Goal: Information Seeking & Learning: Compare options

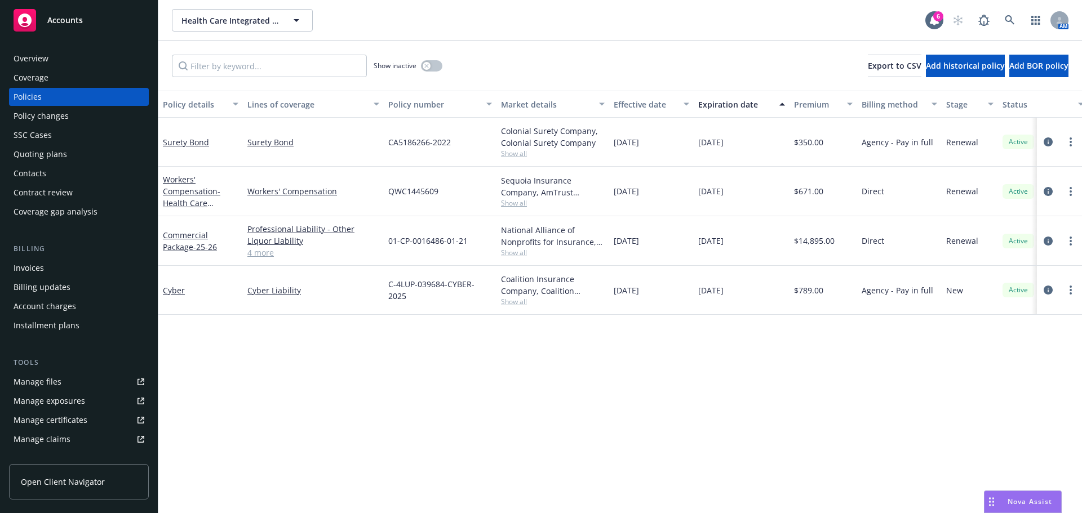
click at [1022, 511] on div "Nova Assist" at bounding box center [1022, 501] width 77 height 21
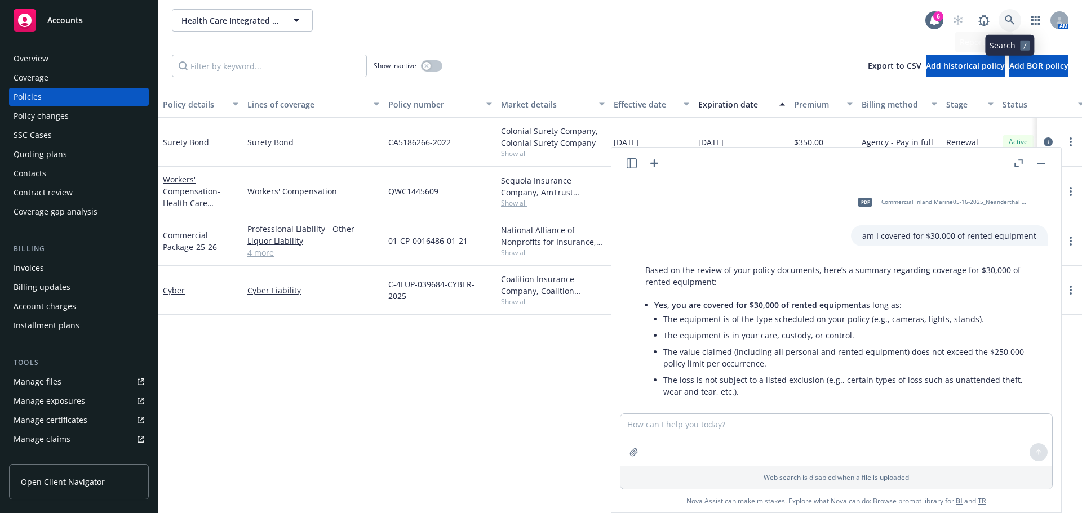
click at [1012, 18] on icon at bounding box center [1010, 20] width 10 height 10
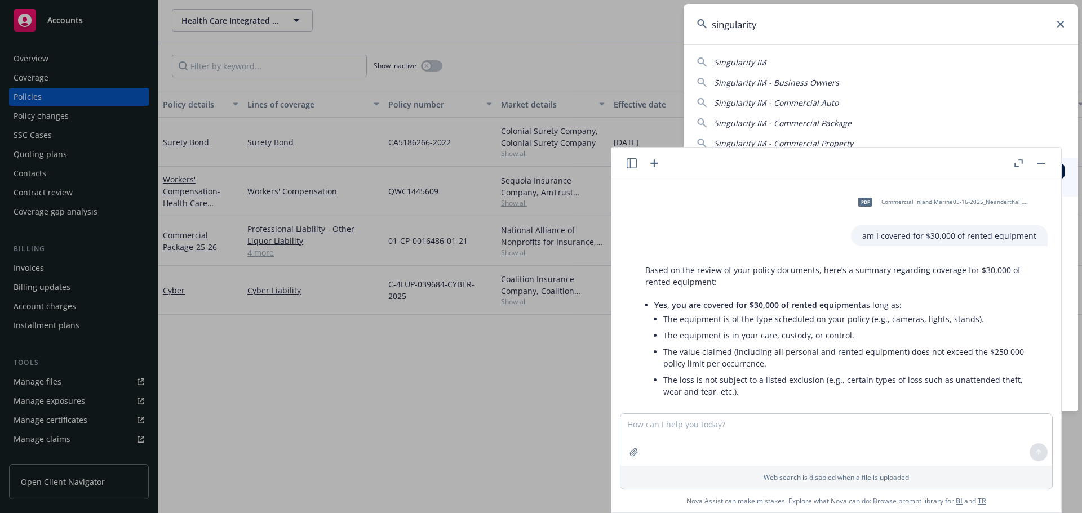
click at [755, 61] on span "Singularity IM" at bounding box center [740, 62] width 52 height 11
type input "Singularity IM"
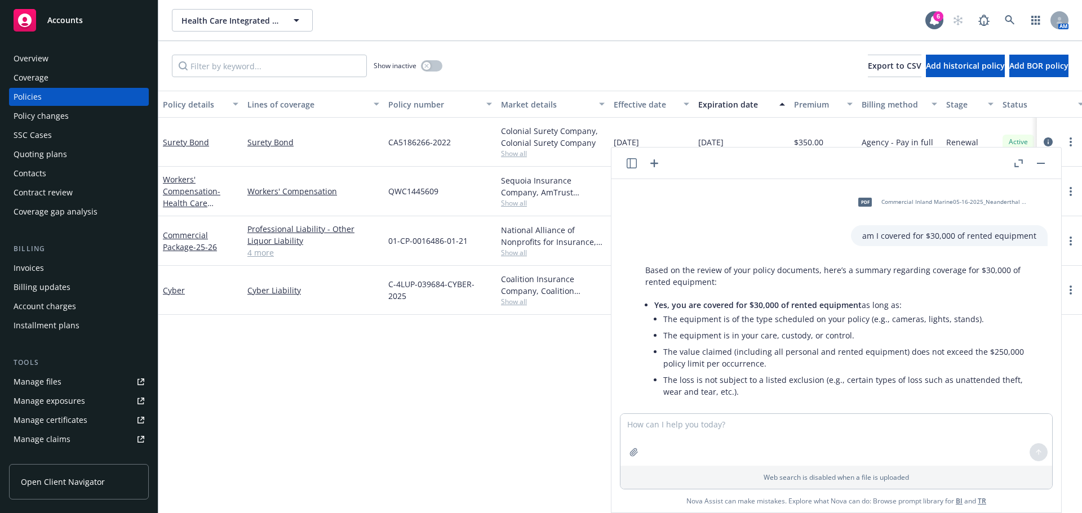
click at [1044, 165] on button "button" at bounding box center [1041, 164] width 14 height 14
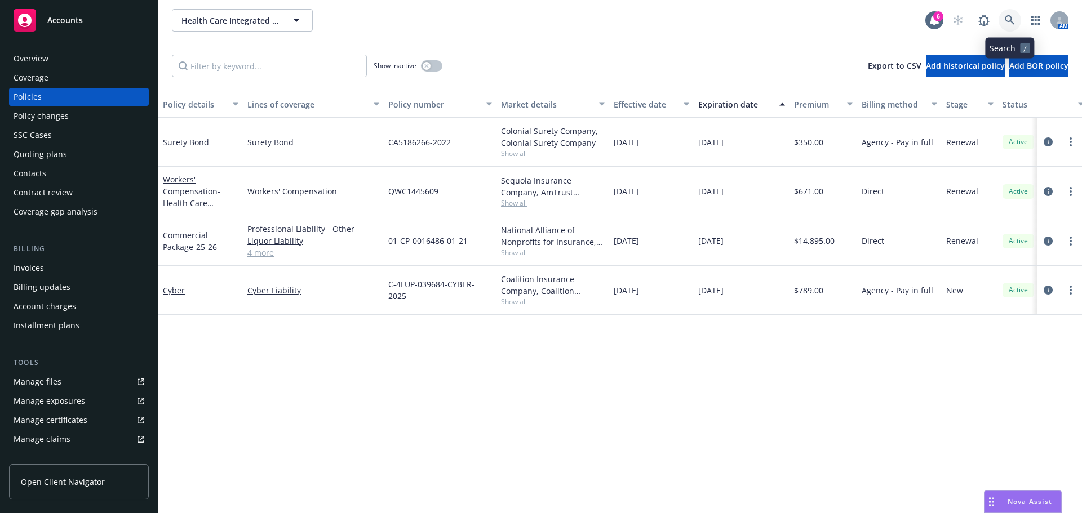
click at [1018, 24] on link at bounding box center [1010, 20] width 23 height 23
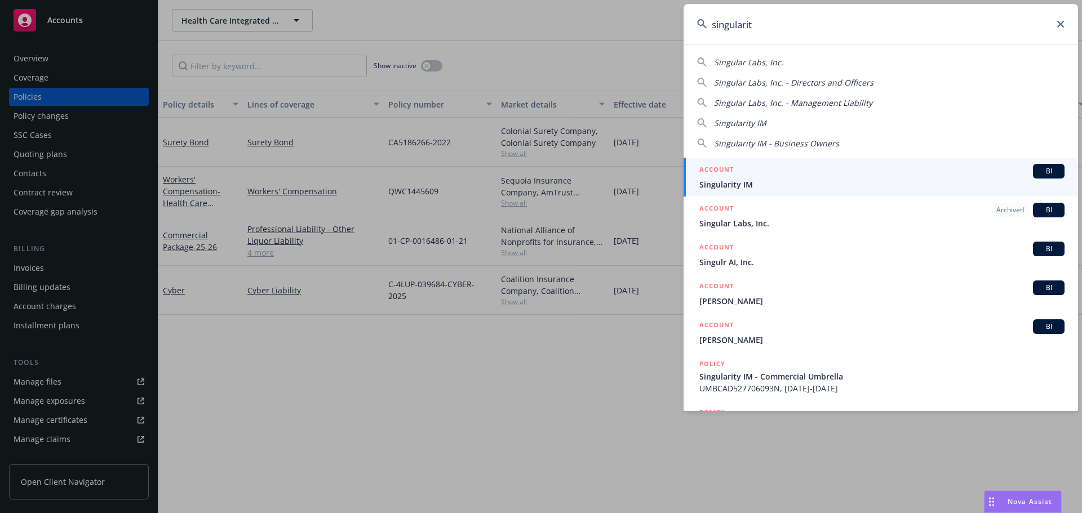
type input "singularity"
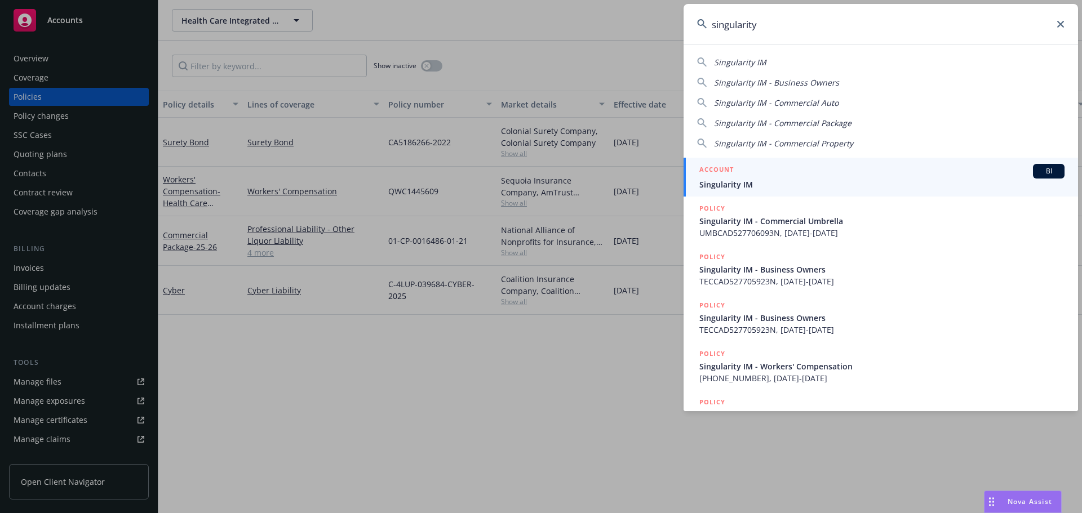
click at [716, 184] on span "Singularity IM" at bounding box center [881, 185] width 365 height 12
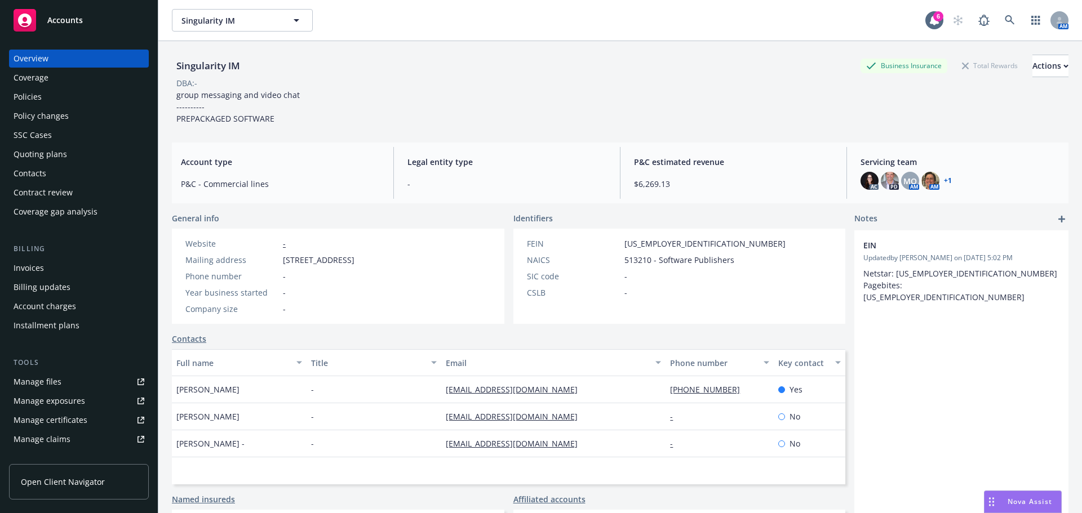
click at [34, 156] on div "Quoting plans" at bounding box center [41, 154] width 54 height 18
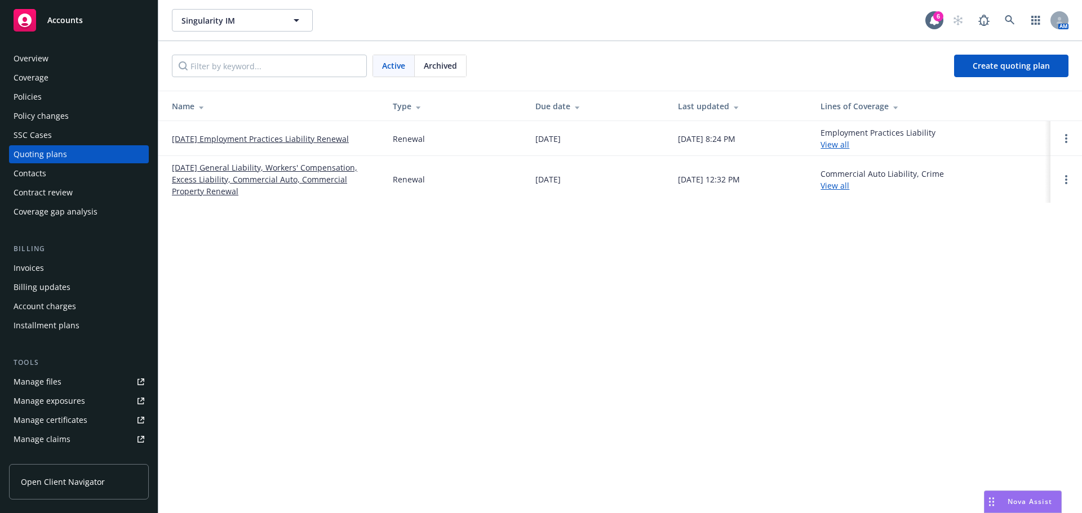
click at [270, 175] on link "[DATE] General Liability, Workers' Compensation, Excess Liability, Commercial A…" at bounding box center [273, 179] width 203 height 35
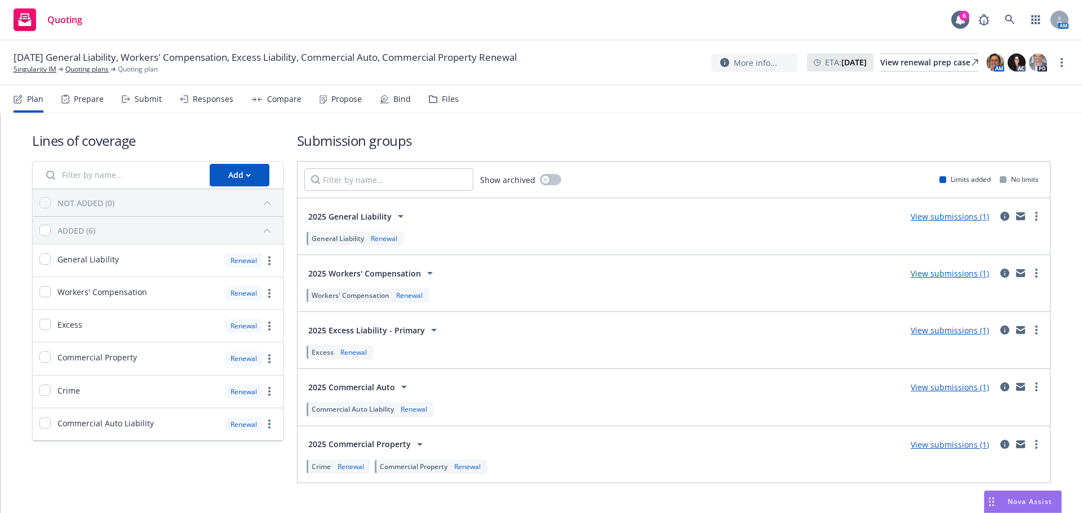
click at [353, 100] on div "Propose" at bounding box center [346, 99] width 30 height 9
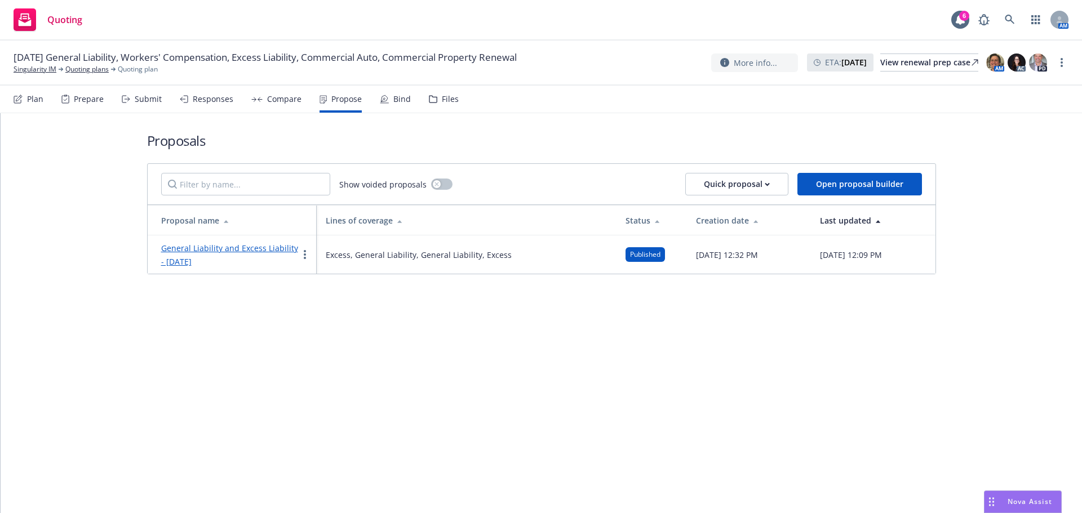
click at [180, 250] on link "General Liability and Excess Liability - July 2025" at bounding box center [229, 255] width 137 height 24
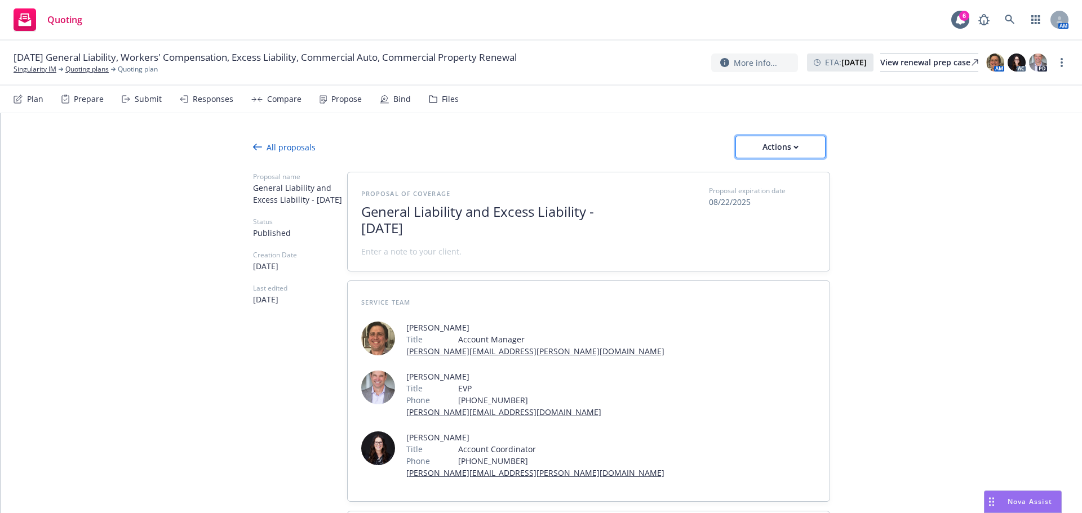
click at [769, 137] on div "Actions" at bounding box center [780, 146] width 53 height 21
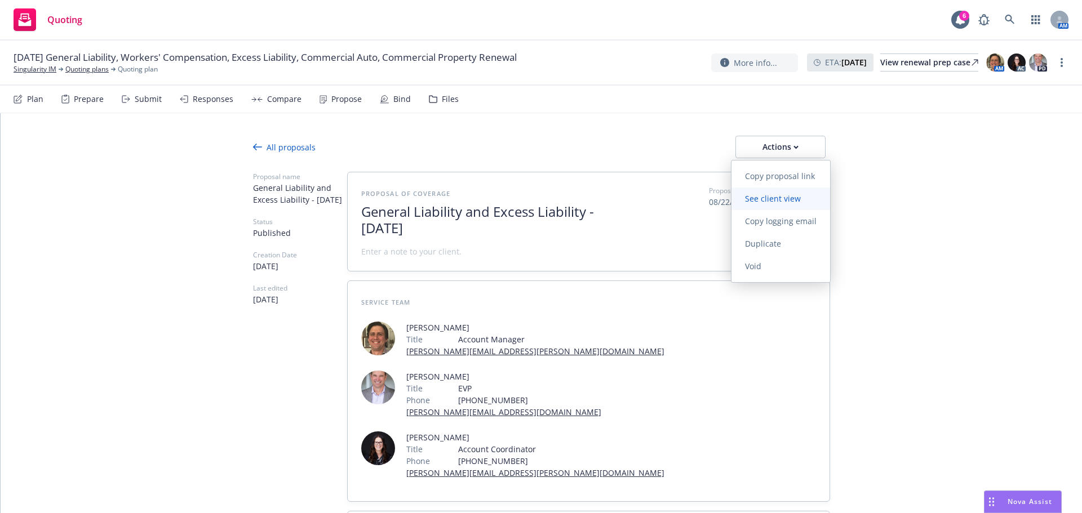
click at [784, 198] on span "See client view" at bounding box center [772, 198] width 83 height 11
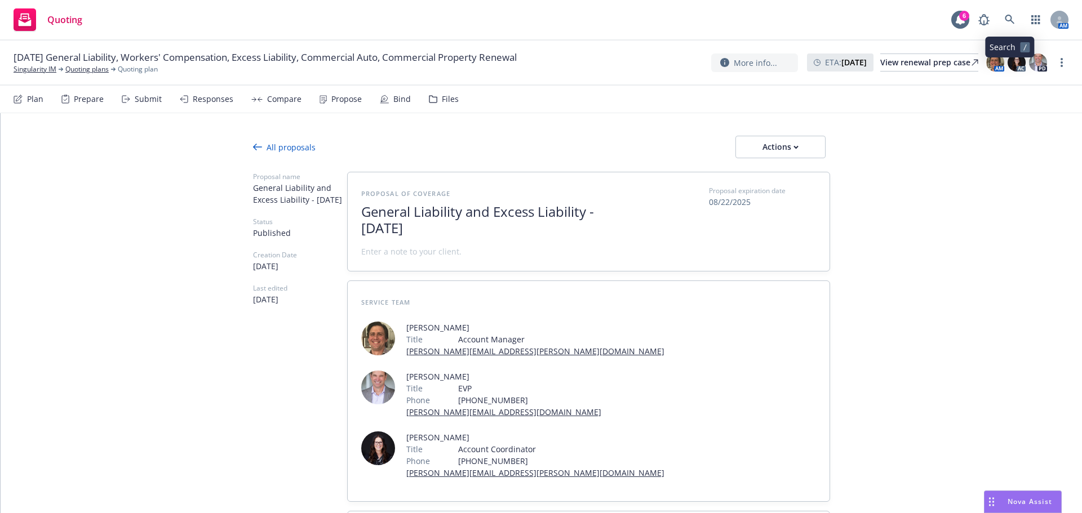
type textarea "x"
click at [1009, 19] on icon at bounding box center [1010, 20] width 10 height 10
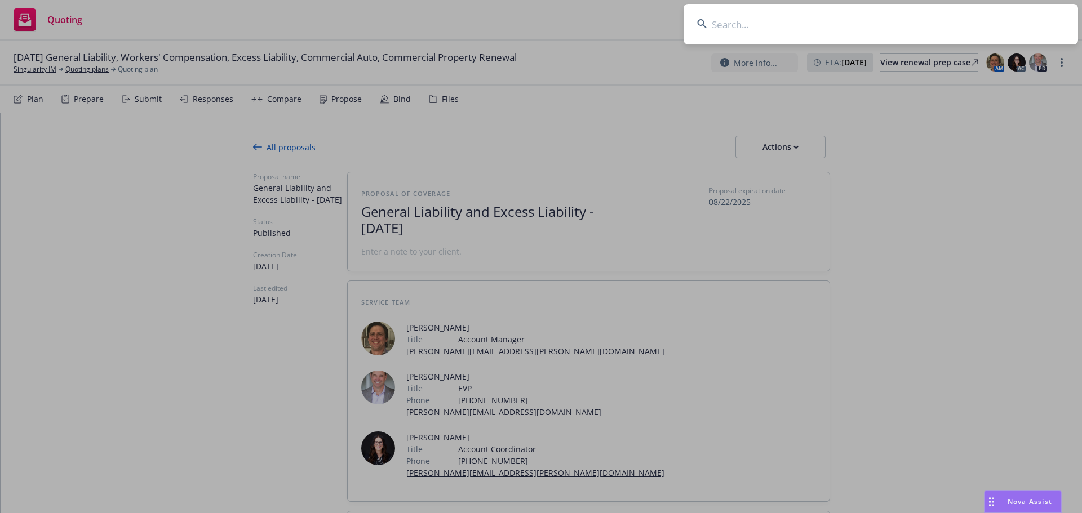
click at [806, 28] on input at bounding box center [881, 24] width 394 height 41
paste input "106585794"
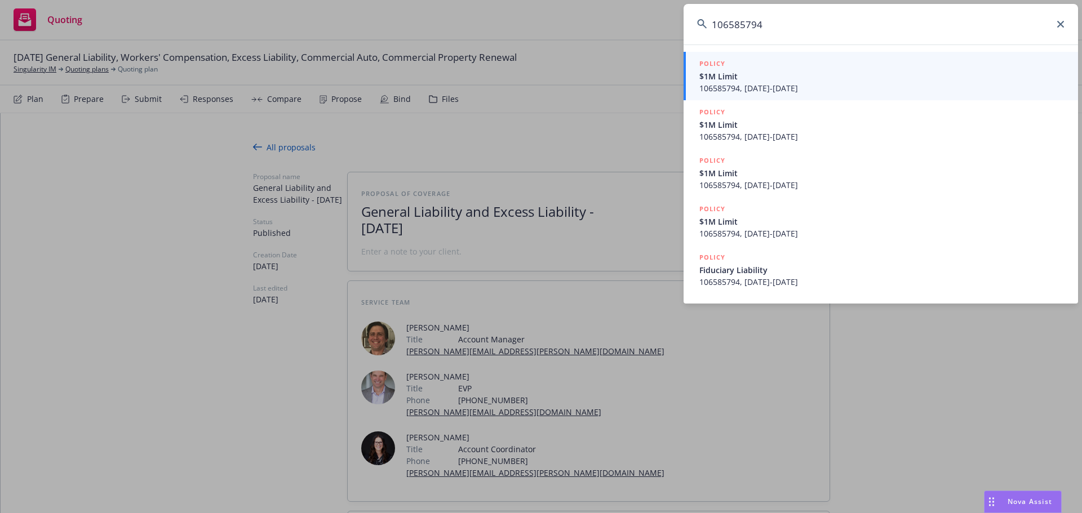
type input "106585794"
click at [766, 74] on span "$1M Limit" at bounding box center [881, 76] width 365 height 12
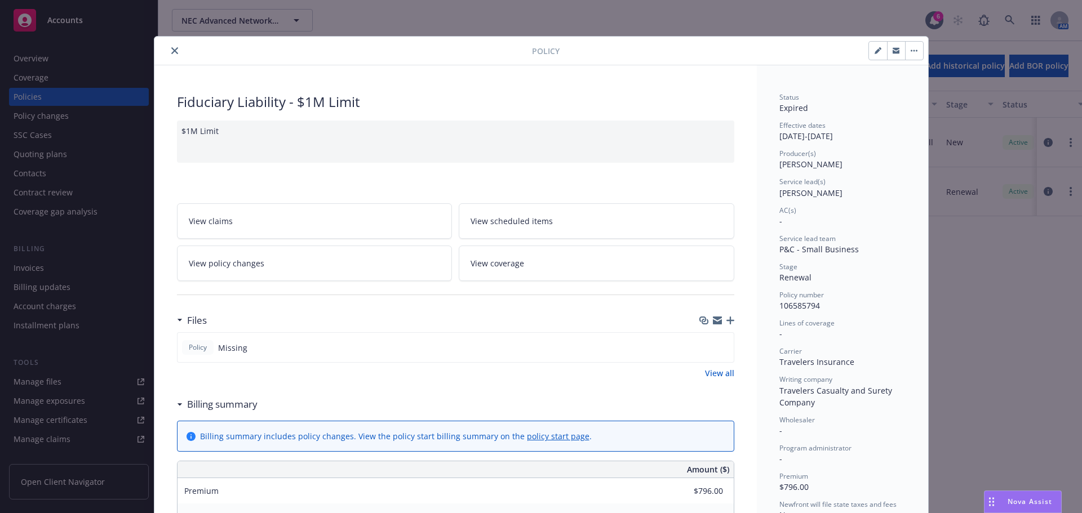
click at [172, 51] on icon "close" at bounding box center [174, 50] width 7 height 7
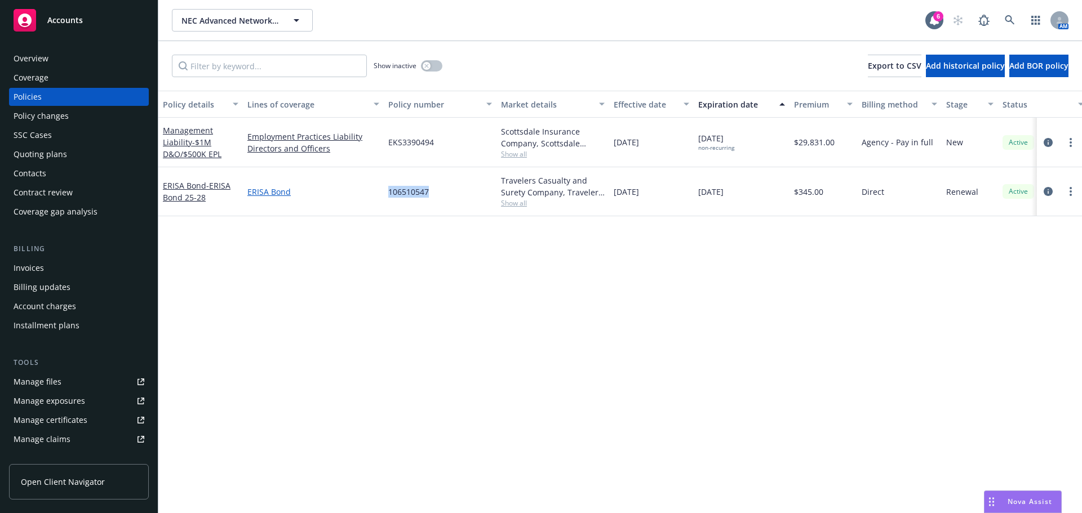
drag, startPoint x: 381, startPoint y: 193, endPoint x: 374, endPoint y: 193, distance: 7.3
click at [375, 193] on div "ERISA Bond - ERISA Bond 25-28 ERISA Bond 106510547 Travelers Casualty and Suret…" at bounding box center [702, 191] width 1088 height 49
click at [432, 64] on button "button" at bounding box center [431, 65] width 21 height 11
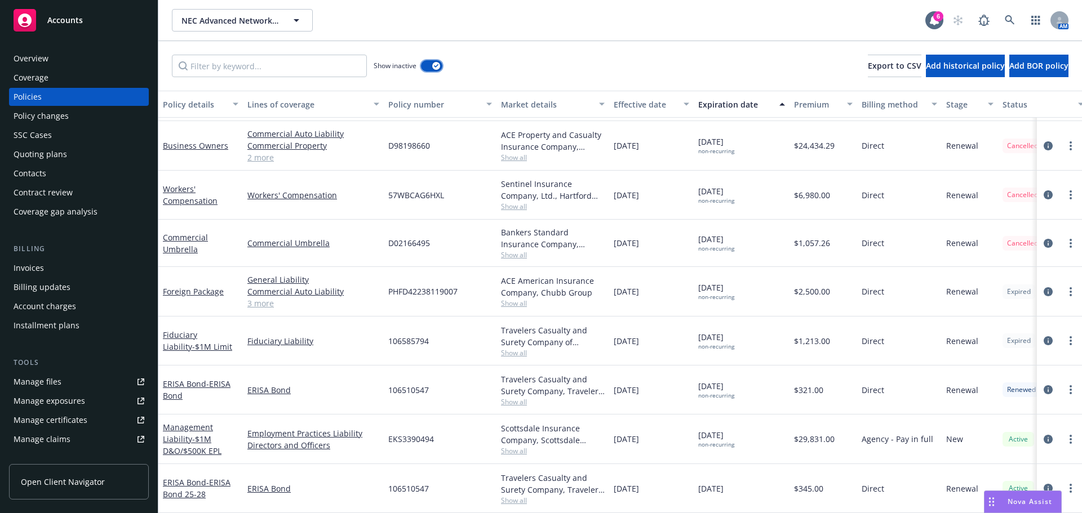
scroll to position [1271, 0]
drag, startPoint x: 483, startPoint y: 335, endPoint x: 806, endPoint y: 327, distance: 323.0
click at [806, 327] on div "Fiduciary Liability - $1M Limit Fiduciary Liability 106585794 Travelers Casualt…" at bounding box center [702, 341] width 1088 height 49
click at [1006, 11] on link at bounding box center [1010, 20] width 23 height 23
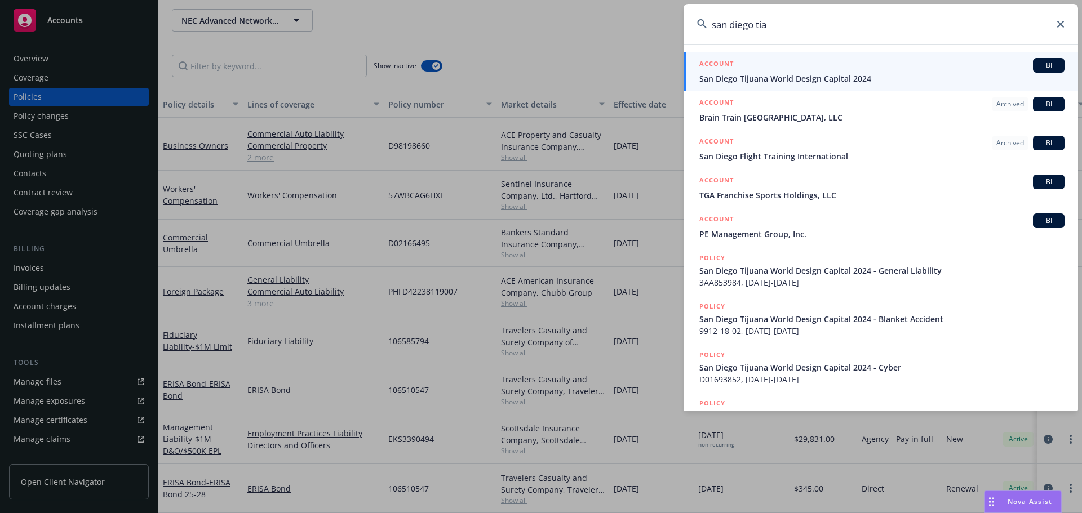
type input "san diego tia"
click at [828, 79] on span "San Diego Tijuana World Design Capital 2024" at bounding box center [881, 79] width 365 height 12
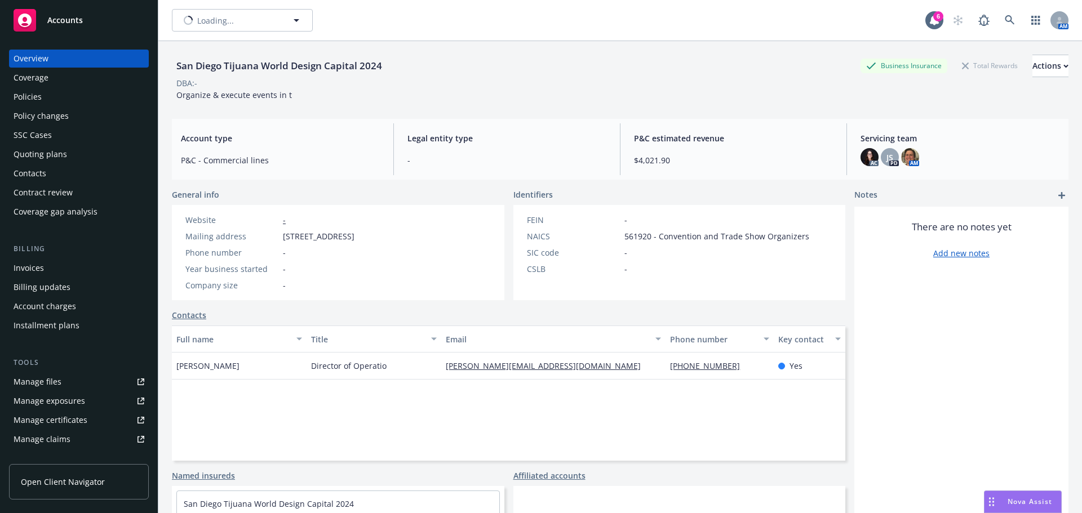
click at [46, 96] on div "Policies" at bounding box center [79, 97] width 131 height 18
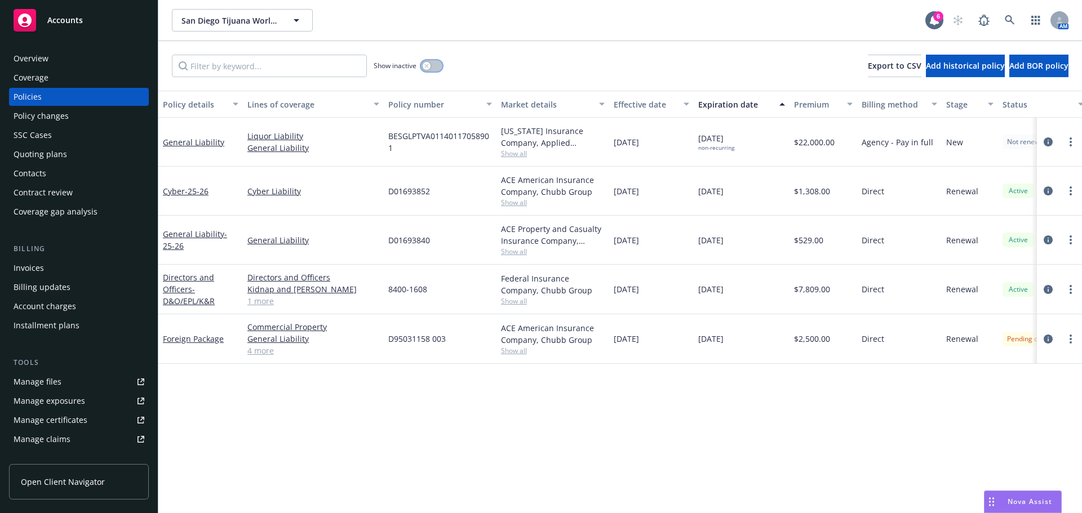
click at [423, 69] on button "button" at bounding box center [431, 65] width 21 height 11
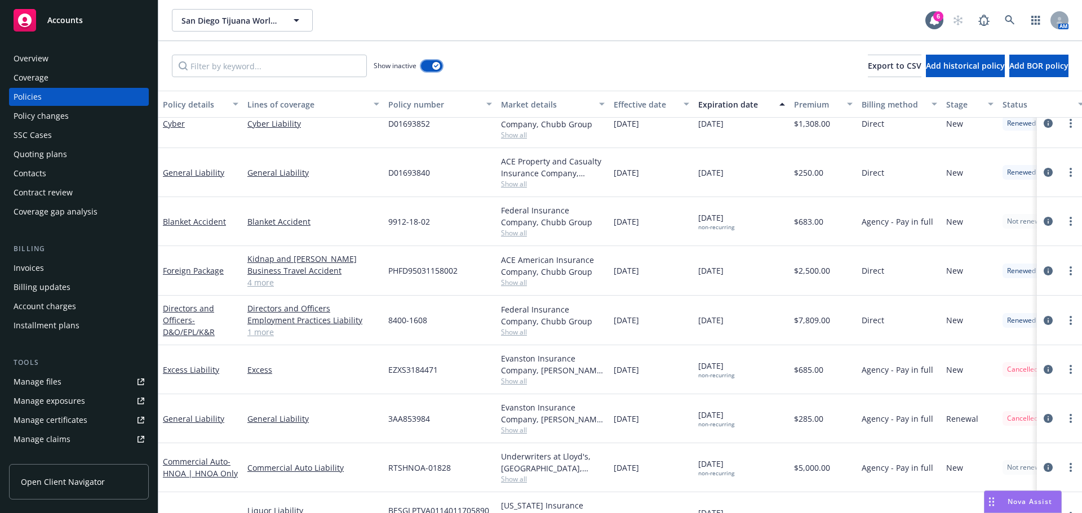
scroll to position [326, 0]
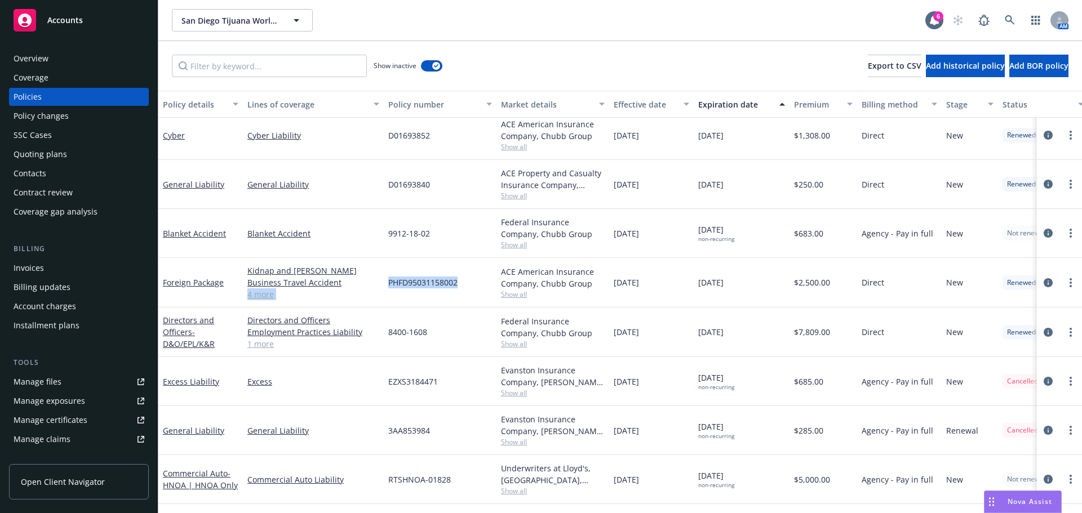
drag, startPoint x: 410, startPoint y: 283, endPoint x: 474, endPoint y: 283, distance: 64.2
click at [474, 283] on div "Foreign Package Kidnap and Ransom Business Travel Accident Employers Liability …" at bounding box center [702, 283] width 1088 height 50
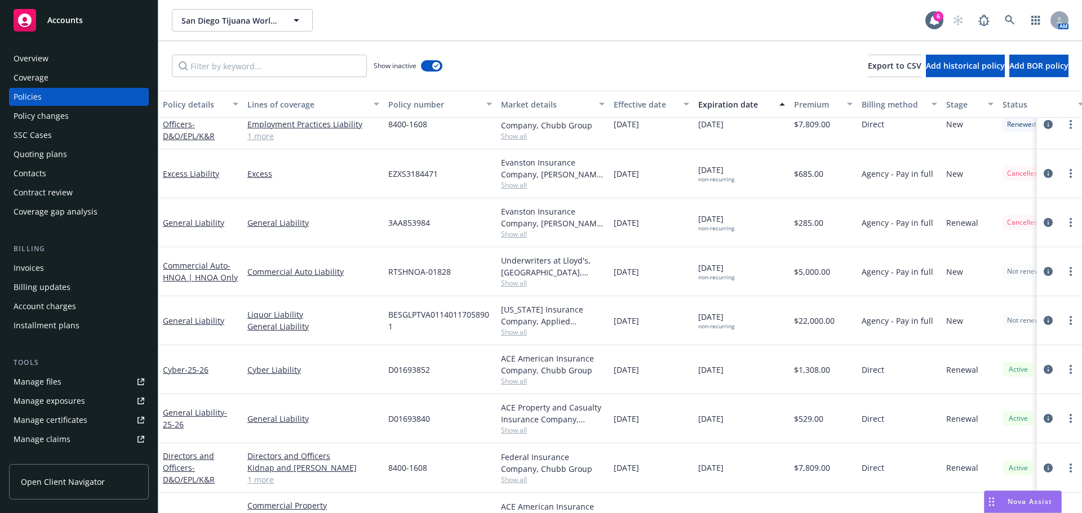
scroll to position [552, 0]
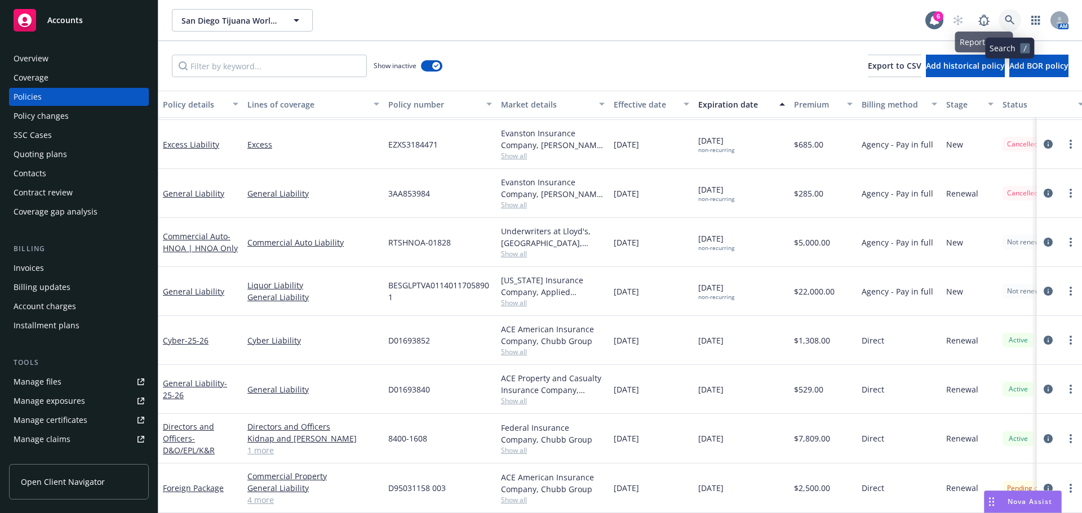
click at [1011, 18] on icon at bounding box center [1010, 20] width 10 height 10
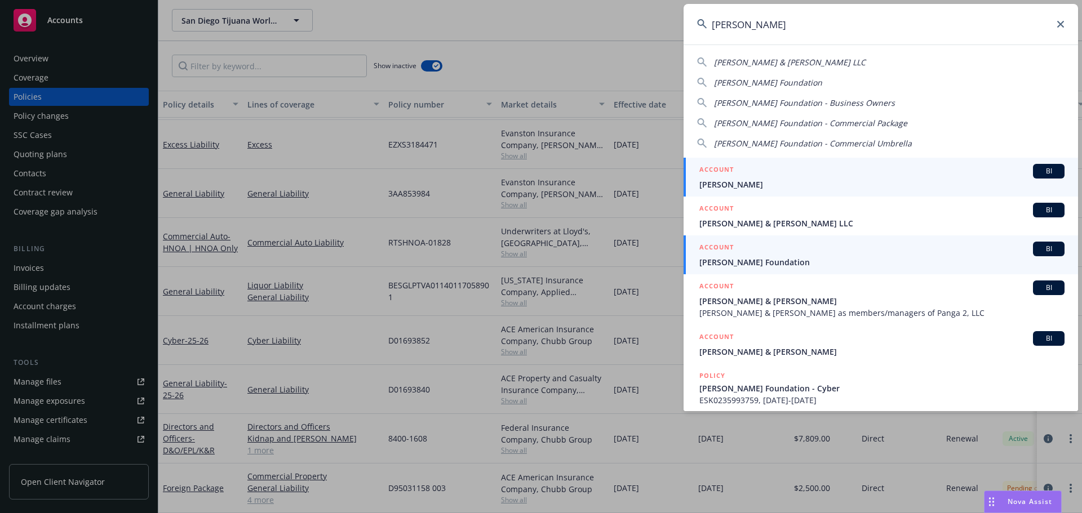
type input "hellman"
click at [733, 269] on link "ACCOUNT BI Hellman Foundation" at bounding box center [881, 255] width 394 height 39
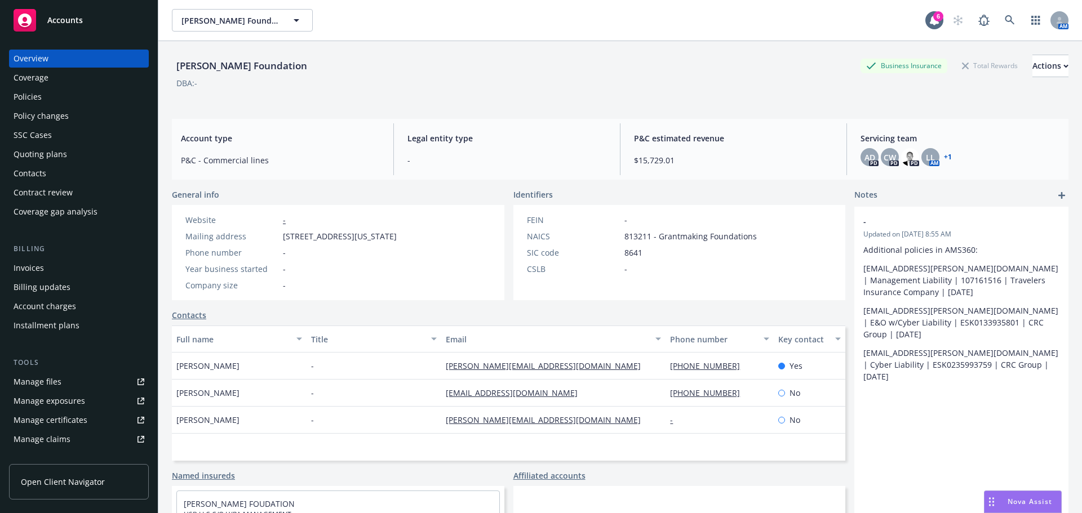
click at [45, 171] on div "Contacts" at bounding box center [30, 174] width 33 height 18
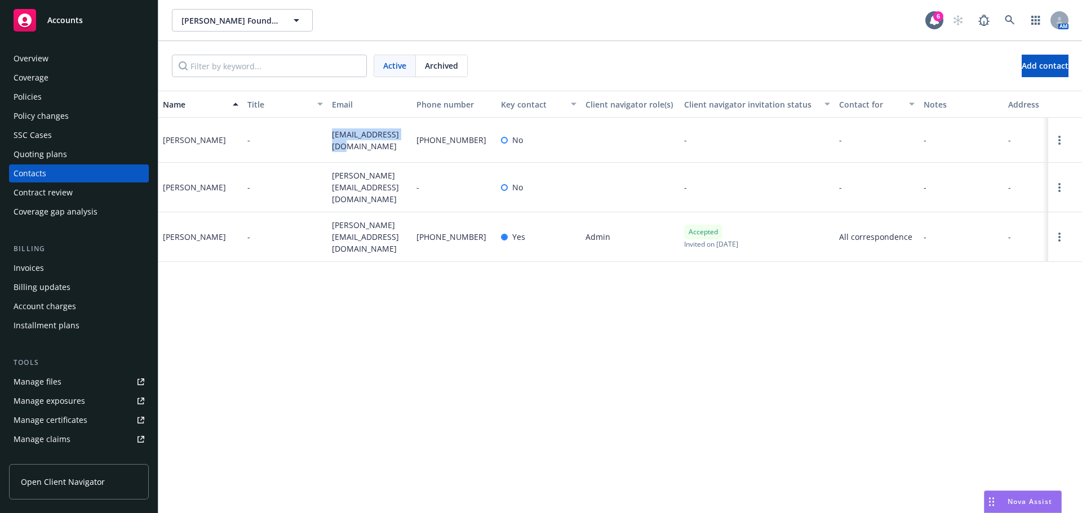
drag, startPoint x: 330, startPoint y: 140, endPoint x: 188, endPoint y: 214, distance: 159.8
click at [406, 143] on div "bleung@lyrallc.com" at bounding box center [369, 140] width 85 height 45
copy span "bleung@lyrallc.com"
click at [1013, 19] on icon at bounding box center [1010, 20] width 10 height 10
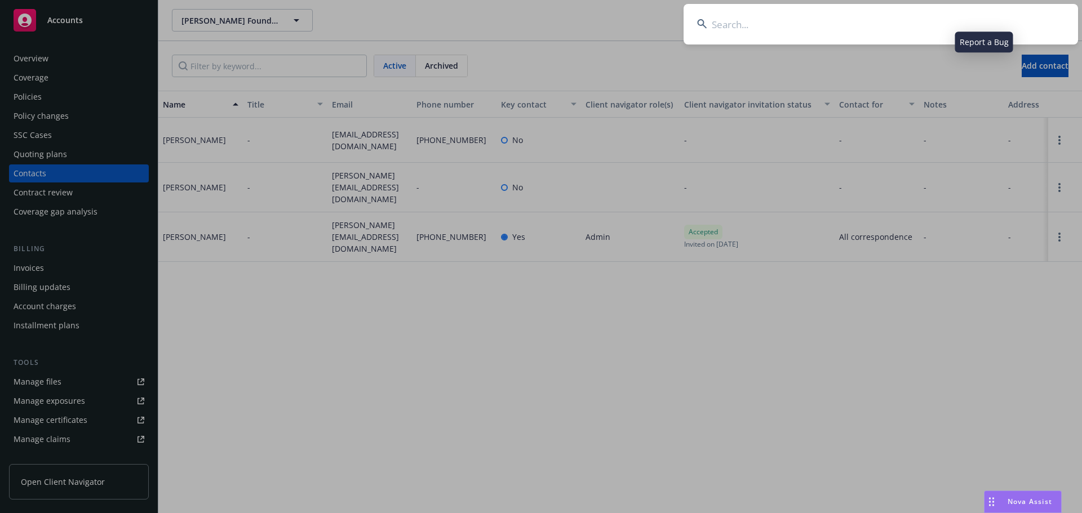
type input "7701 Mission Blvd"
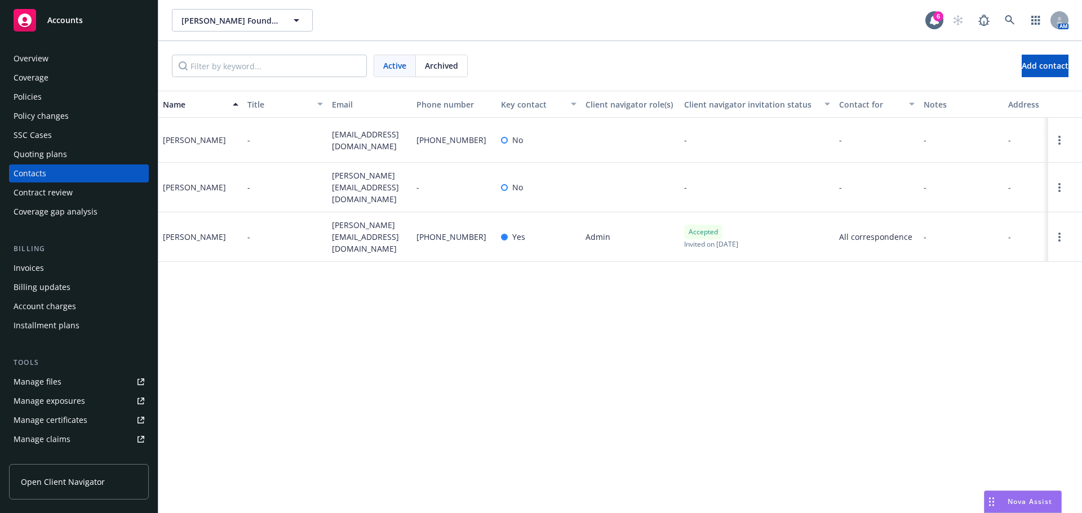
drag, startPoint x: 862, startPoint y: 356, endPoint x: 1071, endPoint y: 201, distance: 260.2
click at [1011, 11] on link at bounding box center [1010, 20] width 23 height 23
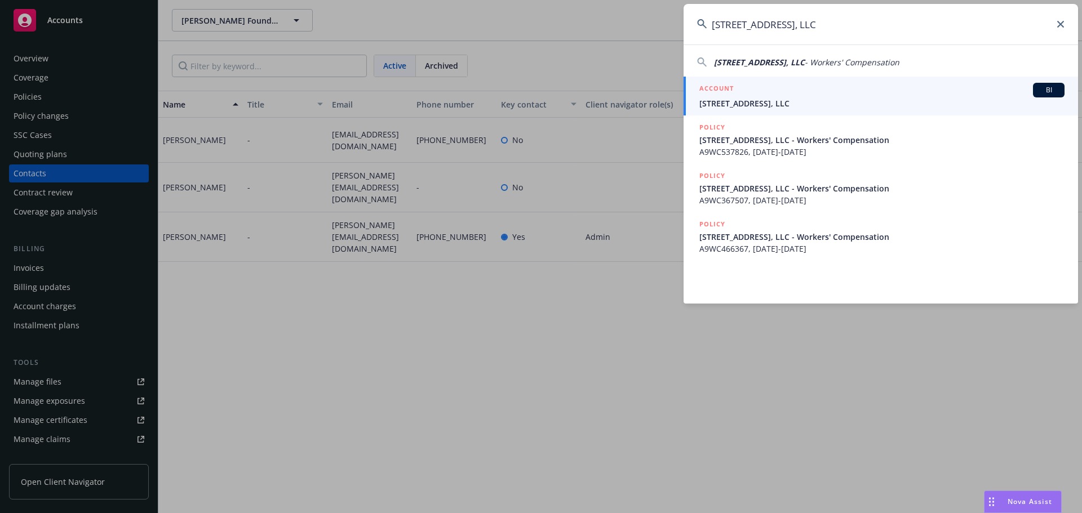
type input "7692 Crisp Road, LLC"
click at [766, 105] on span "7692 Crisp Road, LLC" at bounding box center [881, 103] width 365 height 12
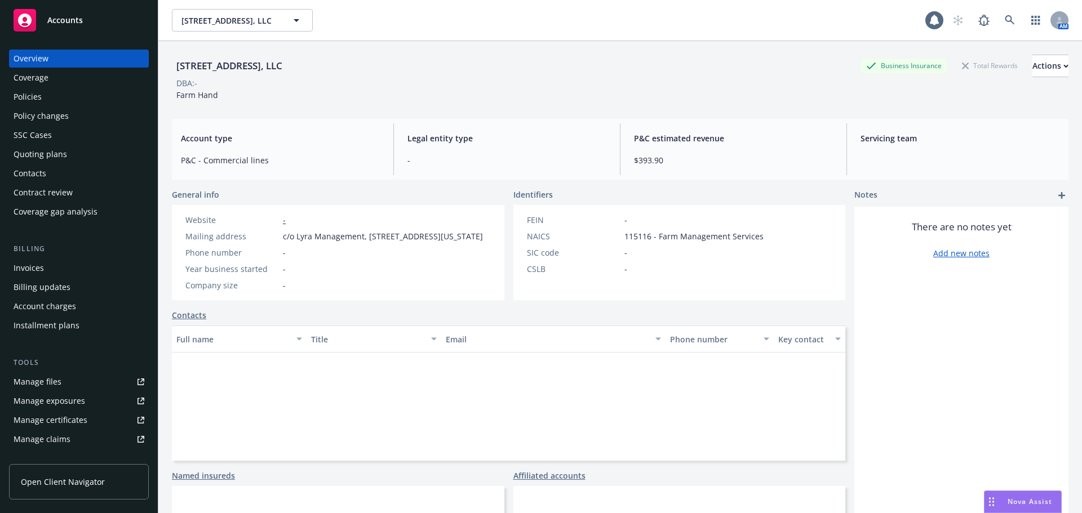
click at [23, 101] on div "Policies" at bounding box center [28, 97] width 28 height 18
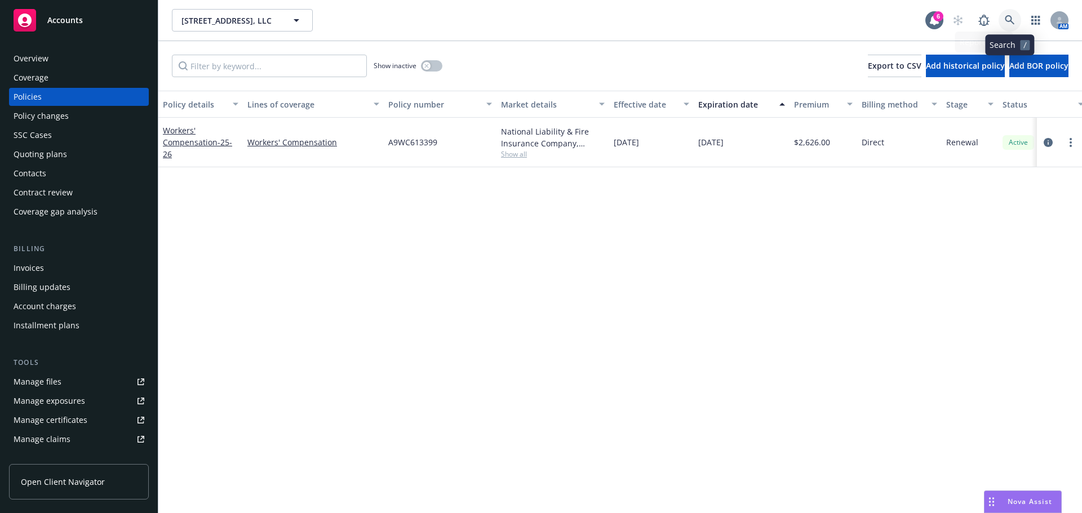
click at [1014, 26] on link at bounding box center [1010, 20] width 23 height 23
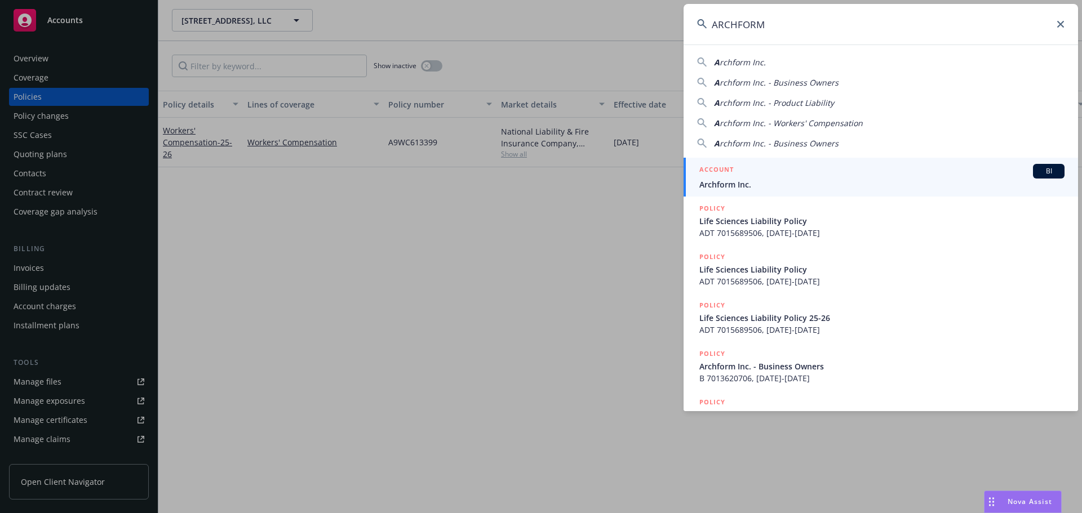
type input "ARCHFORM"
click at [743, 166] on div "ACCOUNT BI" at bounding box center [881, 171] width 365 height 15
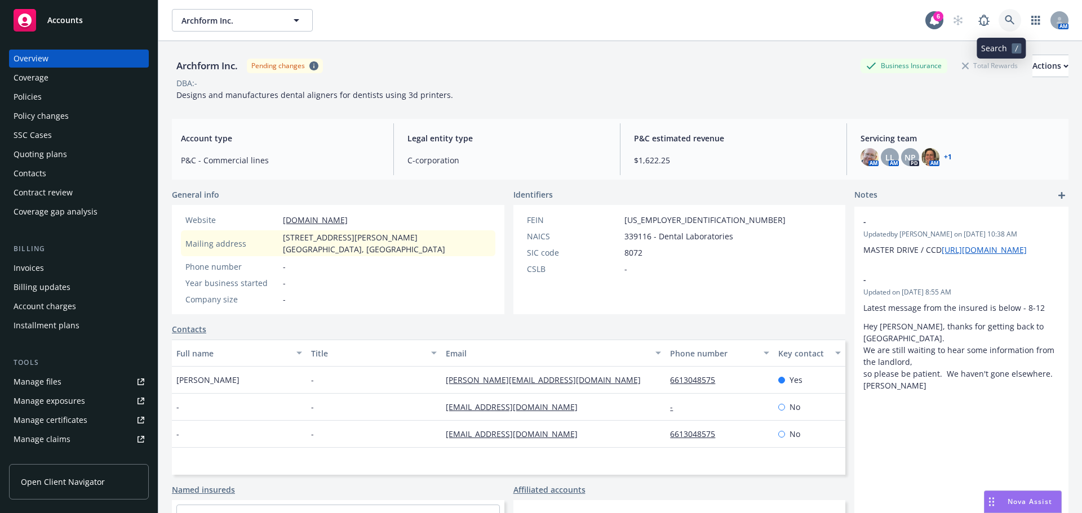
click at [1005, 17] on icon at bounding box center [1010, 20] width 10 height 10
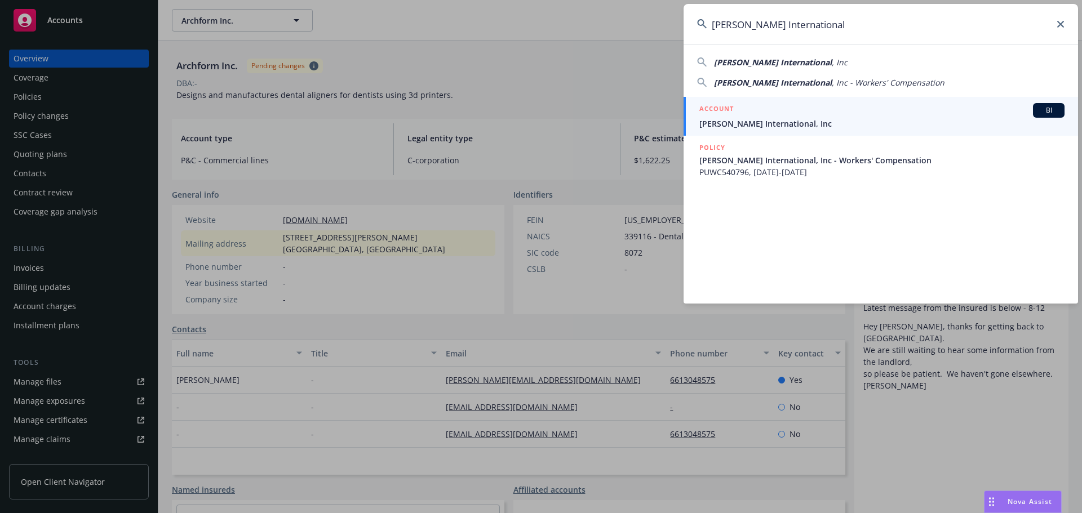
type input "Purcell International"
click at [739, 121] on span "Purcell International, Inc" at bounding box center [881, 124] width 365 height 12
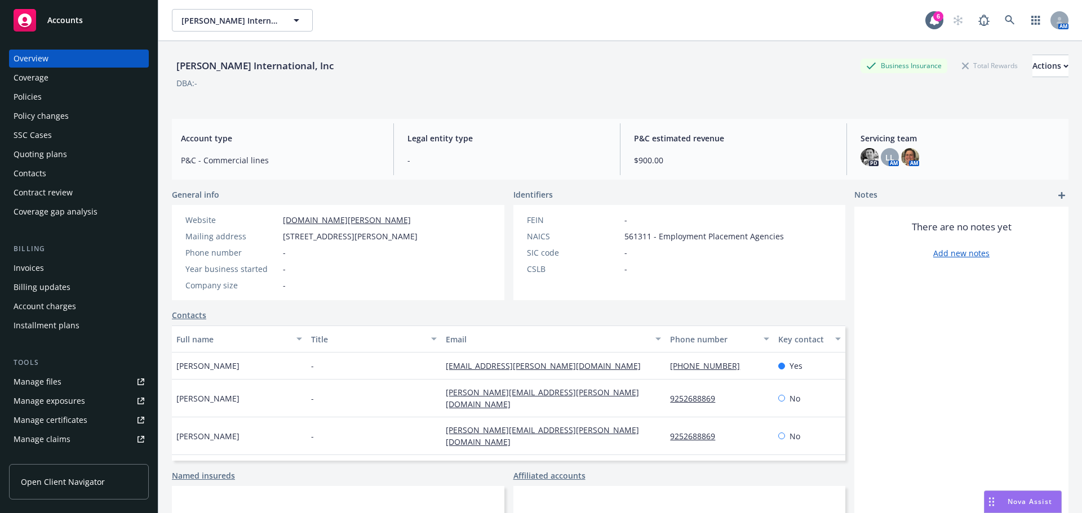
click at [15, 97] on div "Policies" at bounding box center [28, 97] width 28 height 18
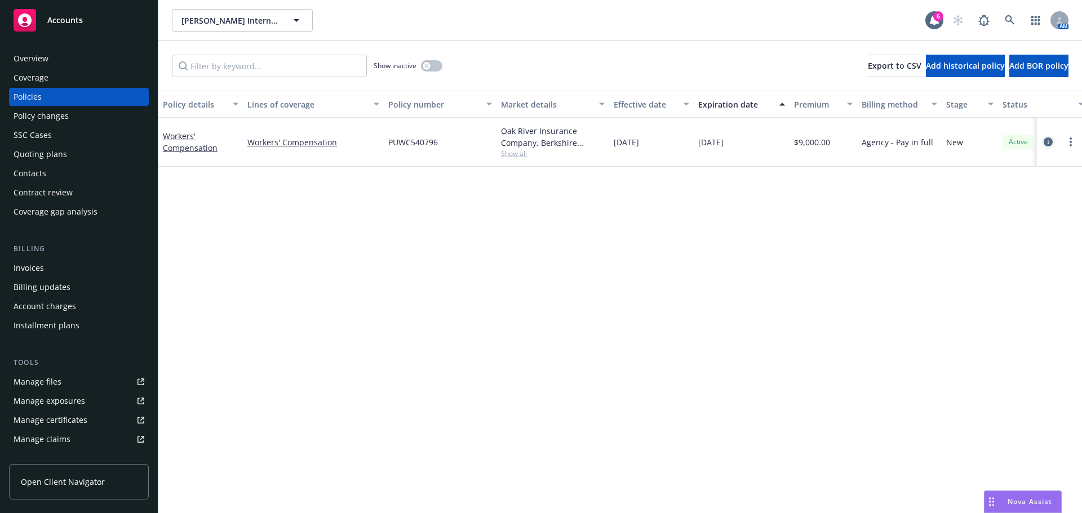
click at [1050, 141] on icon "circleInformation" at bounding box center [1048, 141] width 9 height 9
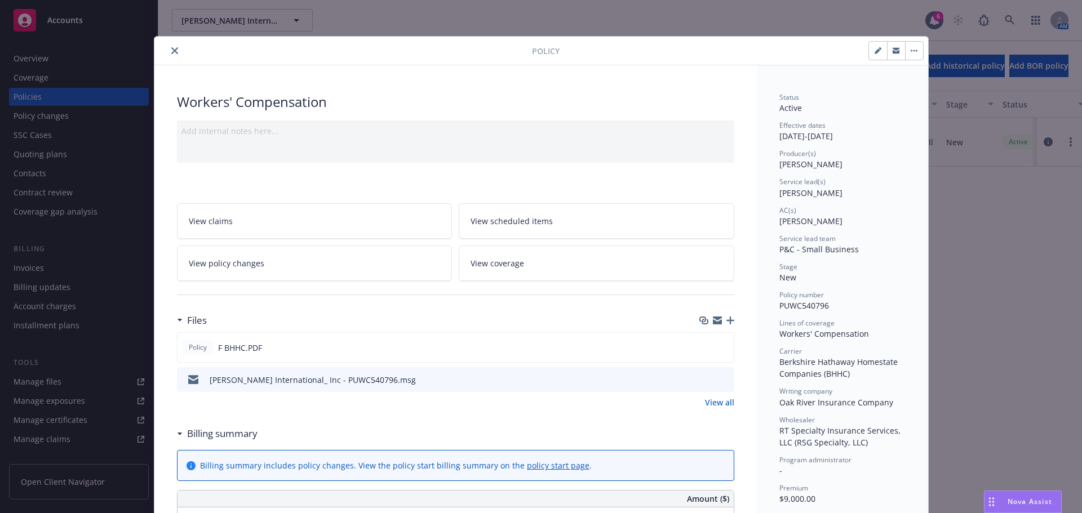
click at [166, 48] on div at bounding box center [345, 51] width 373 height 14
click at [168, 57] on div "Policy" at bounding box center [541, 51] width 774 height 29
click at [168, 48] on button "close" at bounding box center [175, 51] width 14 height 14
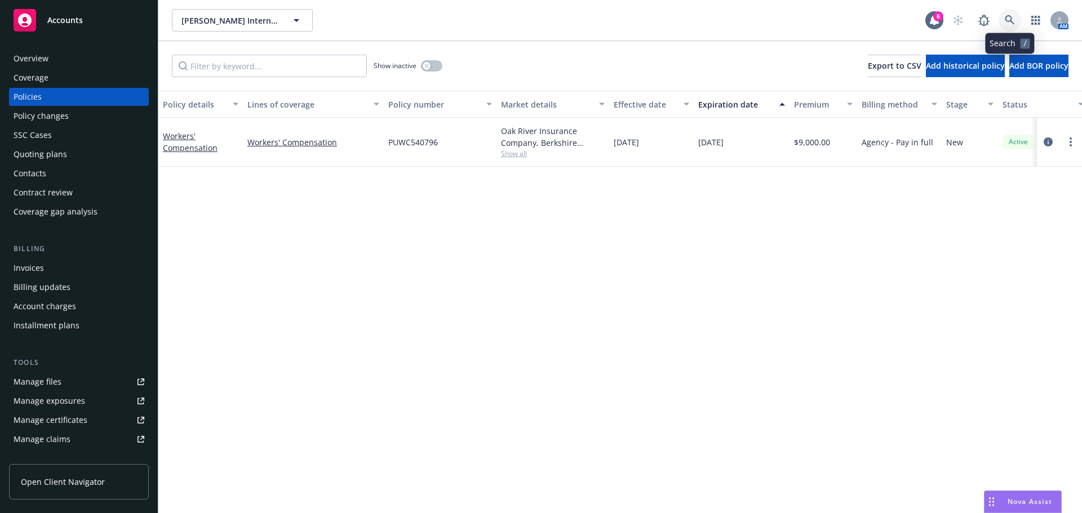
click at [1017, 24] on link at bounding box center [1010, 20] width 23 height 23
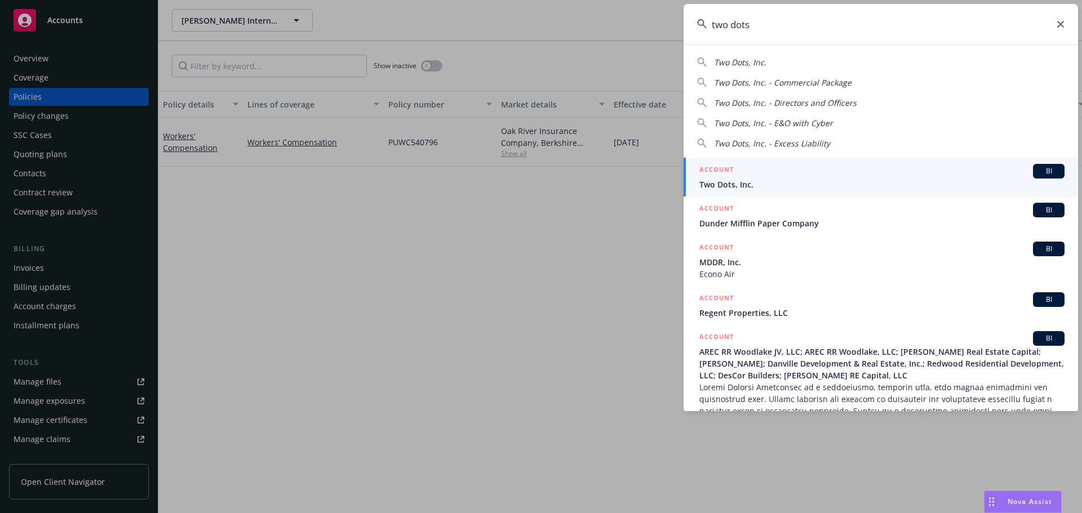
type input "two dots"
click at [738, 180] on span "Two Dots, Inc." at bounding box center [881, 185] width 365 height 12
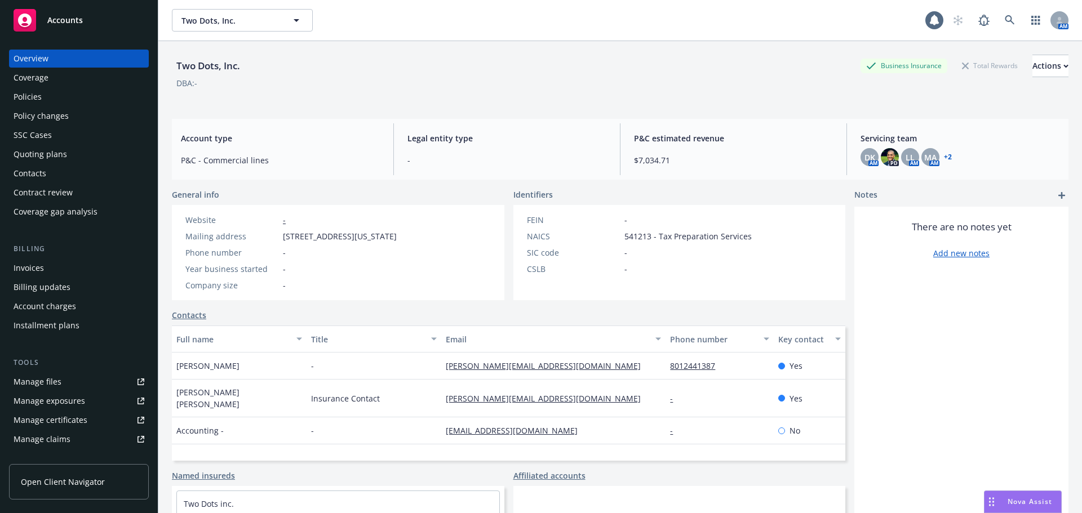
click at [80, 100] on div "Policies" at bounding box center [79, 97] width 131 height 18
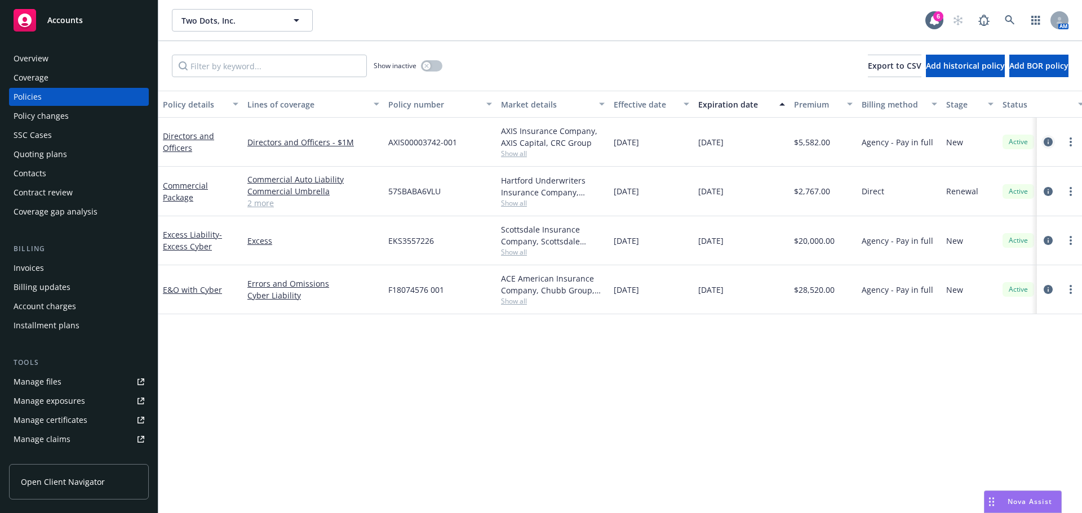
click at [1052, 140] on icon "circleInformation" at bounding box center [1048, 141] width 9 height 9
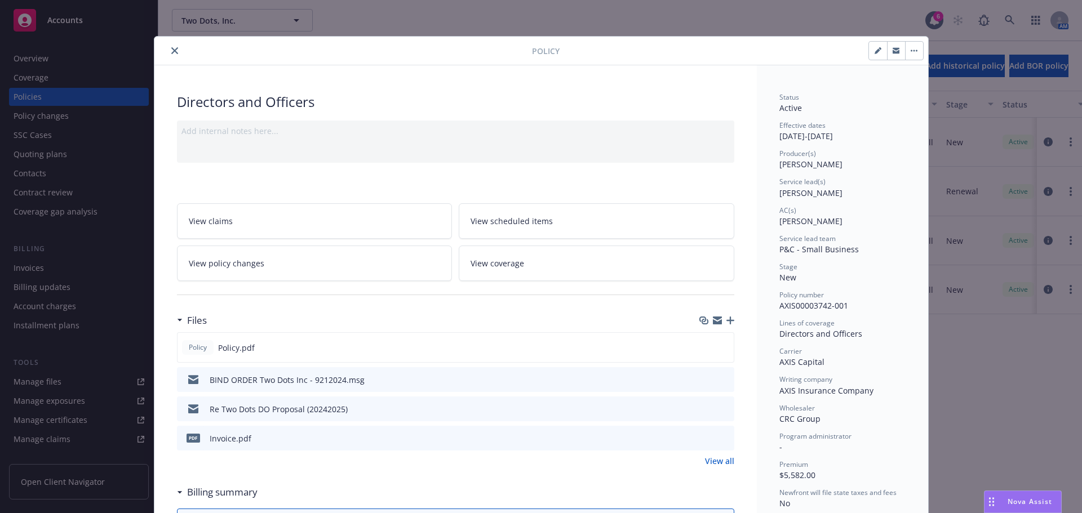
click at [176, 53] on div at bounding box center [345, 51] width 373 height 14
click at [174, 51] on button "close" at bounding box center [175, 51] width 14 height 14
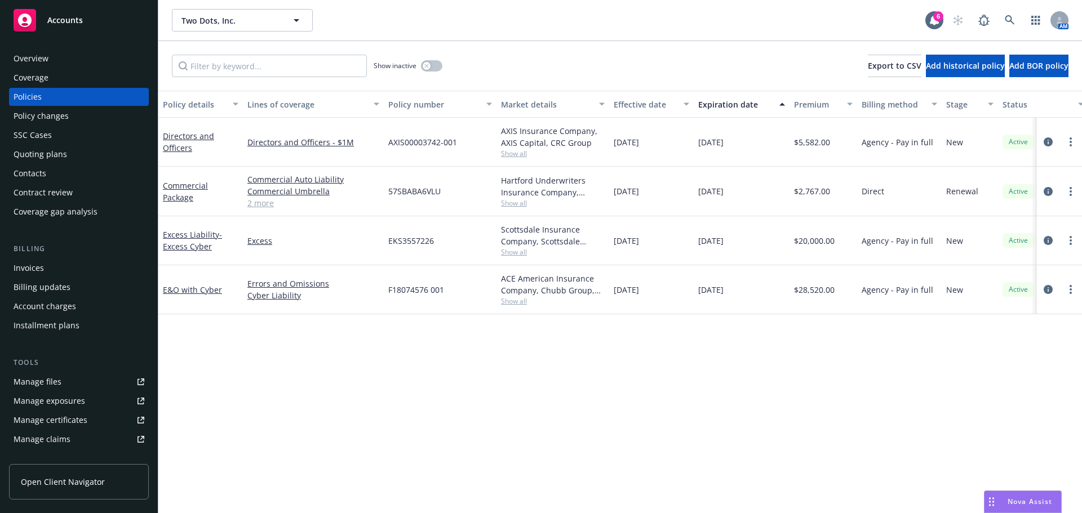
click at [1021, 20] on div "AM" at bounding box center [1008, 20] width 122 height 23
click at [1016, 22] on link at bounding box center [1010, 20] width 23 height 23
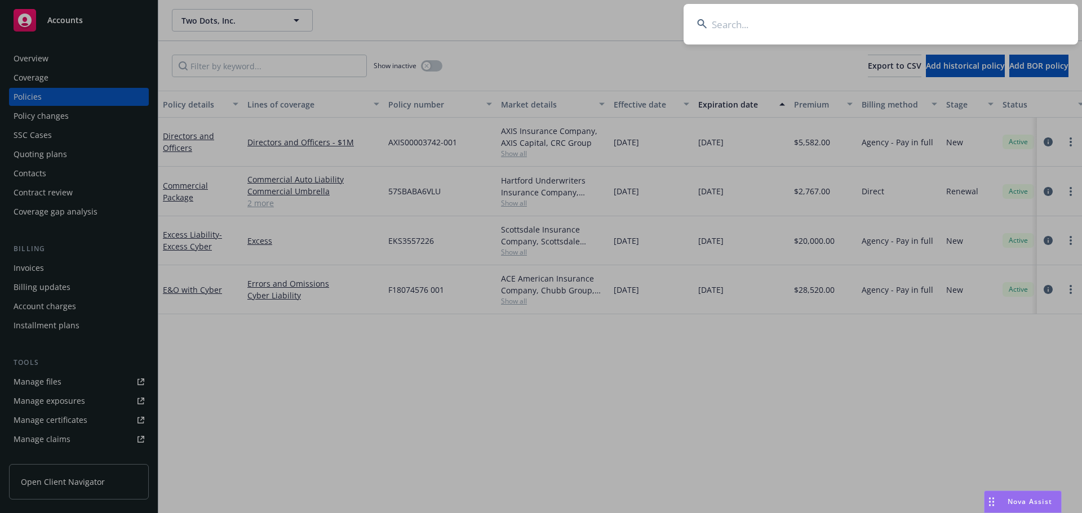
click at [927, 19] on input at bounding box center [881, 24] width 394 height 41
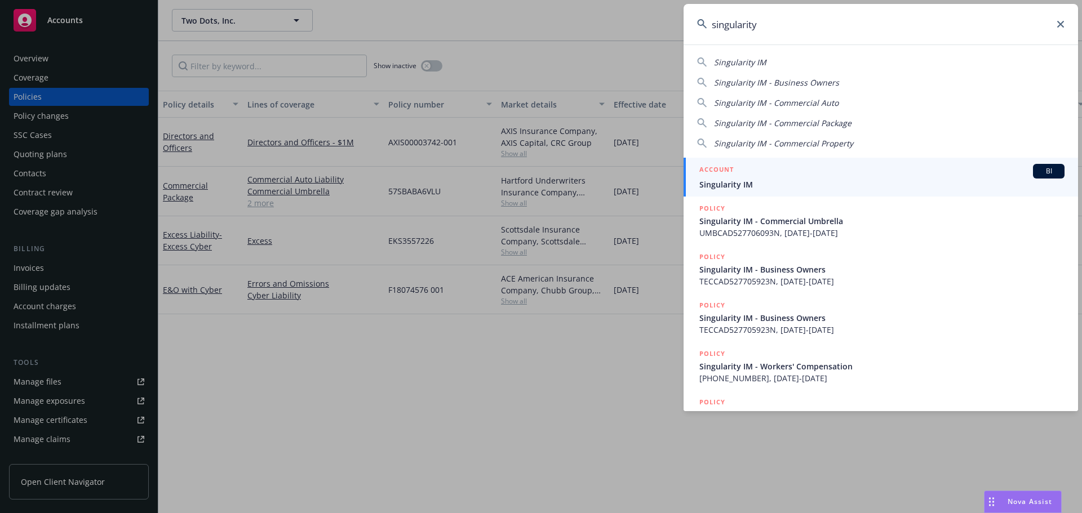
type input "singularity"
click at [750, 168] on div "ACCOUNT BI" at bounding box center [881, 171] width 365 height 15
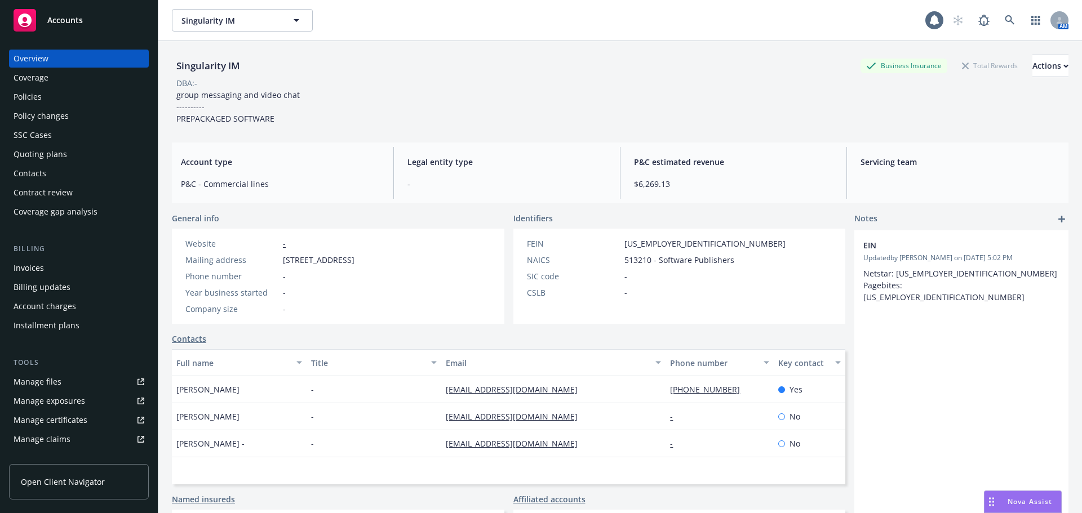
click at [45, 97] on div "Policies" at bounding box center [79, 97] width 131 height 18
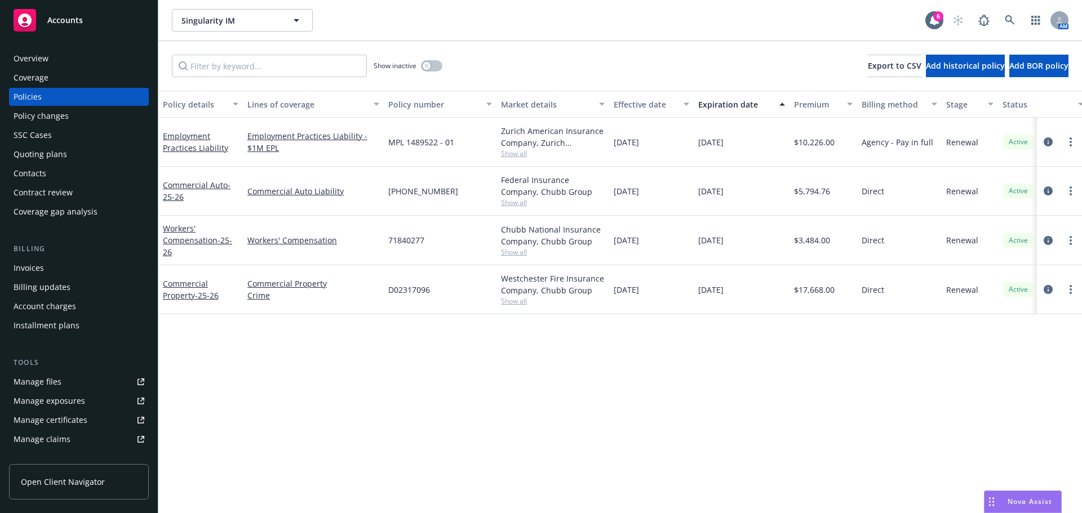
click at [27, 60] on div "Overview" at bounding box center [31, 59] width 35 height 18
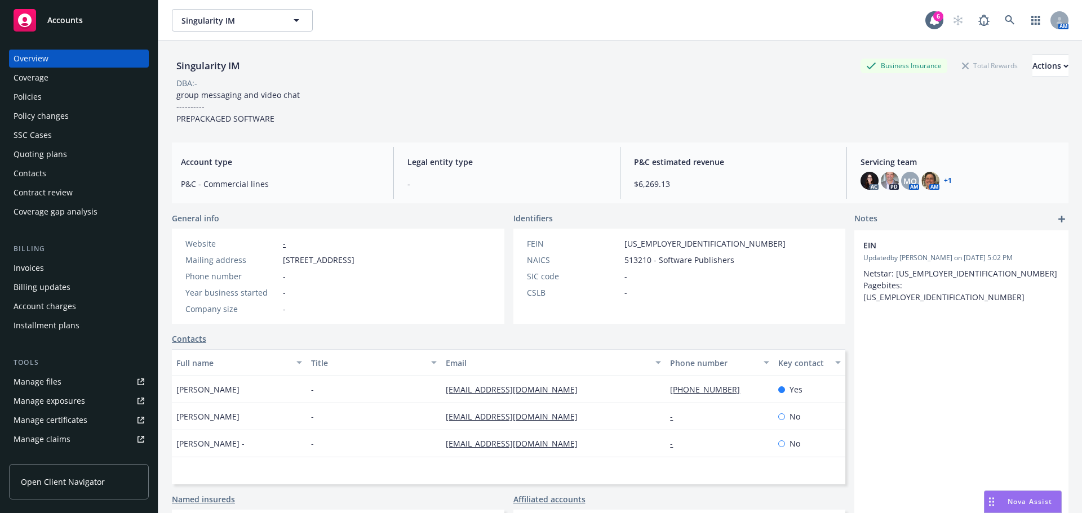
click at [45, 99] on div "Policies" at bounding box center [79, 97] width 131 height 18
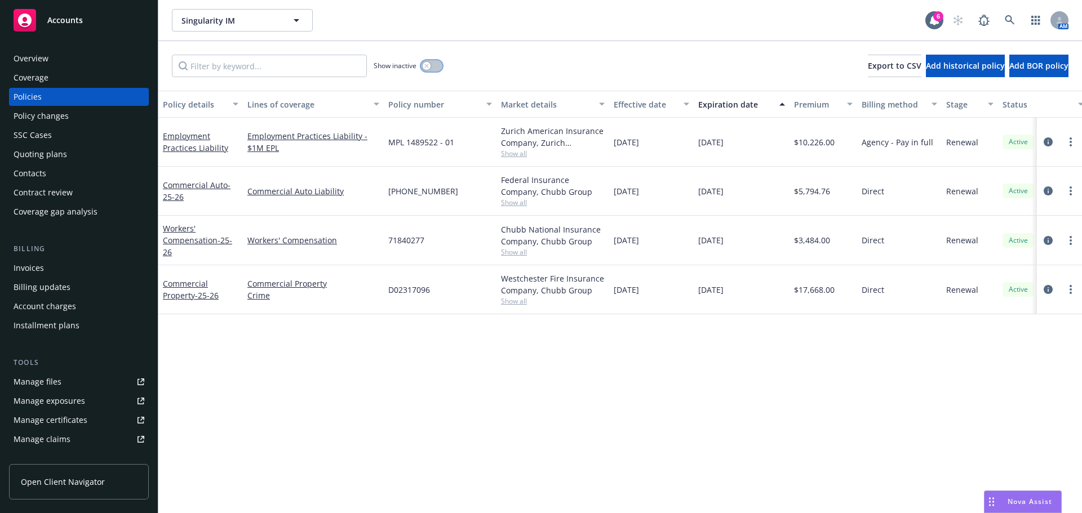
click at [434, 64] on button "button" at bounding box center [431, 65] width 21 height 11
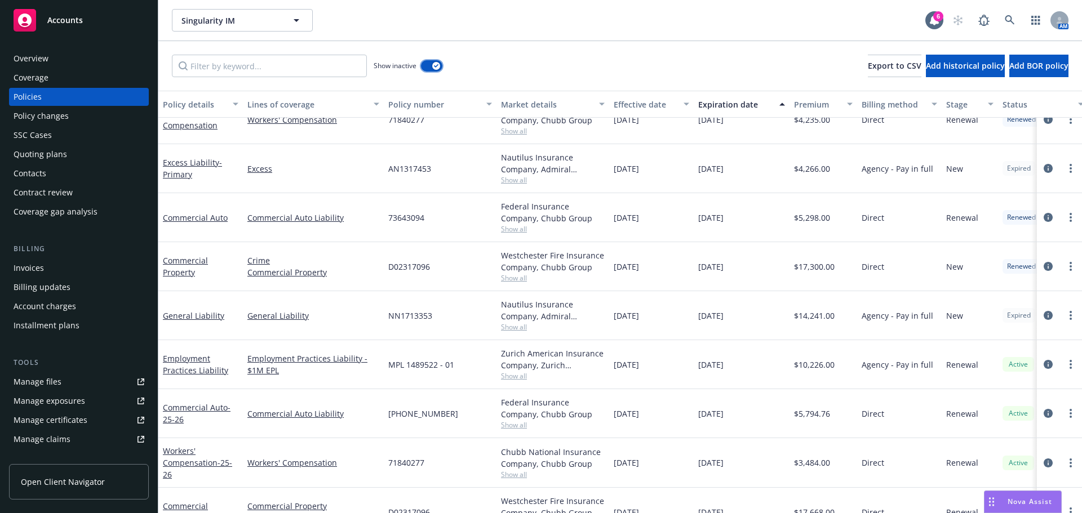
scroll to position [1272, 0]
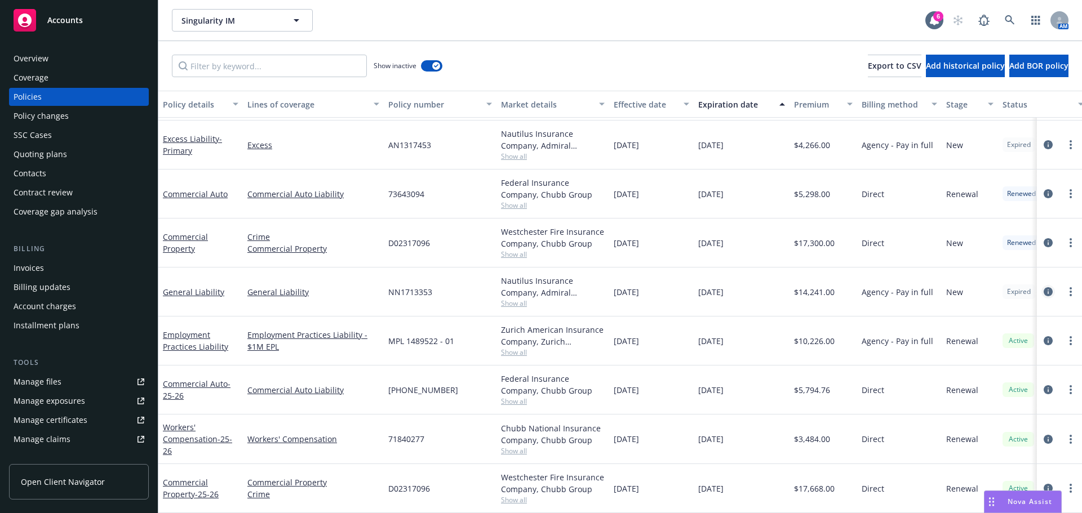
click at [1044, 287] on icon "circleInformation" at bounding box center [1048, 291] width 9 height 9
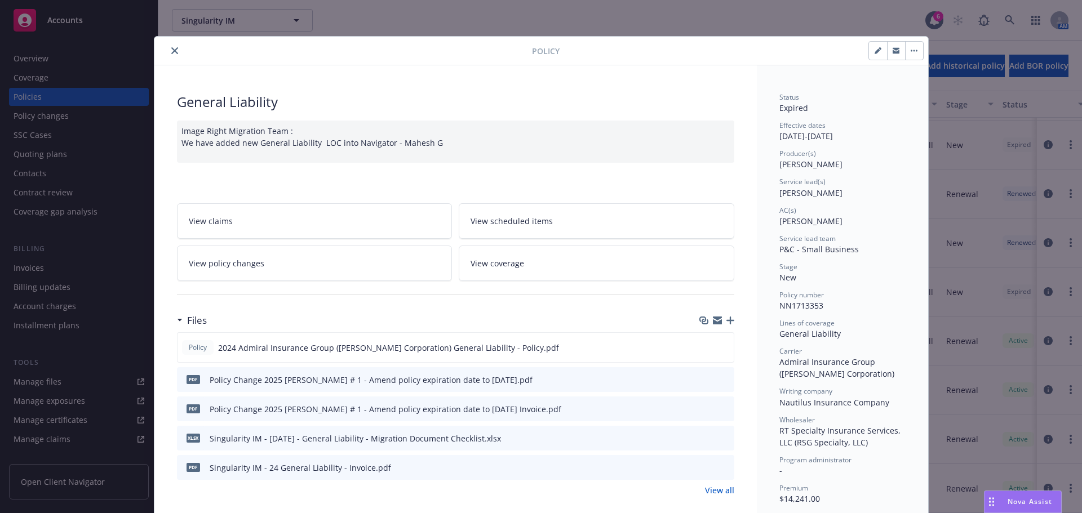
click at [177, 44] on div at bounding box center [345, 51] width 373 height 14
click at [171, 52] on icon "close" at bounding box center [174, 50] width 7 height 7
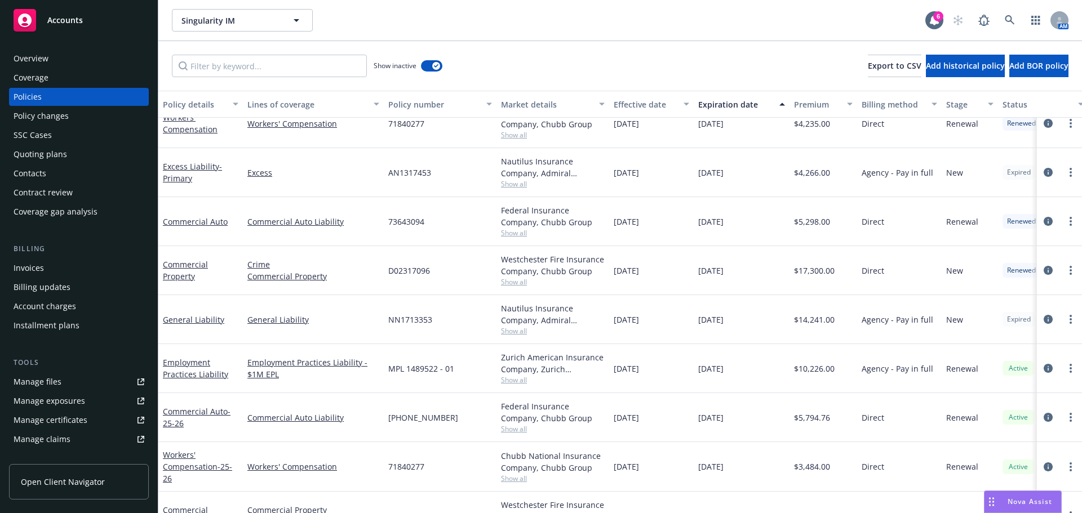
scroll to position [1272, 0]
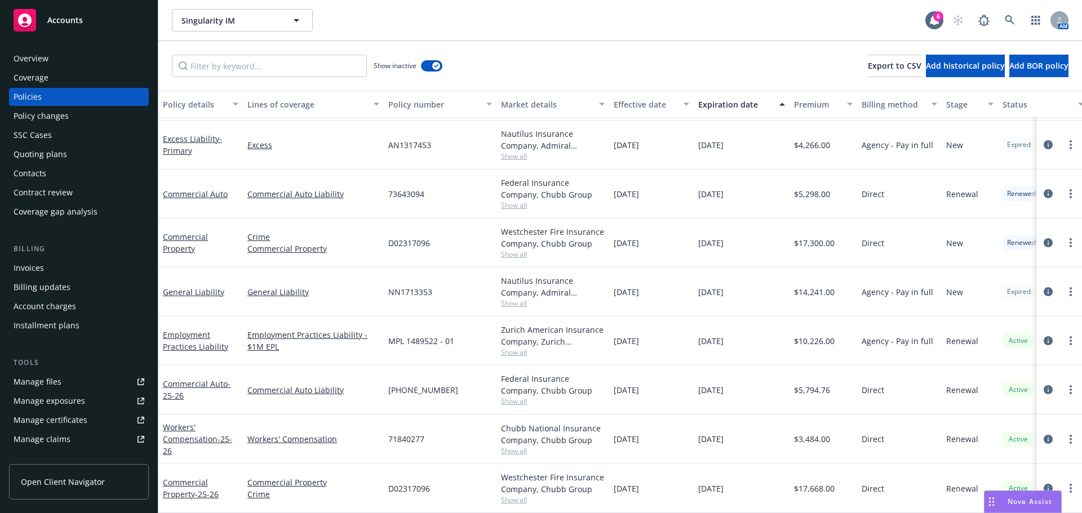
click at [1027, 509] on div "Nova Assist" at bounding box center [1022, 501] width 77 height 21
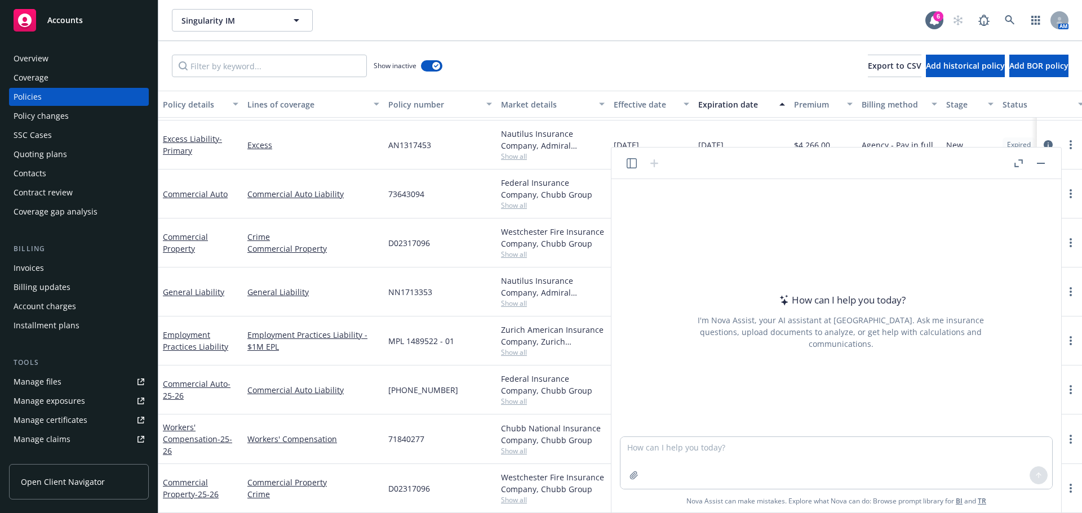
click at [829, 185] on div "How can I help you today? I'm Nova Assist, your AI assistant at Newfront. Ask m…" at bounding box center [836, 308] width 441 height 258
click at [836, 171] on header at bounding box center [836, 164] width 450 height 32
click at [764, 165] on header at bounding box center [836, 164] width 450 height 32
click at [469, 396] on div "(25)73643094" at bounding box center [440, 390] width 113 height 49
click at [1039, 163] on icon "button" at bounding box center [1041, 163] width 8 height 1
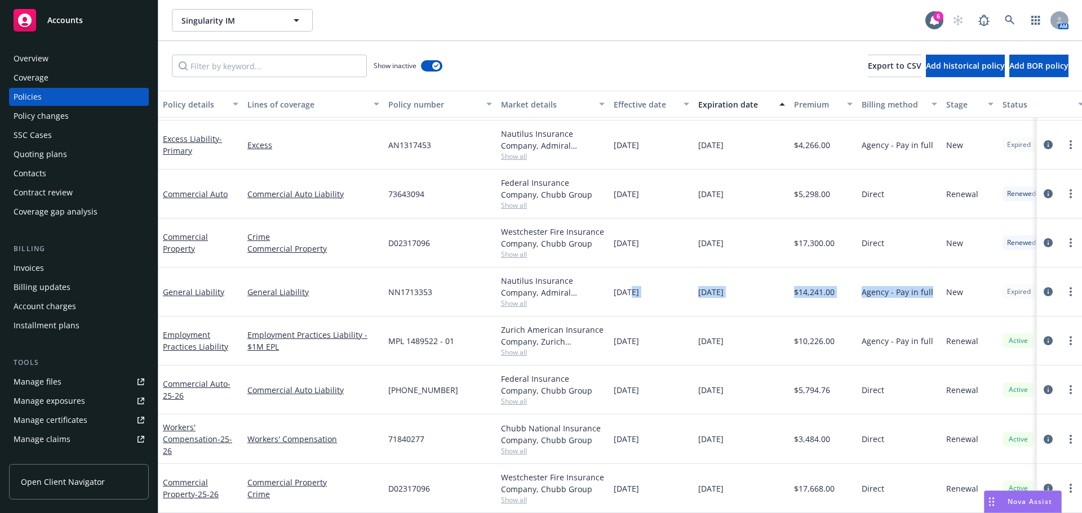
drag, startPoint x: 931, startPoint y: 289, endPoint x: 703, endPoint y: 290, distance: 227.7
click at [632, 275] on div "General Liability General Liability NN1713353 Nautilus Insurance Company, Admir…" at bounding box center [702, 292] width 1088 height 49
click at [818, 293] on div "$14,241.00" at bounding box center [823, 292] width 68 height 49
drag, startPoint x: 996, startPoint y: 282, endPoint x: 792, endPoint y: 310, distance: 205.9
click at [449, 273] on div "General Liability General Liability NN1713353 Nautilus Insurance Company, Admir…" at bounding box center [702, 292] width 1088 height 49
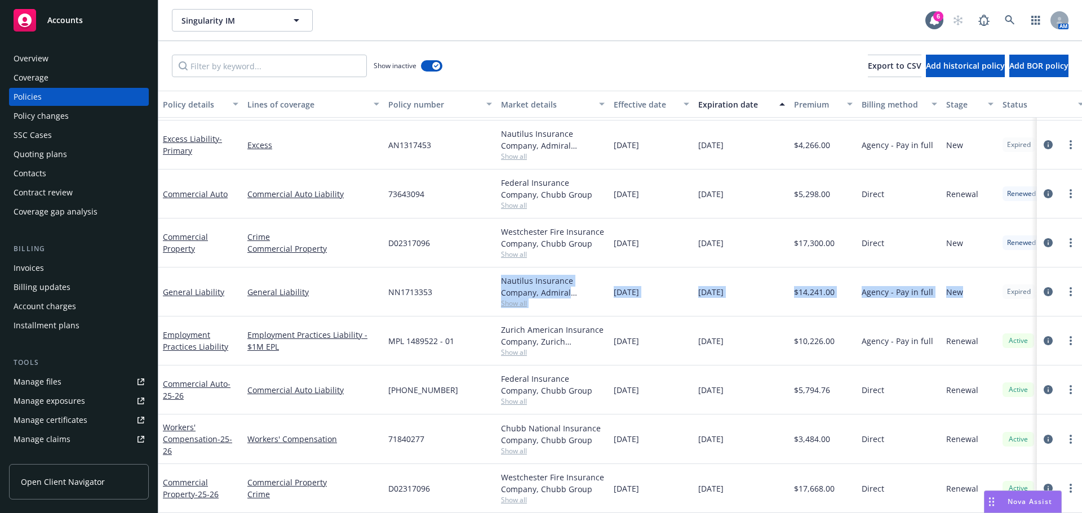
click at [765, 287] on div "07/27/2025" at bounding box center [742, 292] width 96 height 49
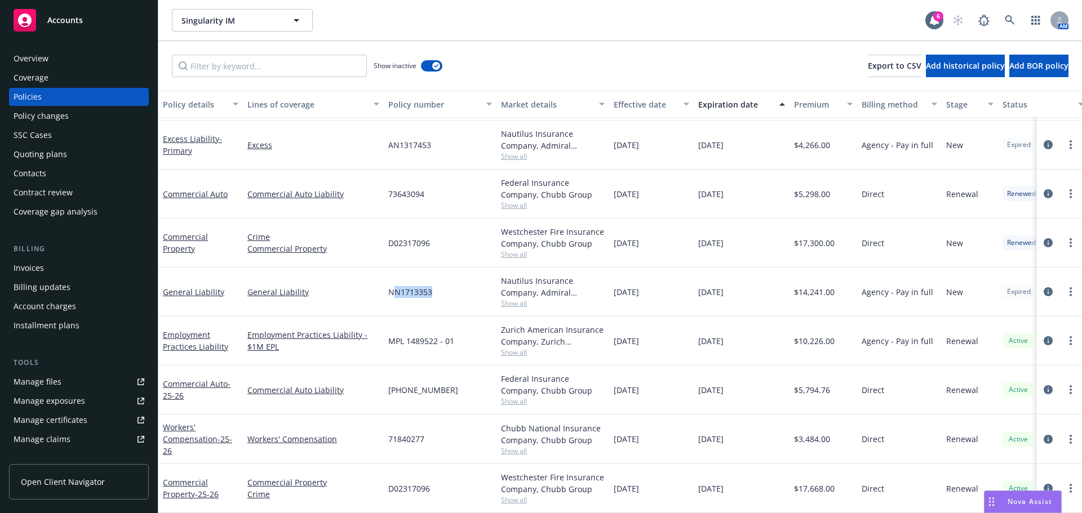
drag, startPoint x: 392, startPoint y: 289, endPoint x: 434, endPoint y: 283, distance: 42.1
click at [433, 282] on div "NN1713353" at bounding box center [440, 292] width 113 height 49
drag, startPoint x: 386, startPoint y: 279, endPoint x: 460, endPoint y: 285, distance: 74.0
click at [460, 285] on div "NN1713353" at bounding box center [440, 292] width 113 height 49
copy span "NN1713353"
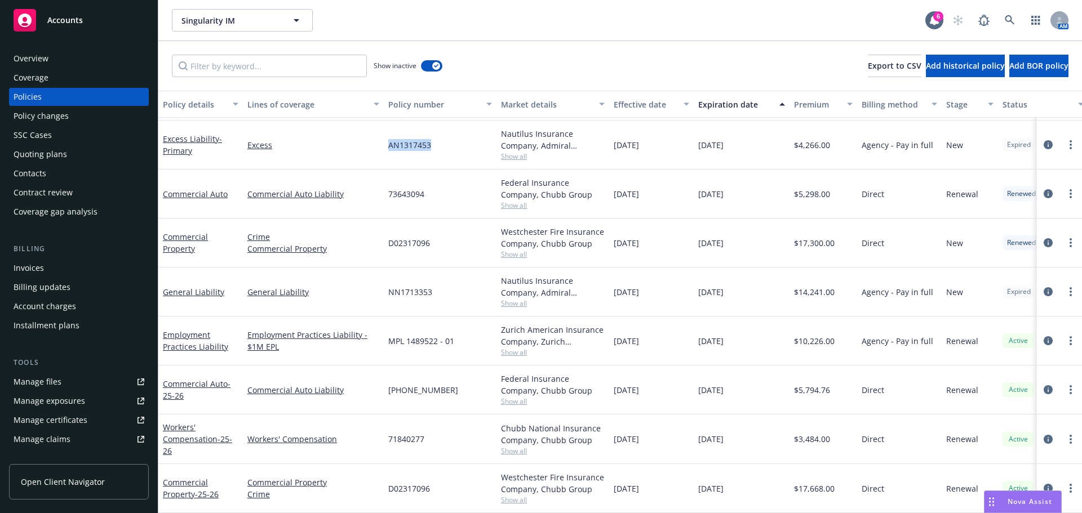
drag, startPoint x: 378, startPoint y: 138, endPoint x: 444, endPoint y: 136, distance: 66.0
click at [444, 136] on div "Excess Liability - Primary Excess AN1317453 Nautilus Insurance Company, Admiral…" at bounding box center [702, 145] width 1088 height 49
copy div "AN1317453"
click at [431, 479] on div "Commercial Property - 25-26 Commercial Property Crime D02317096 Westchester Fir…" at bounding box center [702, 488] width 1088 height 49
click at [371, 498] on div "Commercial Property Crime" at bounding box center [313, 488] width 141 height 49
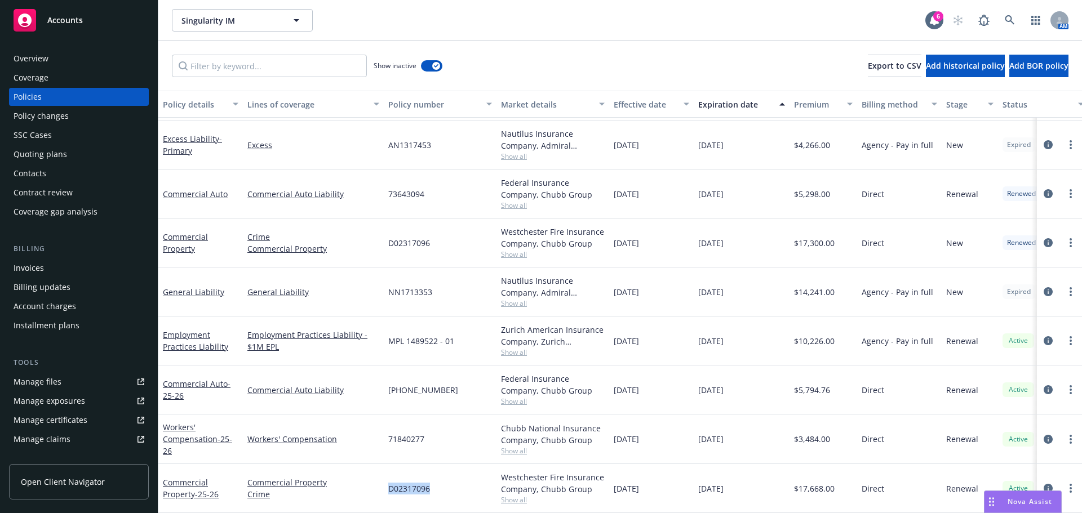
click at [387, 480] on div "D02317096" at bounding box center [440, 488] width 113 height 49
drag, startPoint x: 388, startPoint y: 480, endPoint x: 449, endPoint y: 482, distance: 60.4
click at [449, 482] on div "D02317096" at bounding box center [440, 488] width 113 height 49
copy span "D02317096"
drag, startPoint x: 384, startPoint y: 375, endPoint x: 458, endPoint y: 382, distance: 73.6
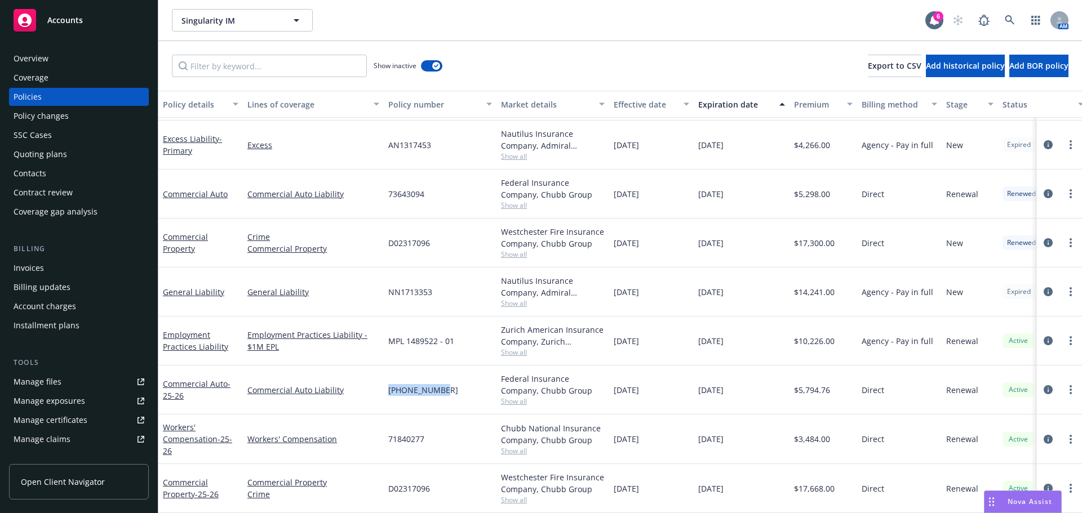
click at [458, 382] on div "(25)73643094" at bounding box center [440, 390] width 113 height 49
copy span "(25)73643094"
drag, startPoint x: 387, startPoint y: 441, endPoint x: 784, endPoint y: 330, distance: 412.5
click at [455, 431] on div "71840277" at bounding box center [440, 440] width 113 height 50
copy span "71840277"
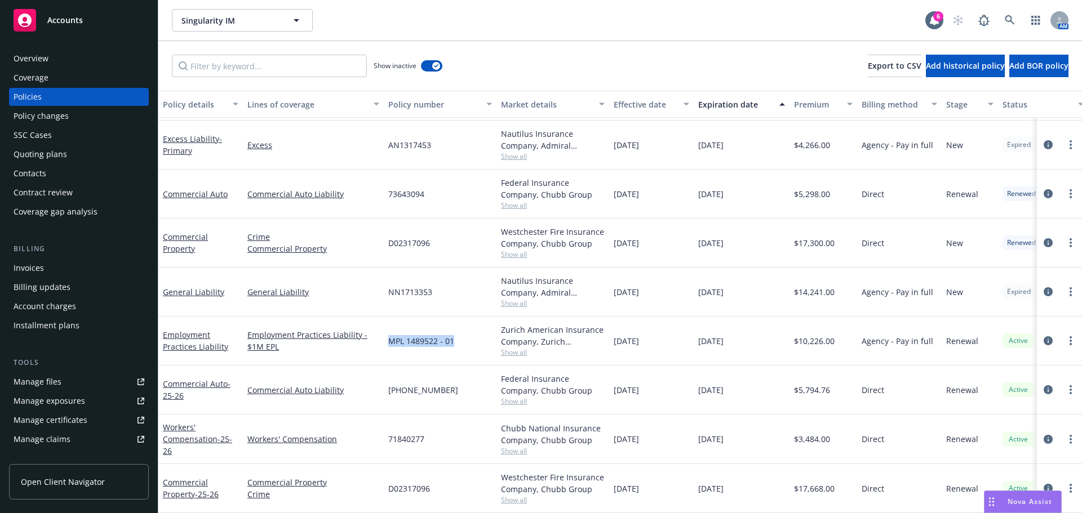
drag, startPoint x: 383, startPoint y: 336, endPoint x: 1044, endPoint y: 196, distance: 676.3
click at [461, 334] on div "Employment Practices Liability Employment Practices Liability - $1M EPL MPL 148…" at bounding box center [702, 341] width 1088 height 49
copy div "MPL 1489522 - 01"
click at [1044, 285] on link "circleInformation" at bounding box center [1048, 292] width 14 height 14
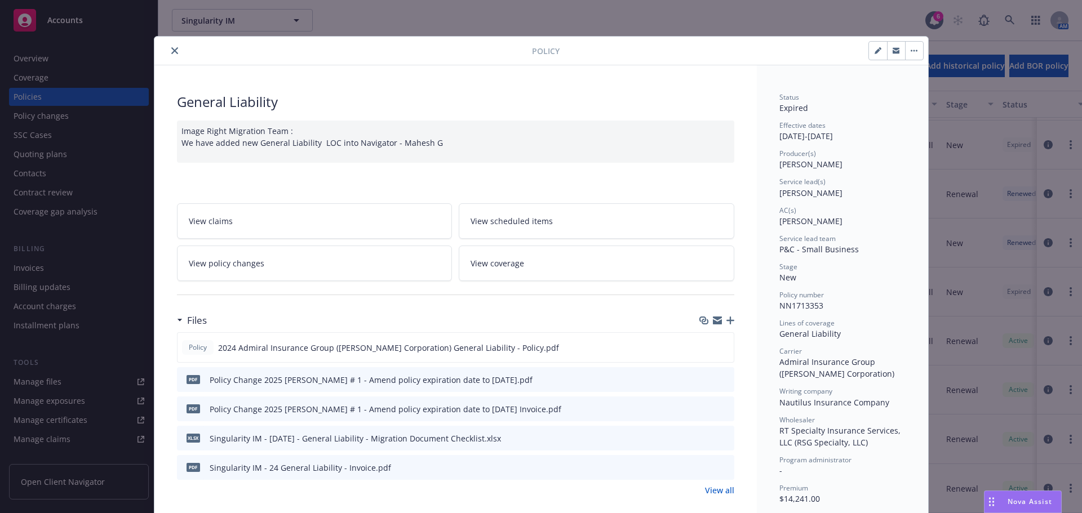
scroll to position [34, 0]
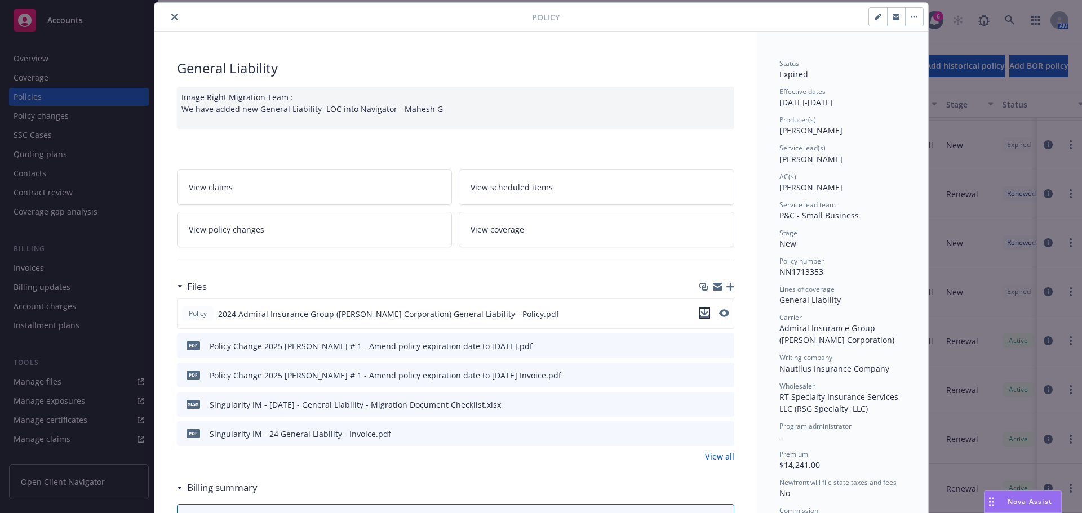
click at [700, 310] on icon "download file" at bounding box center [703, 312] width 7 height 7
click at [1027, 498] on span "Nova Assist" at bounding box center [1030, 502] width 45 height 10
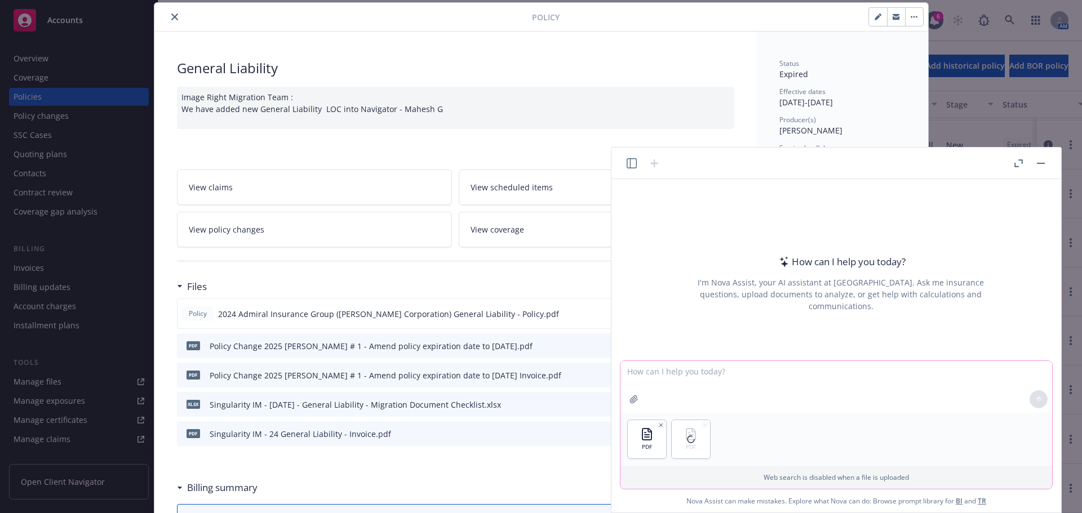
click at [745, 373] on textarea at bounding box center [836, 387] width 432 height 52
type textarea "g"
drag, startPoint x: 588, startPoint y: 379, endPoint x: 570, endPoint y: 371, distance: 20.0
click at [570, 371] on body "Accounts Overview Coverage Policies Policy changes SSC Cases Quoting plans Cont…" at bounding box center [541, 256] width 1082 height 513
type textarea "create a table comparing the expired policy to the renewal offer including cove…"
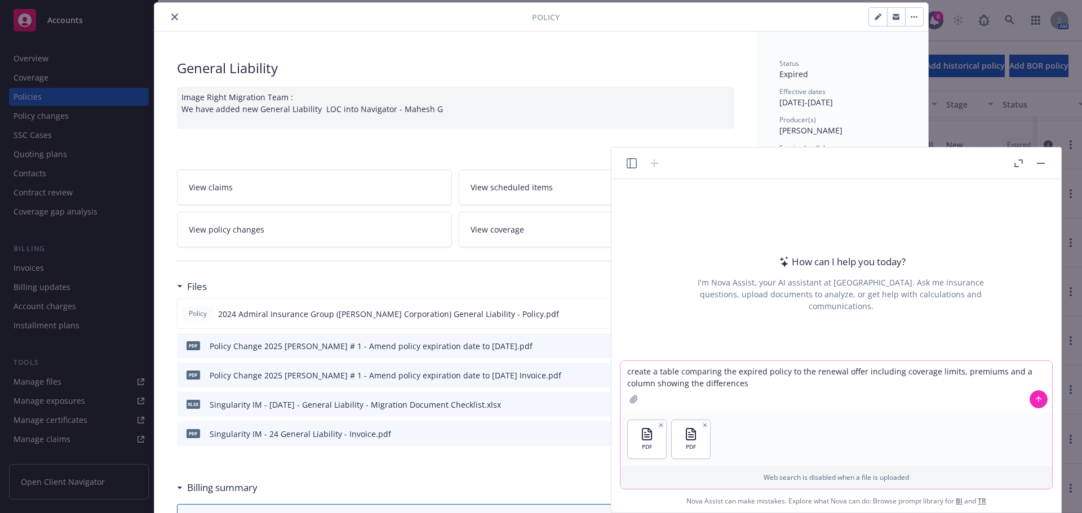
drag, startPoint x: 816, startPoint y: 384, endPoint x: 779, endPoint y: 402, distance: 41.1
click at [815, 384] on textarea "create a table comparing the expired policy to the renewal offer including cove…" at bounding box center [836, 387] width 432 height 52
click at [1033, 402] on button at bounding box center [1038, 399] width 18 height 18
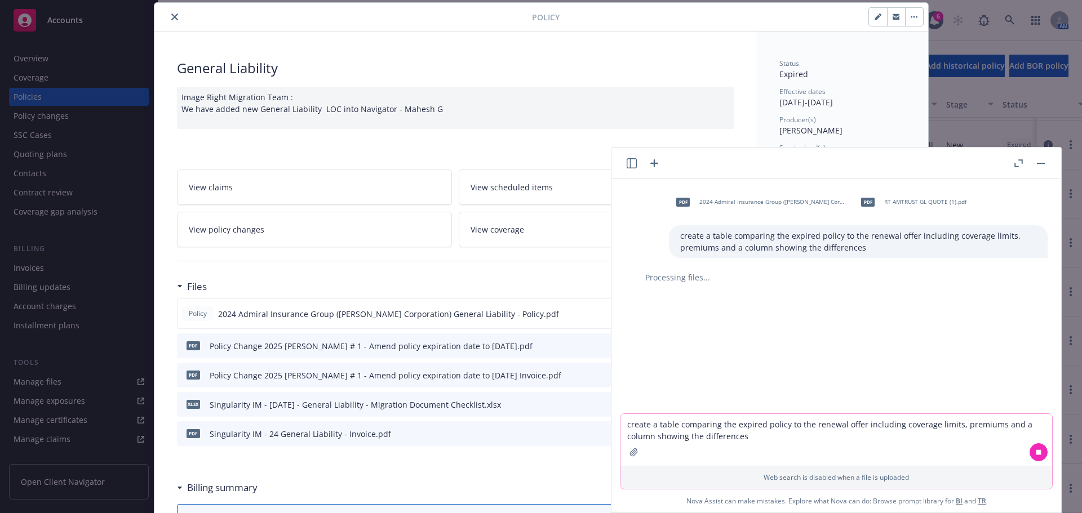
click at [780, 346] on div "pdf 2024 Admiral Insurance Group (W.R. Berkley Corporation) General Liability -…" at bounding box center [836, 296] width 441 height 234
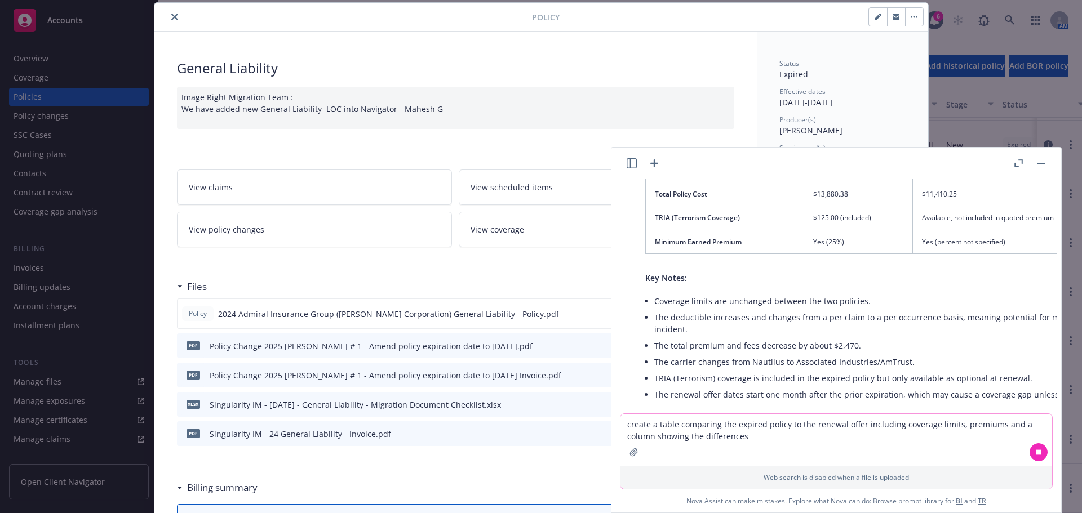
scroll to position [516, 0]
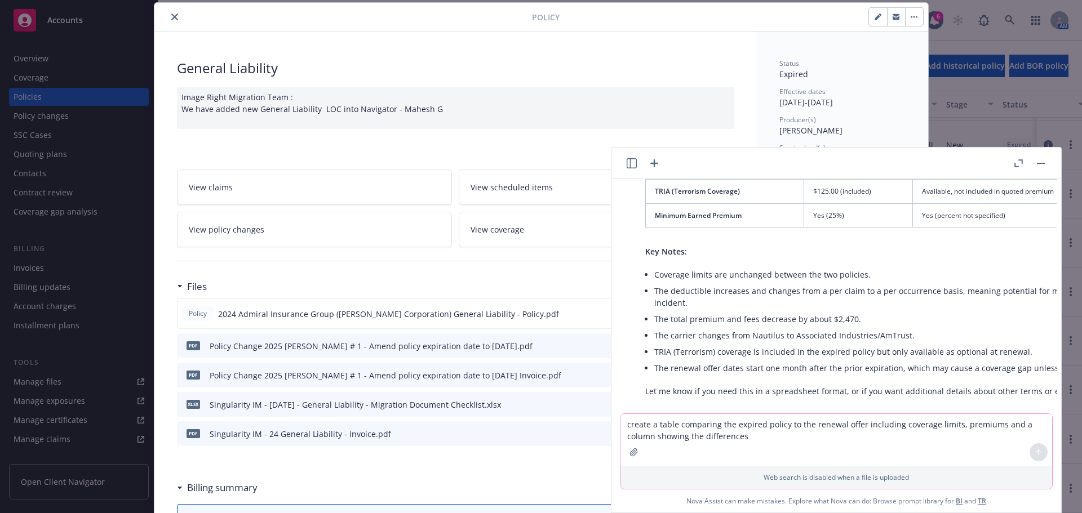
click at [800, 456] on textarea "create a table comparing the expired policy to the renewal offer including cove…" at bounding box center [836, 440] width 432 height 52
click at [798, 438] on textarea "create a table comparing the expired policy to the renewal offer including cove…" at bounding box center [836, 440] width 432 height 52
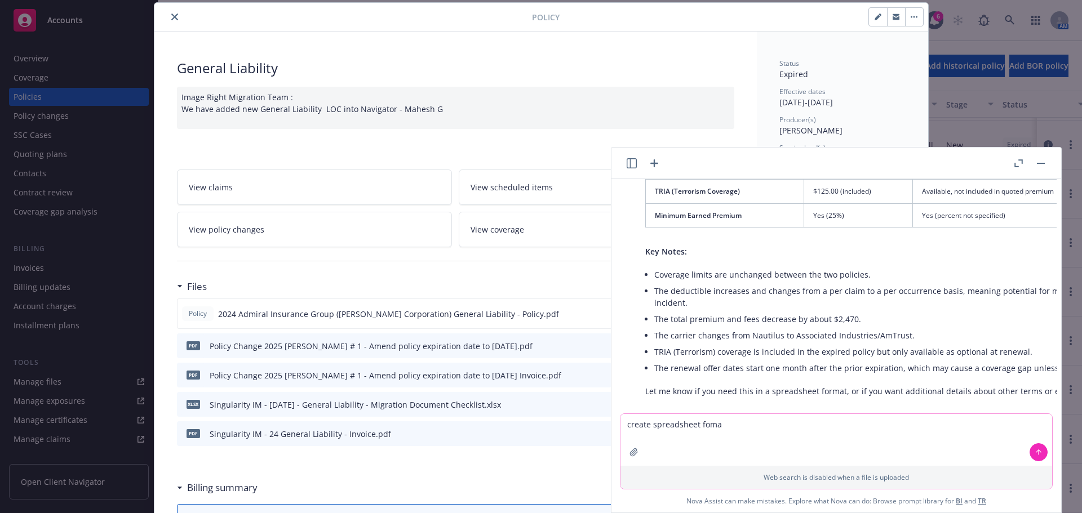
type textarea "create spreadsheet fomat"
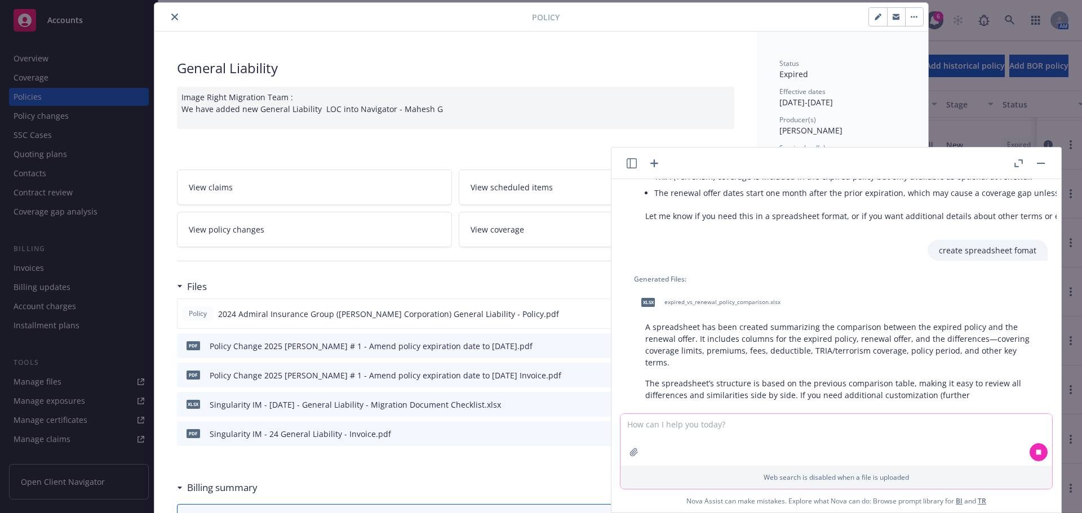
scroll to position [695, 0]
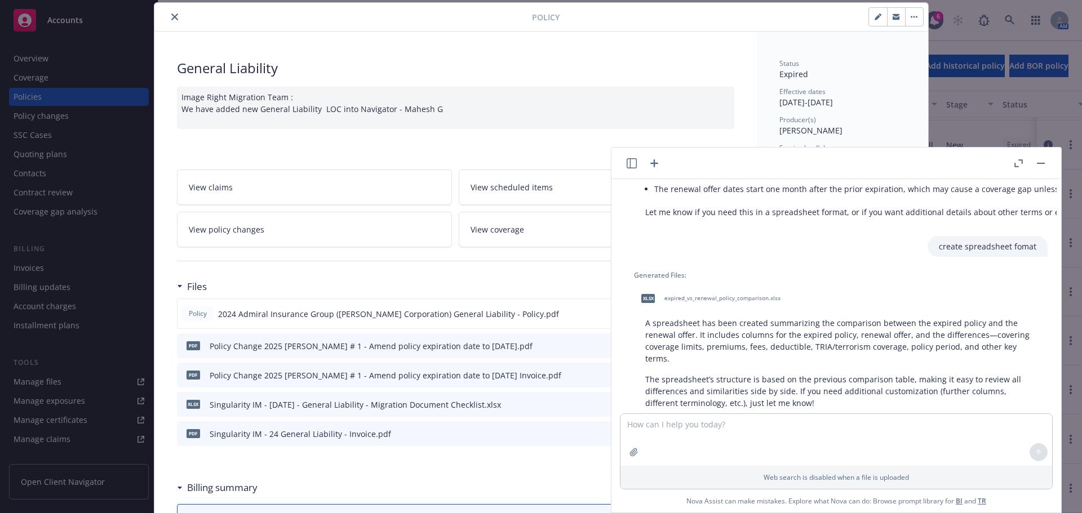
click at [724, 295] on span "expired_vs_renewal_policy_comparison.xlsx" at bounding box center [722, 298] width 116 height 7
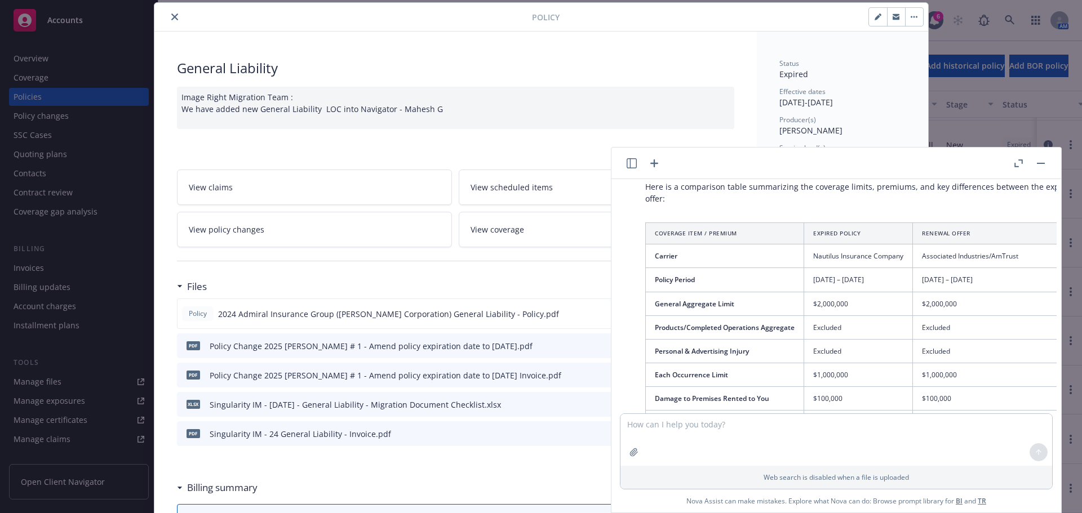
scroll to position [76, 0]
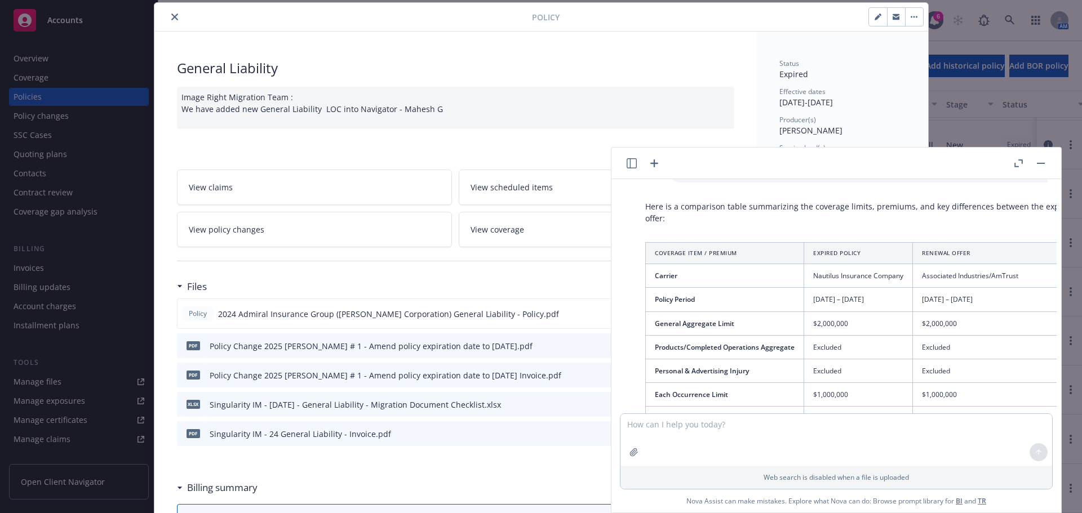
click at [696, 243] on th "Coverage Item / Premium" at bounding box center [725, 253] width 158 height 21
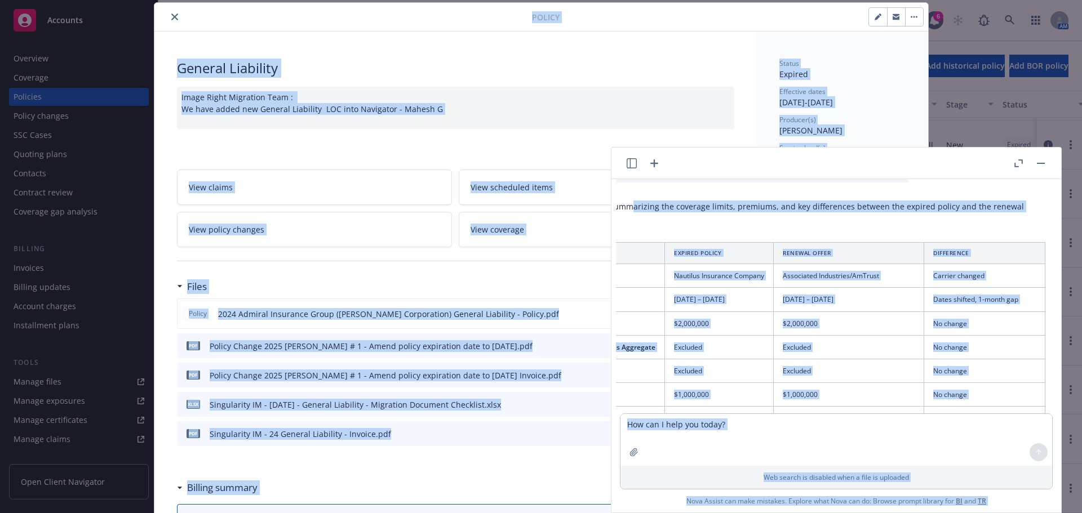
drag, startPoint x: 767, startPoint y: 214, endPoint x: 895, endPoint y: 229, distance: 128.8
click at [1067, 206] on body "Accounts Overview Coverage Policies Policy changes SSC Cases Quoting plans Cont…" at bounding box center [541, 256] width 1082 height 513
click at [865, 243] on th "Renewal Offer" at bounding box center [849, 253] width 150 height 21
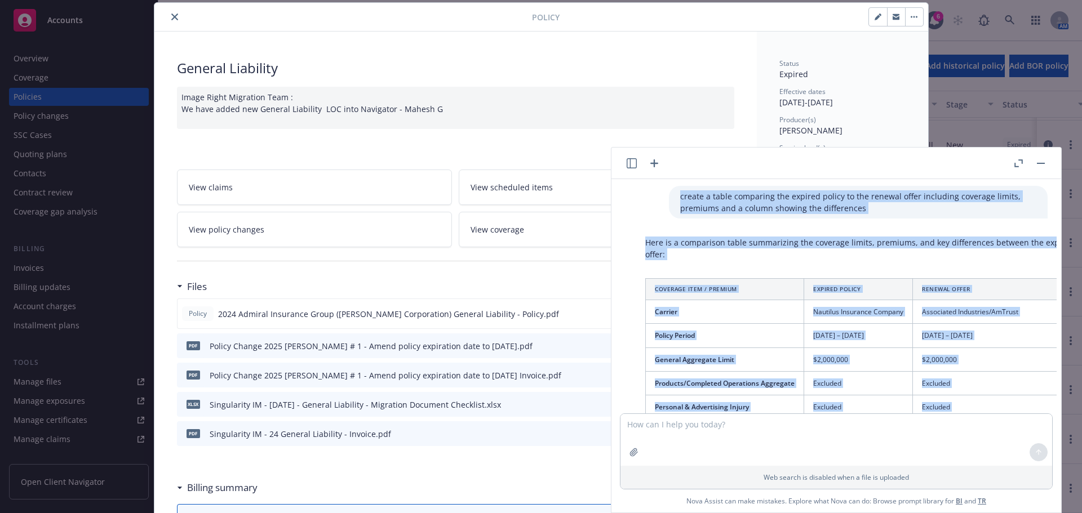
scroll to position [0, 0]
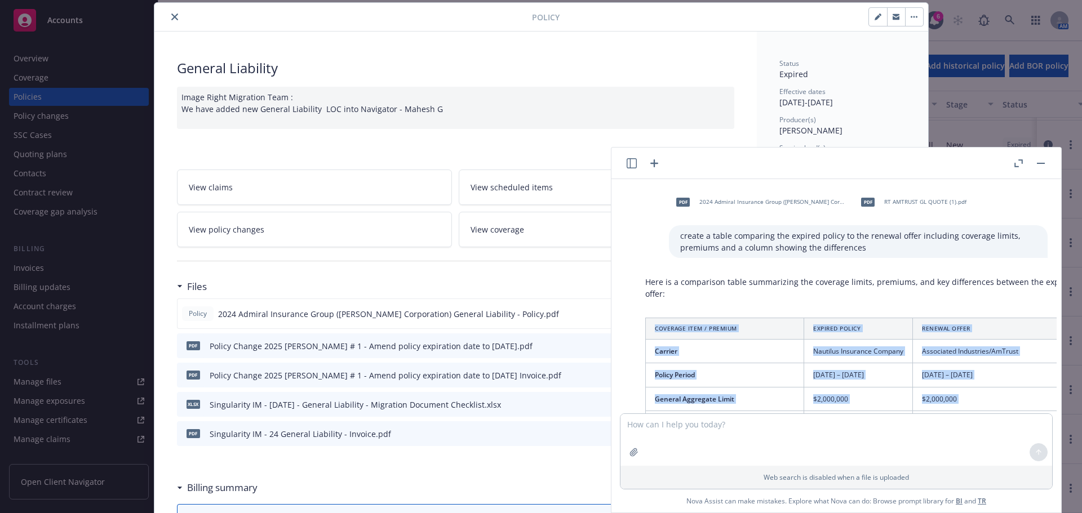
drag, startPoint x: 1005, startPoint y: 307, endPoint x: 653, endPoint y: 318, distance: 351.8
copy table "Coverage Item / Premium Expired Policy Renewal Offer Difference Carrier Nautilu…"
drag, startPoint x: 1039, startPoint y: 163, endPoint x: 814, endPoint y: 165, distance: 224.8
click at [1039, 163] on rect "button" at bounding box center [1041, 163] width 8 height 1
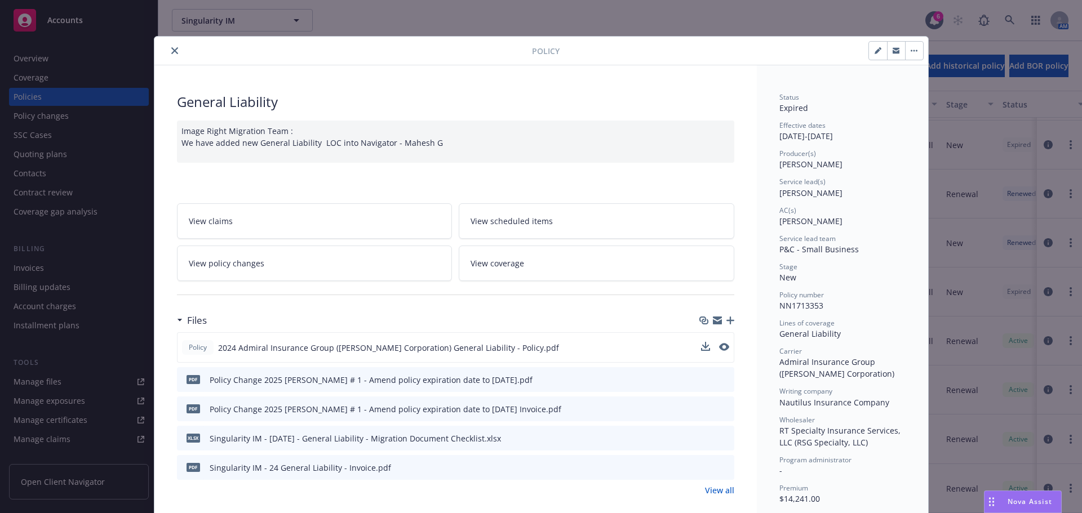
click at [172, 50] on icon "close" at bounding box center [174, 50] width 7 height 7
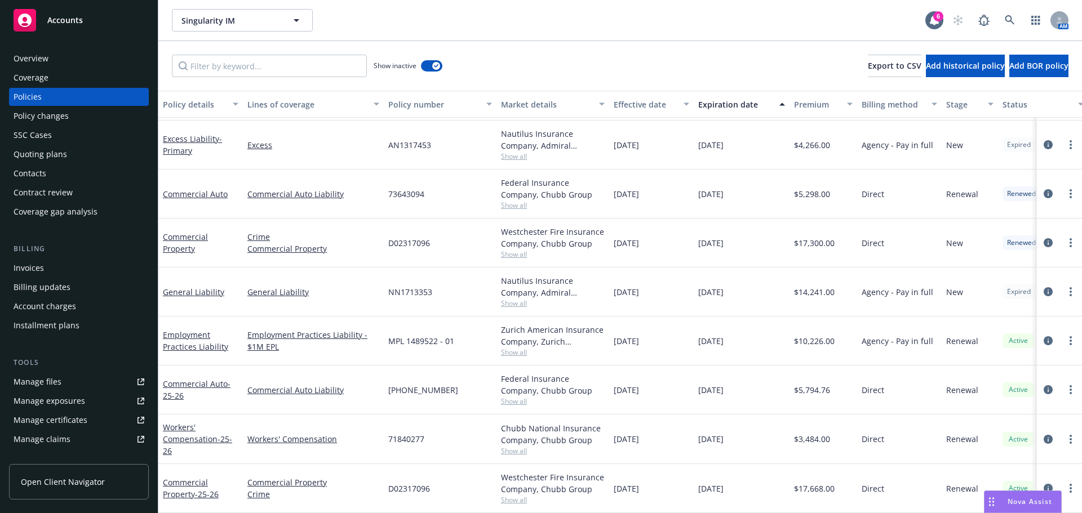
drag, startPoint x: 786, startPoint y: 280, endPoint x: 860, endPoint y: 284, distance: 75.0
click at [860, 284] on div "General Liability General Liability NN1713353 Nautilus Insurance Company, Admir…" at bounding box center [702, 292] width 1088 height 49
click at [1044, 287] on icon "circleInformation" at bounding box center [1048, 291] width 9 height 9
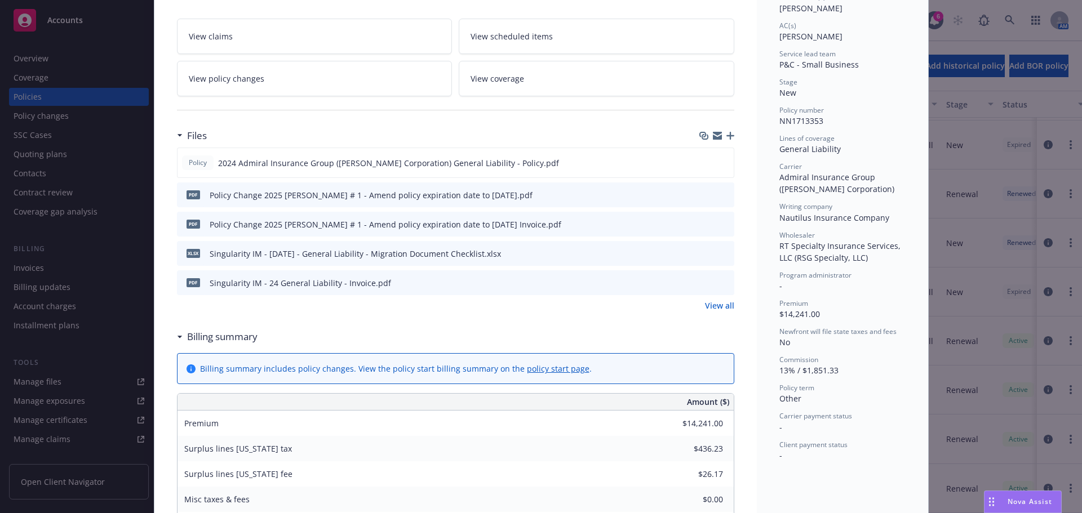
scroll to position [34, 0]
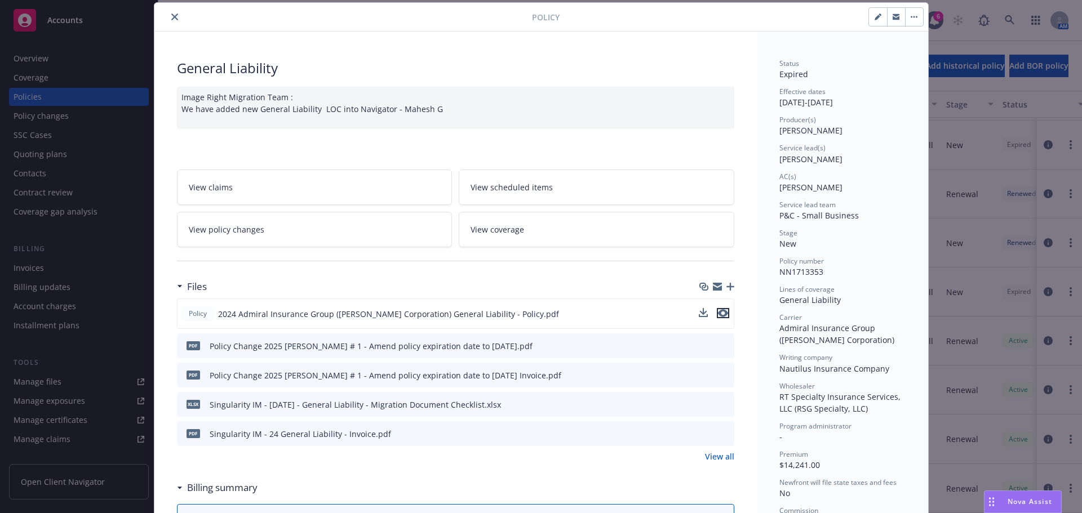
click at [718, 312] on icon "preview file" at bounding box center [723, 313] width 10 height 8
click at [1030, 499] on span "Nova Assist" at bounding box center [1030, 502] width 45 height 10
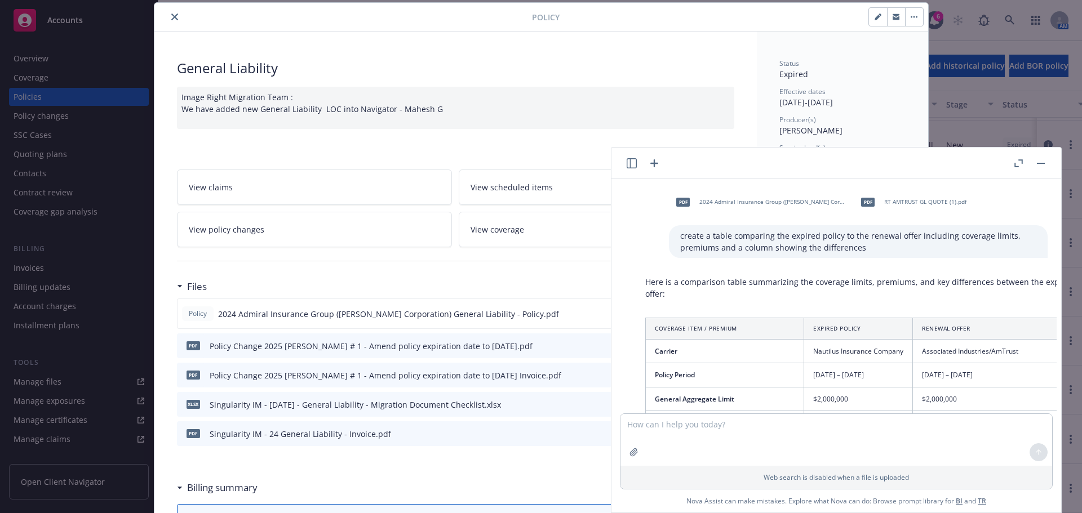
click at [170, 12] on button "close" at bounding box center [175, 17] width 14 height 14
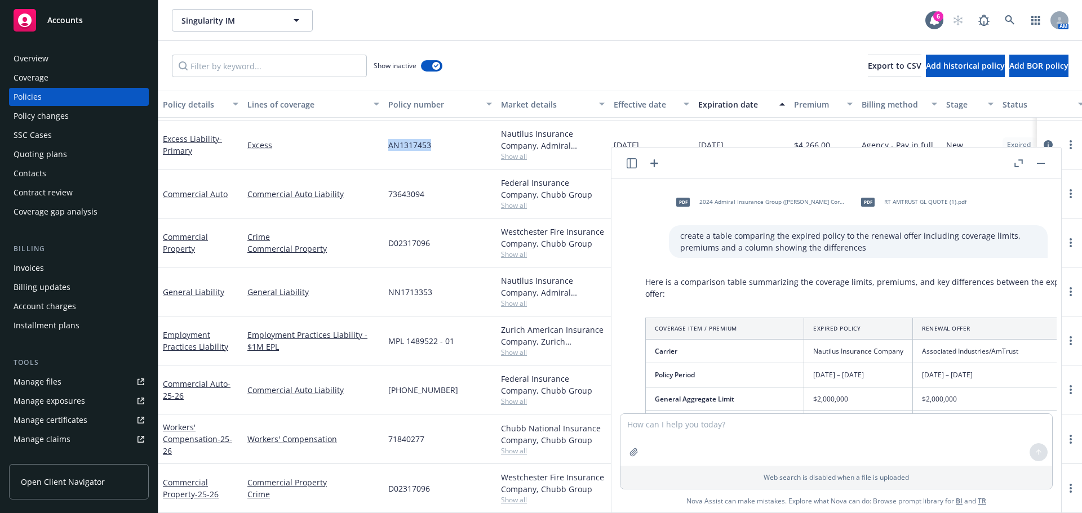
drag, startPoint x: 386, startPoint y: 135, endPoint x: 453, endPoint y: 141, distance: 67.3
click at [453, 141] on div "AN1317453" at bounding box center [440, 145] width 113 height 49
copy span "AN1317453"
click at [1039, 163] on icon "button" at bounding box center [1041, 163] width 8 height 1
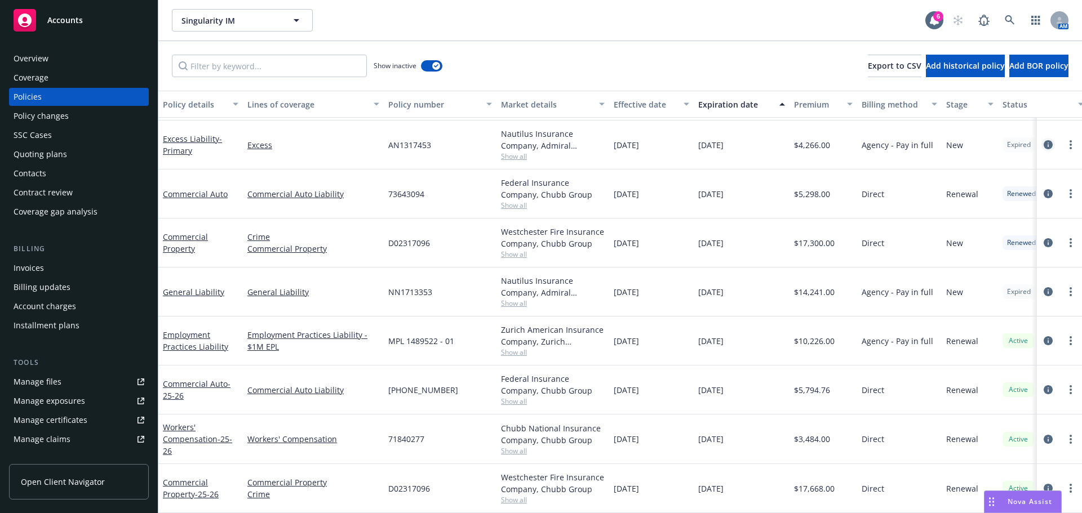
click at [1044, 140] on icon "circleInformation" at bounding box center [1048, 144] width 9 height 9
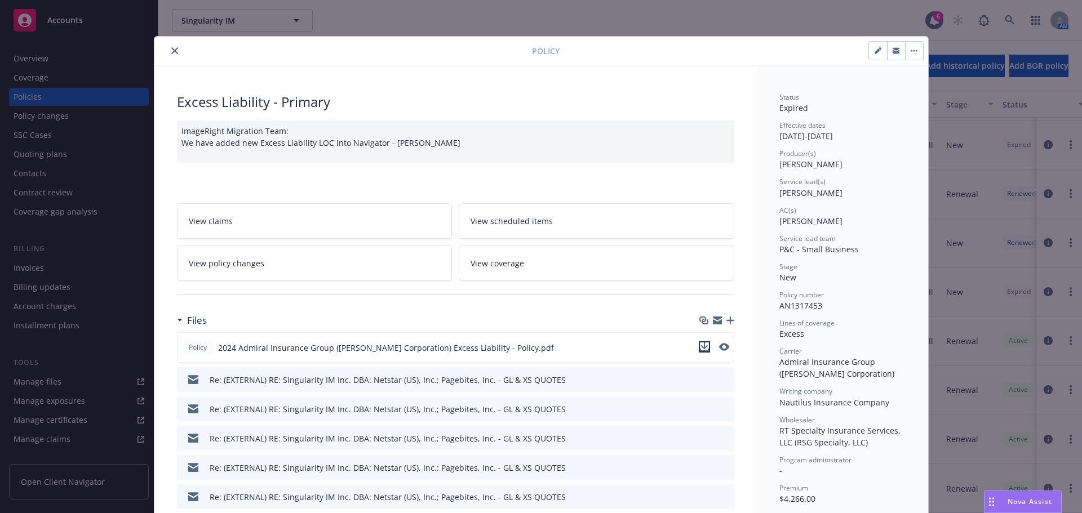
click at [703, 343] on icon "download file" at bounding box center [704, 347] width 9 height 9
click at [1021, 504] on span "Nova Assist" at bounding box center [1030, 502] width 45 height 10
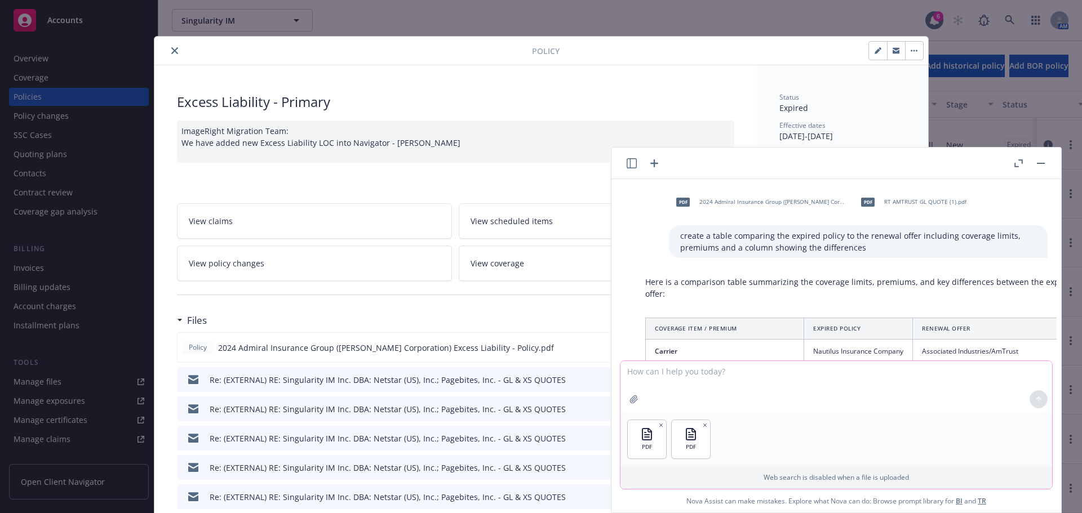
click at [838, 392] on textarea at bounding box center [836, 387] width 432 height 52
paste textarea "create a table comparing the expired policy to the renewal offer including cove…"
type textarea "create a table comparing the expired policy to the renewal offer including cove…"
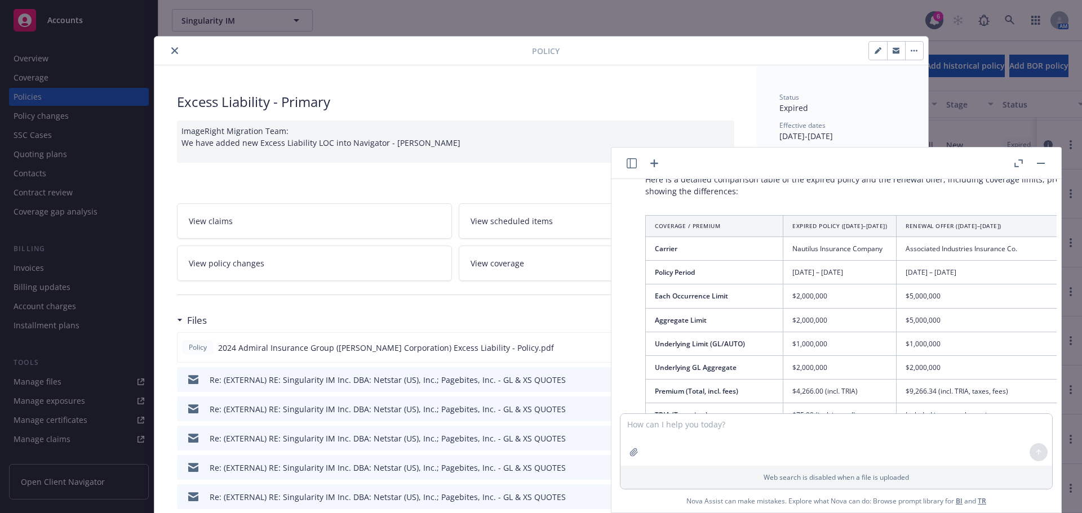
scroll to position [990, 0]
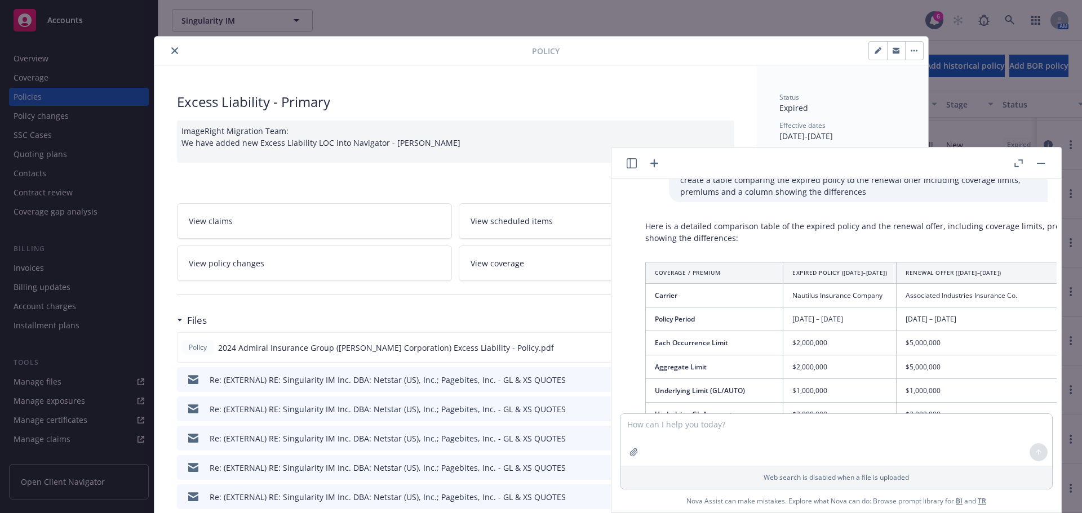
click at [659, 262] on th "Coverage / Premium" at bounding box center [714, 272] width 137 height 21
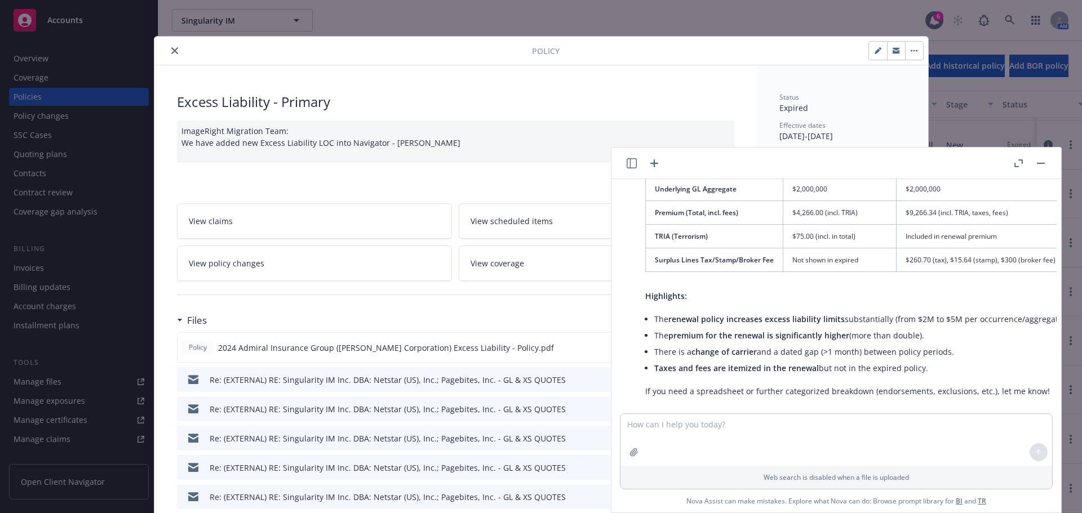
scroll to position [1215, 150]
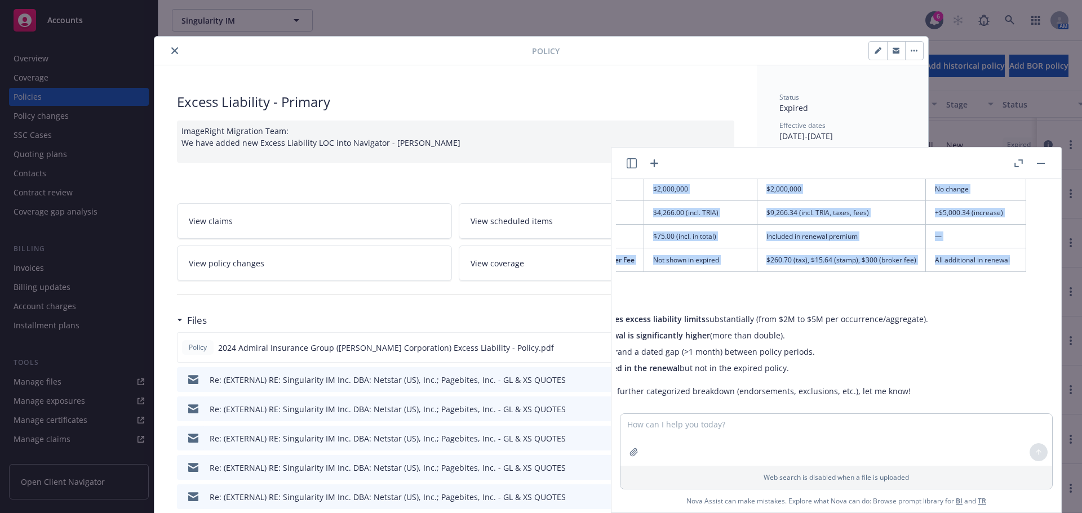
drag, startPoint x: 652, startPoint y: 247, endPoint x: 993, endPoint y: 241, distance: 341.5
click at [993, 241] on table "Coverage / Premium Expired Policy (2024–2025) Renewal Offer (2025–2026) Differe…" at bounding box center [766, 155] width 520 height 236
copy table "Coverage / Premium Expired Policy (2024–2025) Renewal Offer (2025–2026) Differe…"
click at [1046, 161] on button "button" at bounding box center [1041, 164] width 14 height 14
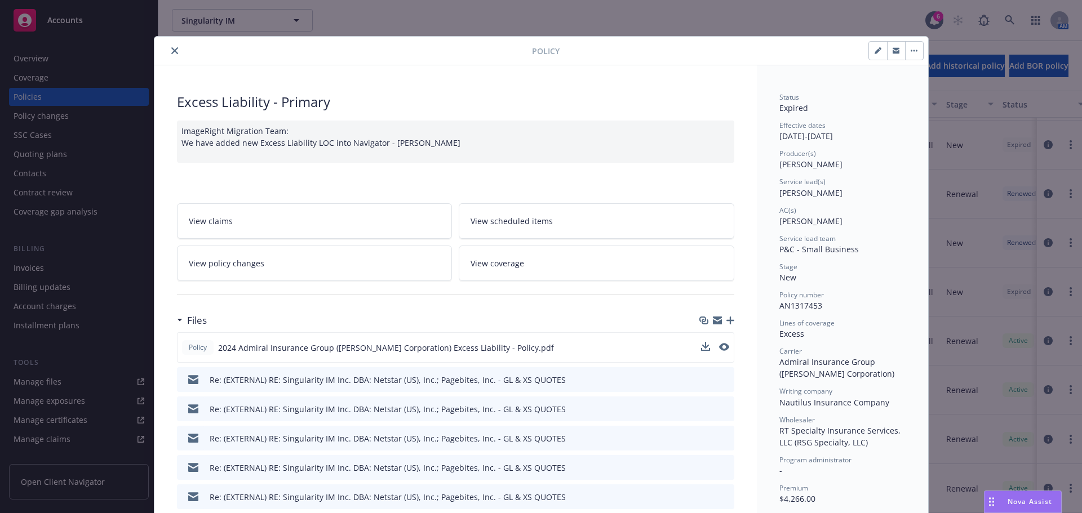
click at [171, 48] on icon "close" at bounding box center [174, 50] width 7 height 7
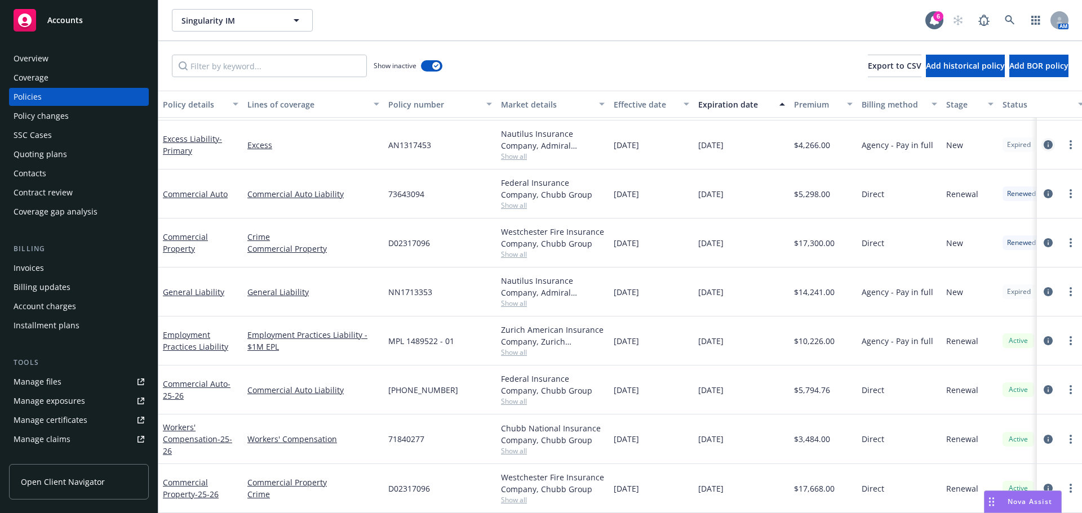
click at [1044, 140] on icon "circleInformation" at bounding box center [1048, 144] width 9 height 9
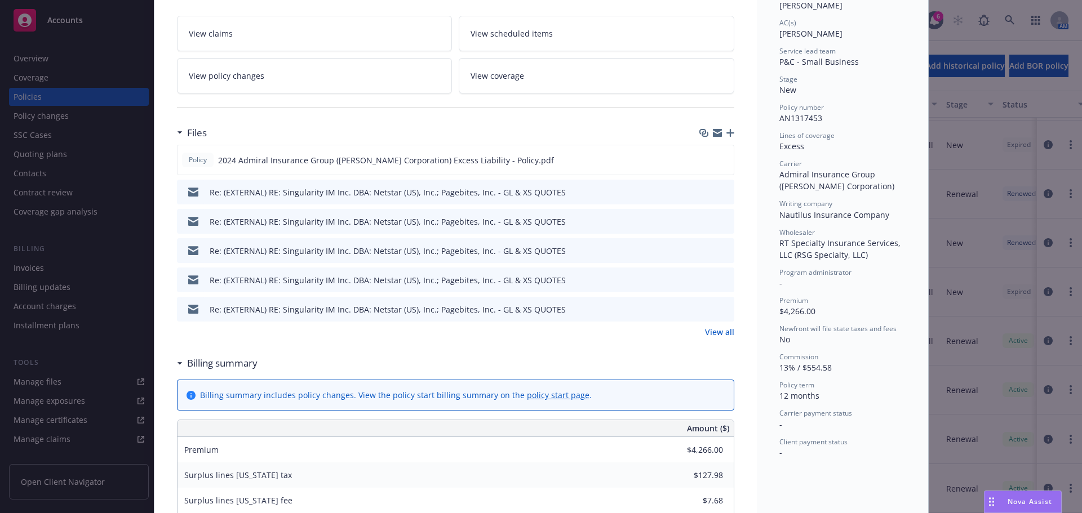
scroll to position [90, 0]
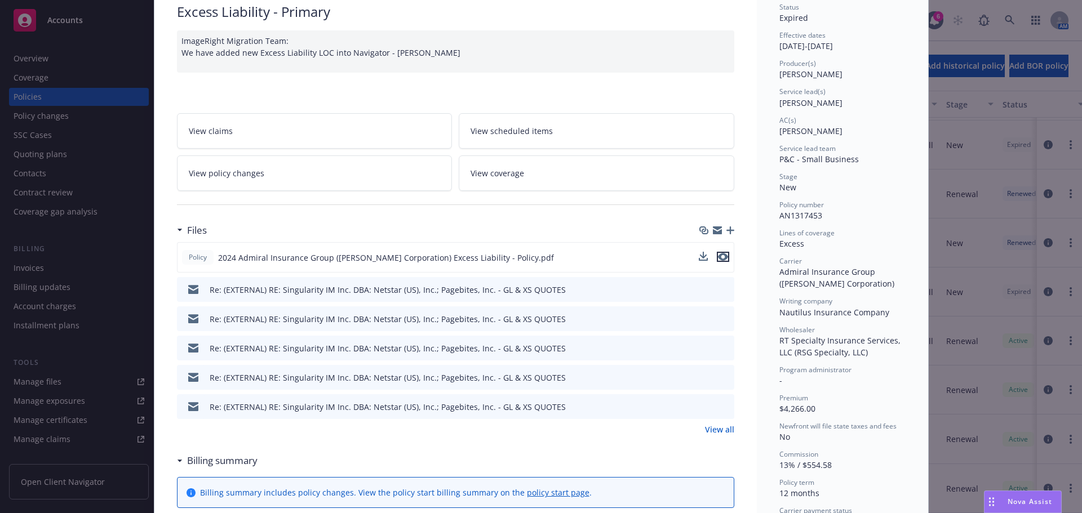
click at [718, 260] on icon "preview file" at bounding box center [723, 257] width 10 height 8
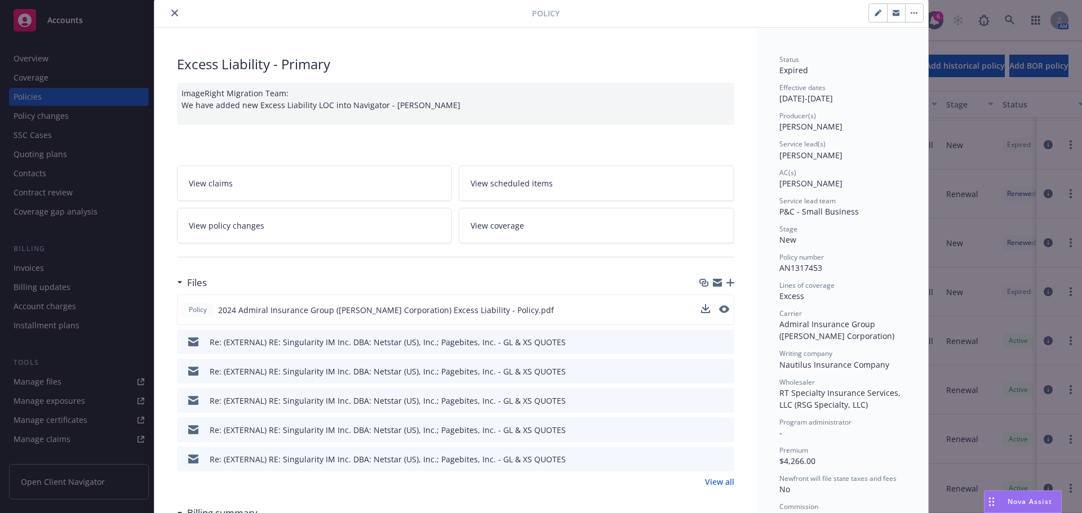
scroll to position [0, 0]
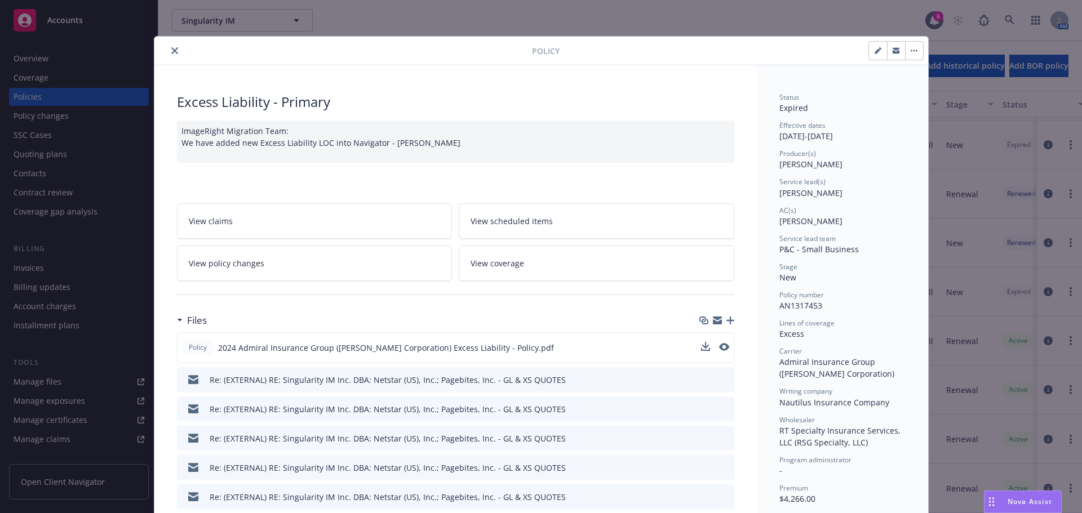
click at [168, 46] on button "close" at bounding box center [175, 51] width 14 height 14
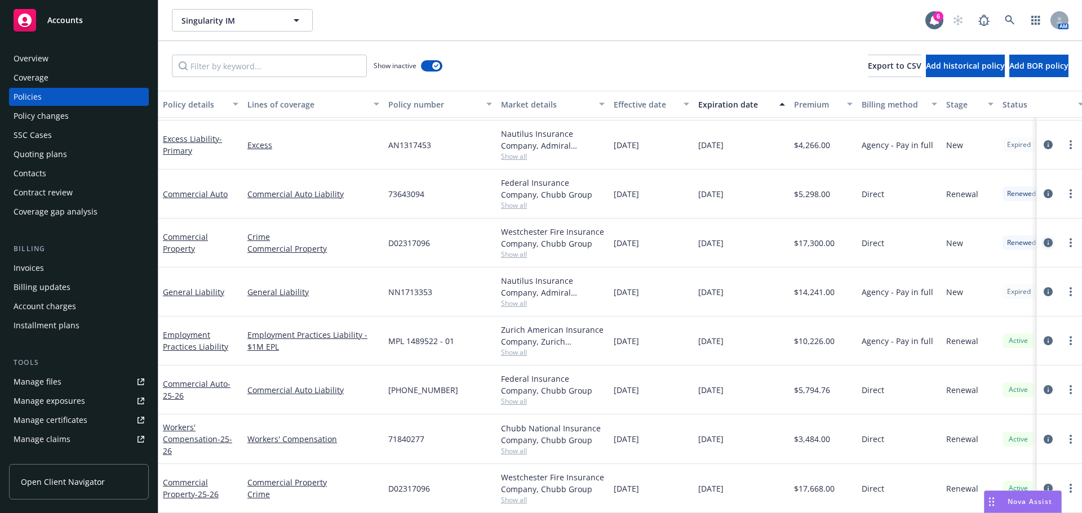
click at [1044, 238] on icon "circleInformation" at bounding box center [1048, 242] width 9 height 9
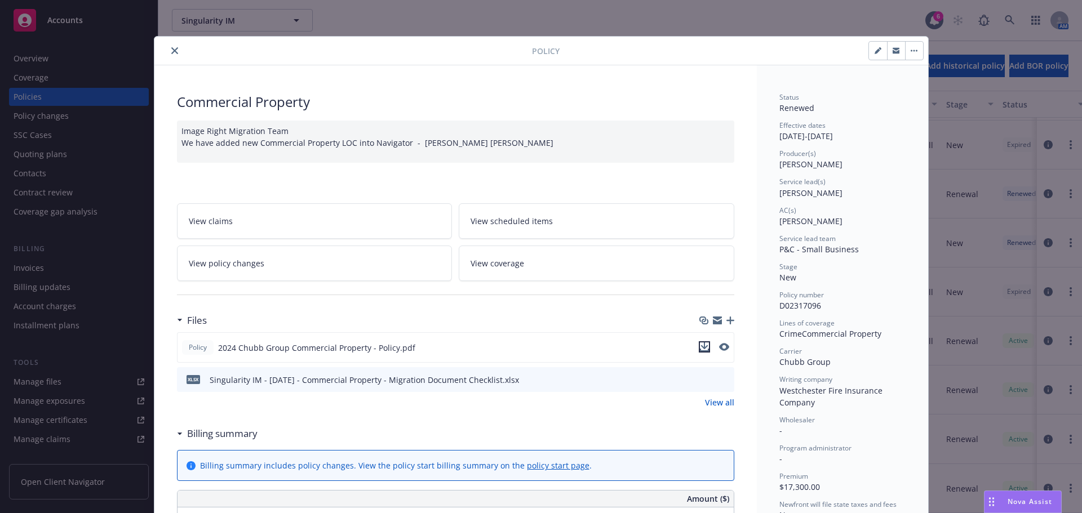
click at [701, 345] on icon "download file" at bounding box center [704, 347] width 9 height 9
click at [171, 50] on icon "close" at bounding box center [174, 50] width 7 height 7
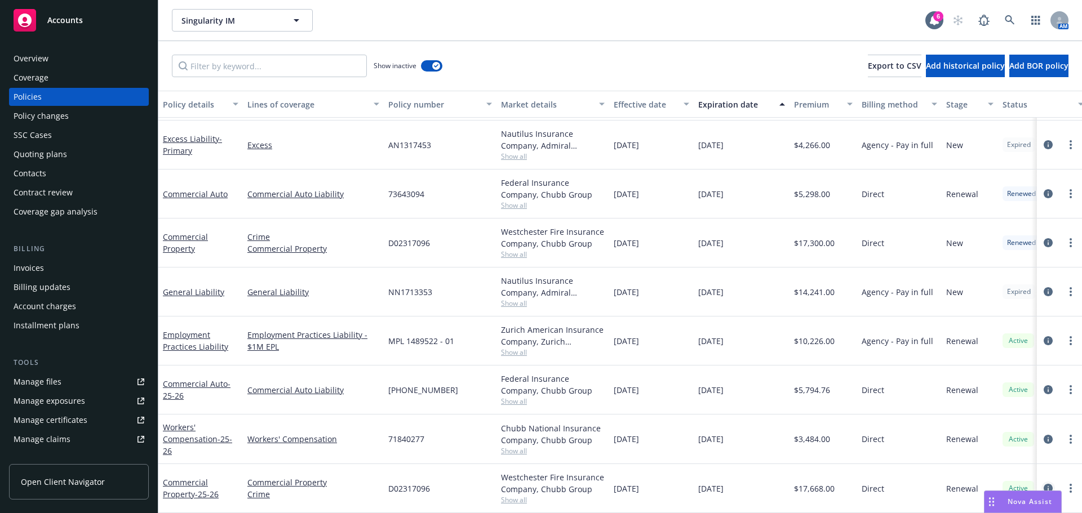
click at [1044, 484] on icon "circleInformation" at bounding box center [1048, 488] width 9 height 9
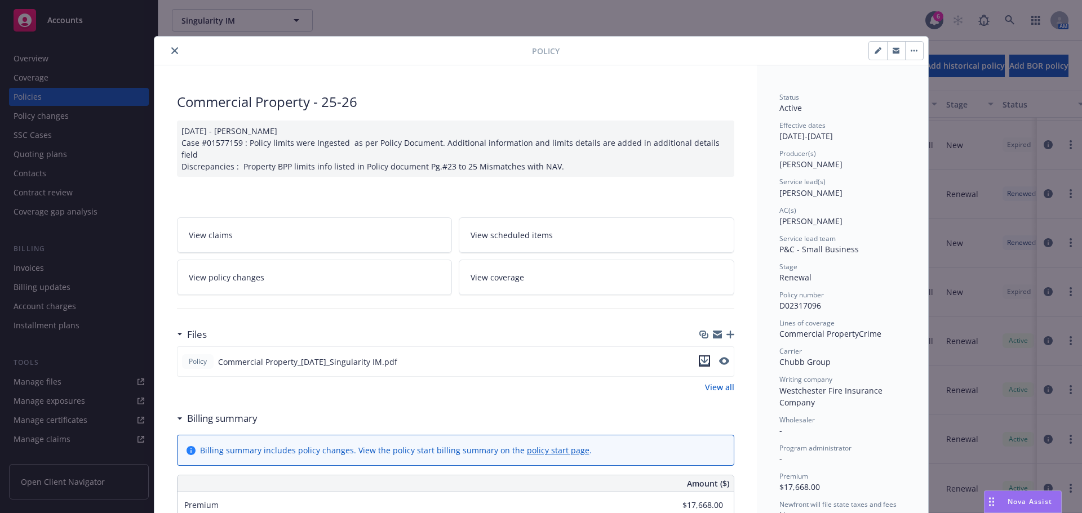
click at [700, 357] on icon "download file" at bounding box center [703, 360] width 7 height 7
click at [1019, 502] on span "Nova Assist" at bounding box center [1030, 502] width 45 height 10
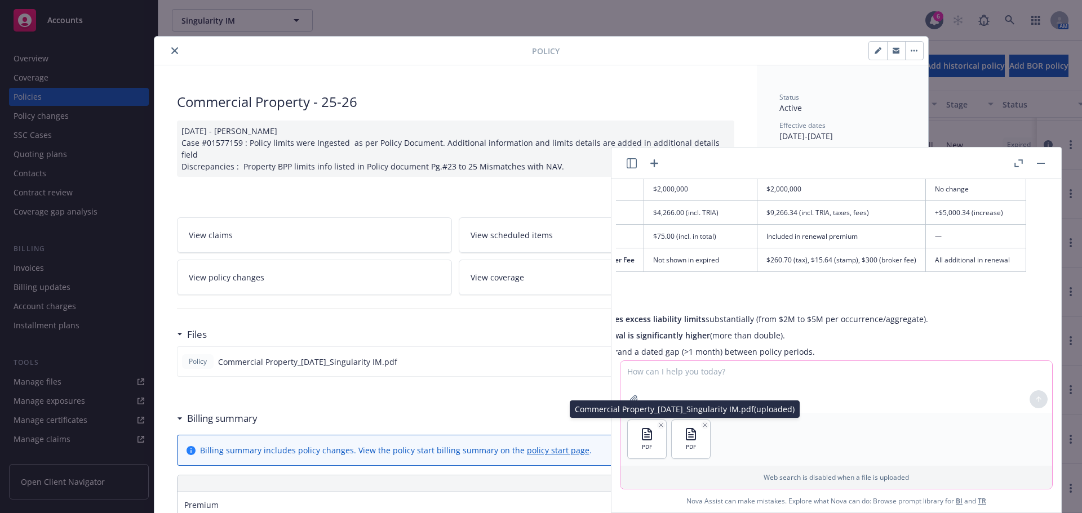
click at [716, 373] on textarea at bounding box center [836, 387] width 432 height 52
paste textarea "create a table comparing the expired policy to the renewal offer including cove…"
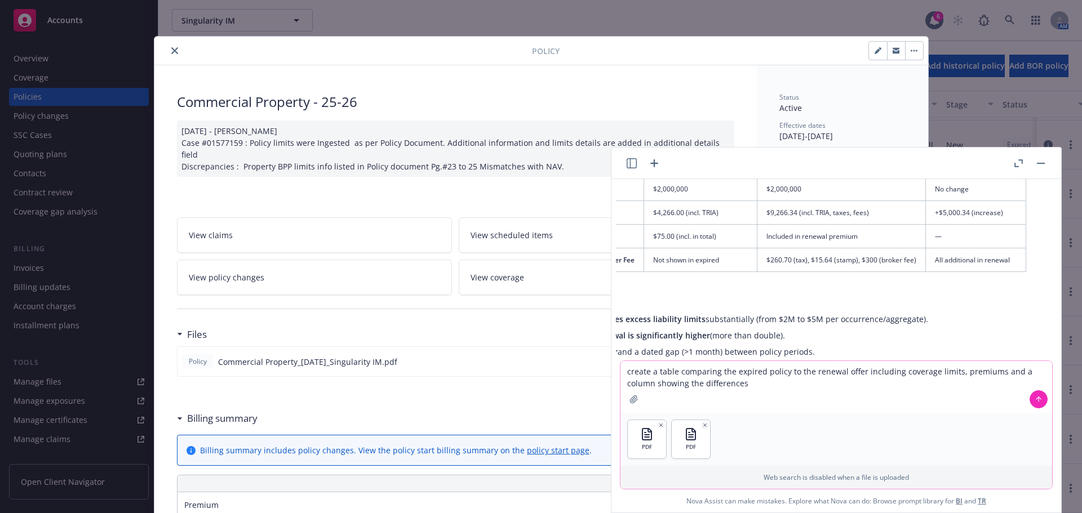
type textarea "create a table comparing the expired policy to the renewal offer including cove…"
click at [1038, 399] on icon at bounding box center [1039, 400] width 8 height 8
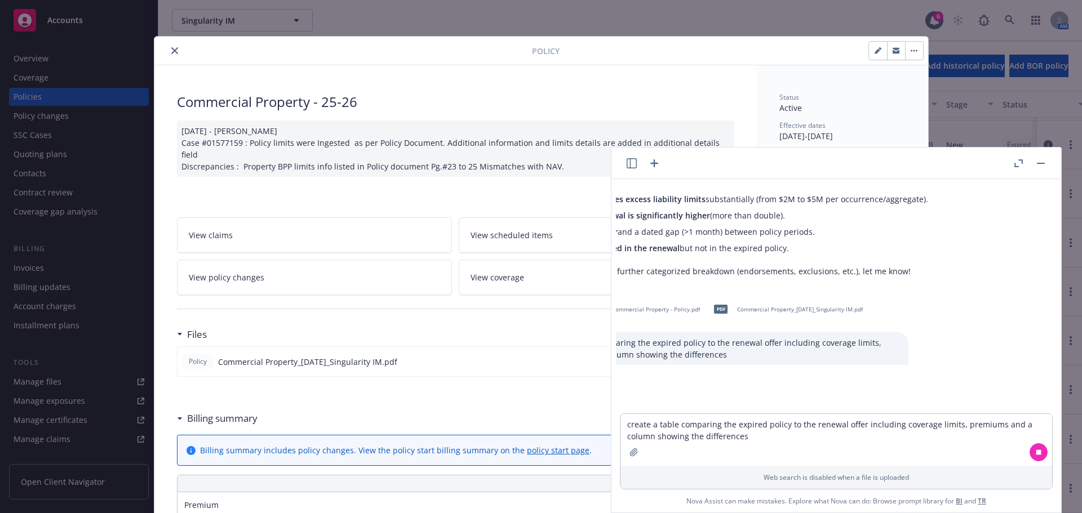
scroll to position [1342, 150]
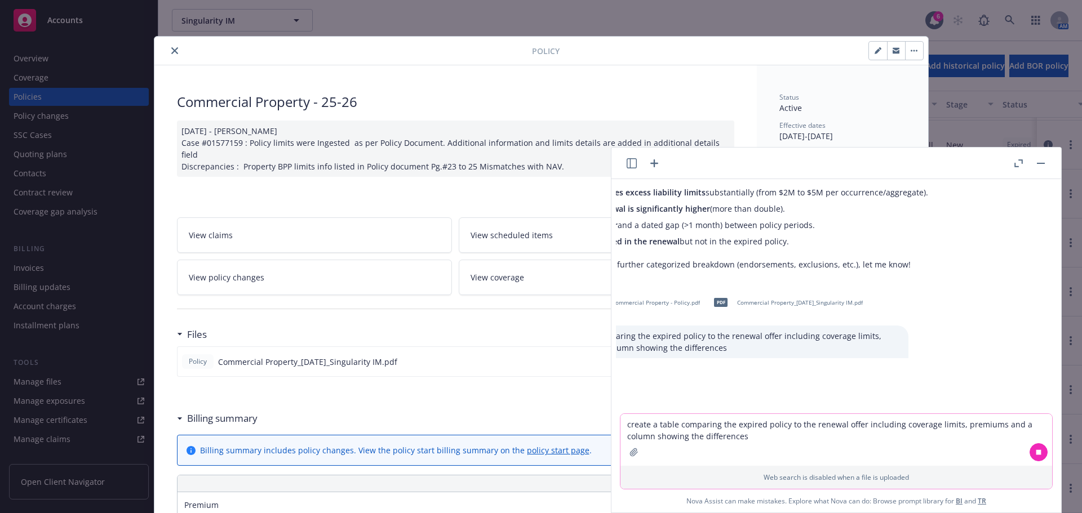
drag, startPoint x: 791, startPoint y: 414, endPoint x: 702, endPoint y: 405, distance: 89.5
click at [702, 405] on div "pdf 2024 Admiral Insurance Group (W.R. Berkley Corporation) General Liability -…" at bounding box center [836, 346] width 450 height 334
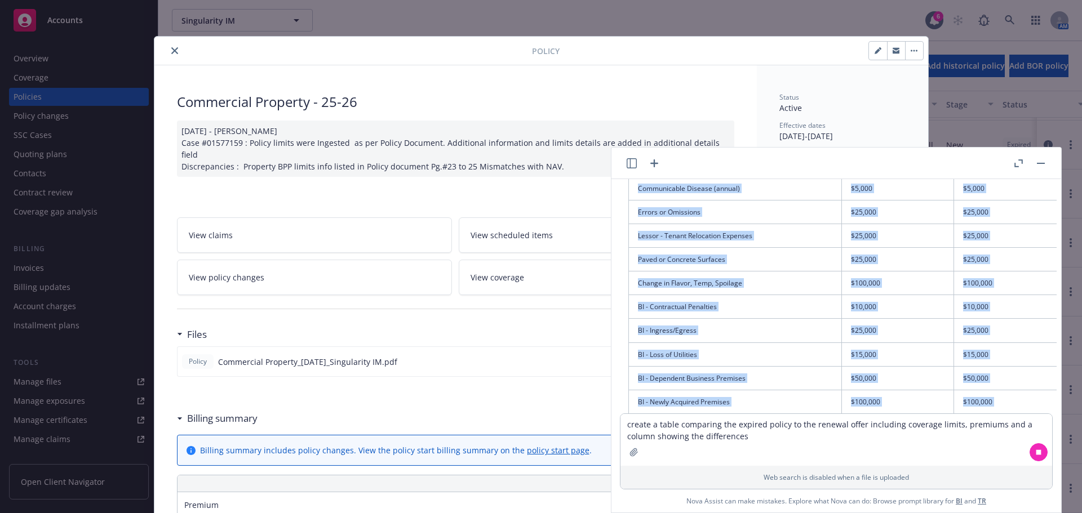
scroll to position [2131, 17]
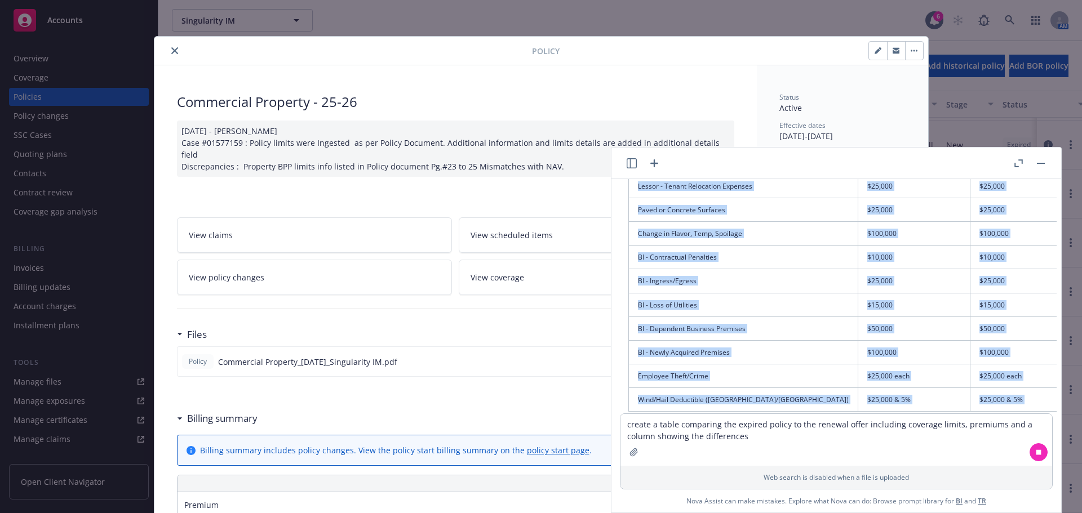
drag, startPoint x: 637, startPoint y: 238, endPoint x: 1010, endPoint y: 378, distance: 398.9
click at [1010, 378] on table "Coverage / Premium Expired Policy (2024-2025) Renewal Offer (2025-2026) Differe…" at bounding box center [882, 21] width 509 height 782
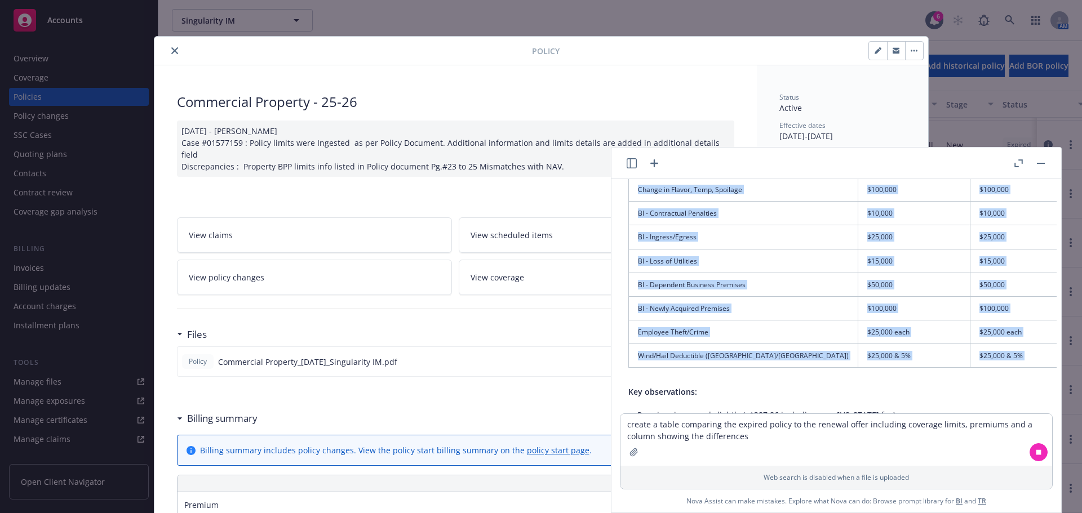
scroll to position [2187, 17]
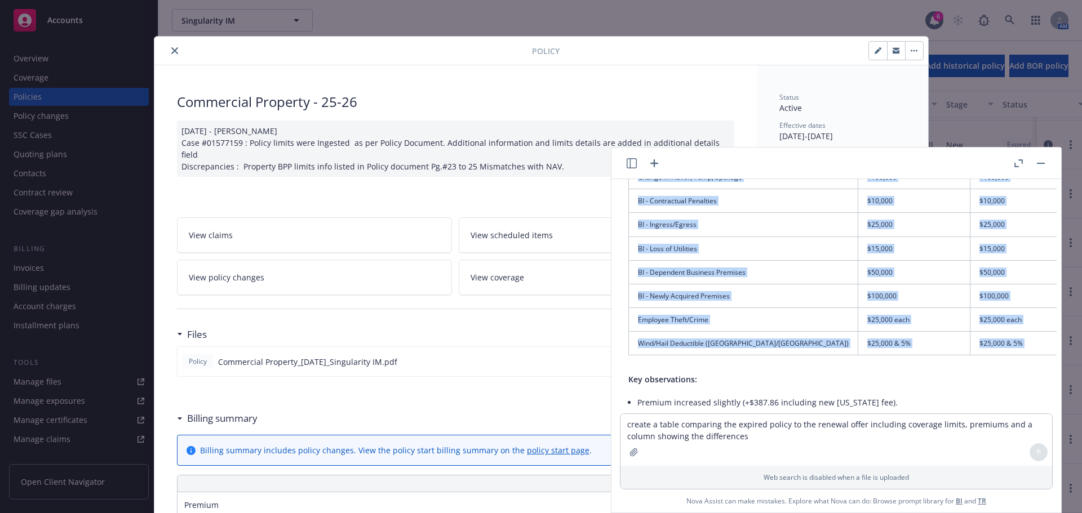
drag, startPoint x: 1039, startPoint y: 160, endPoint x: 976, endPoint y: 167, distance: 63.0
click at [1039, 160] on button "button" at bounding box center [1041, 164] width 14 height 14
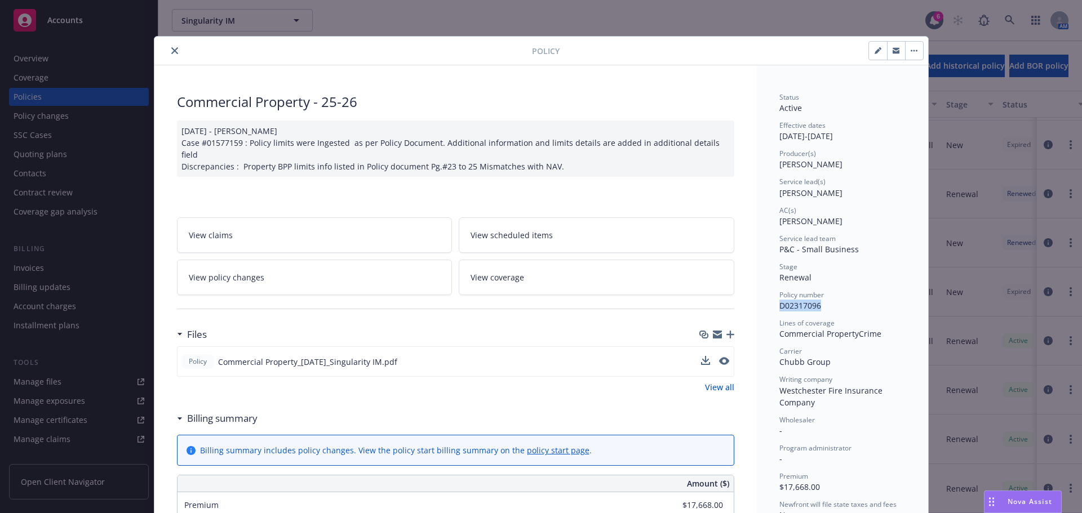
drag, startPoint x: 775, startPoint y: 305, endPoint x: 1064, endPoint y: 289, distance: 288.9
click at [845, 306] on div "Policy number D02317096" at bounding box center [842, 300] width 126 height 21
drag, startPoint x: 172, startPoint y: 49, endPoint x: 197, endPoint y: 52, distance: 25.0
click at [172, 49] on icon "close" at bounding box center [174, 50] width 7 height 7
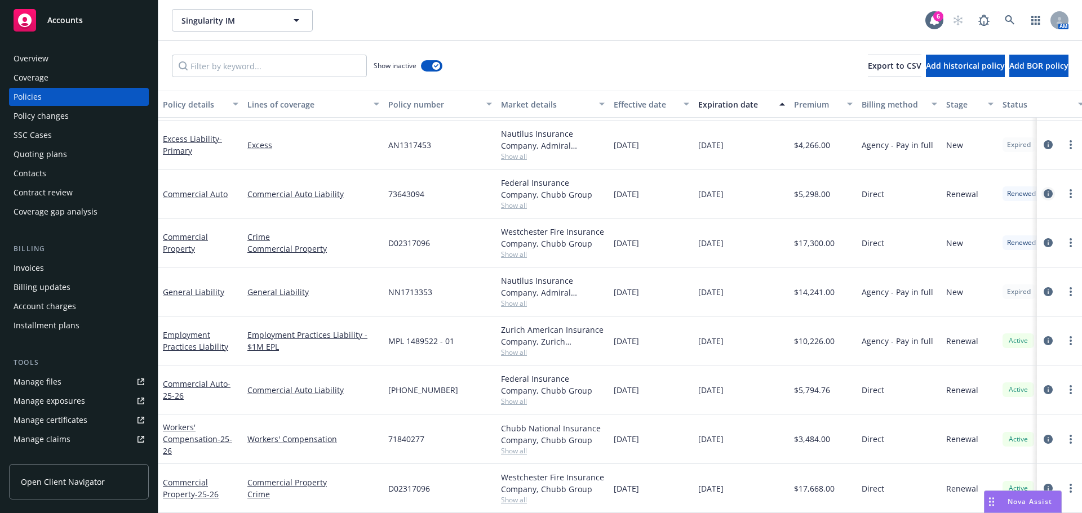
click at [1041, 190] on link "circleInformation" at bounding box center [1048, 194] width 14 height 14
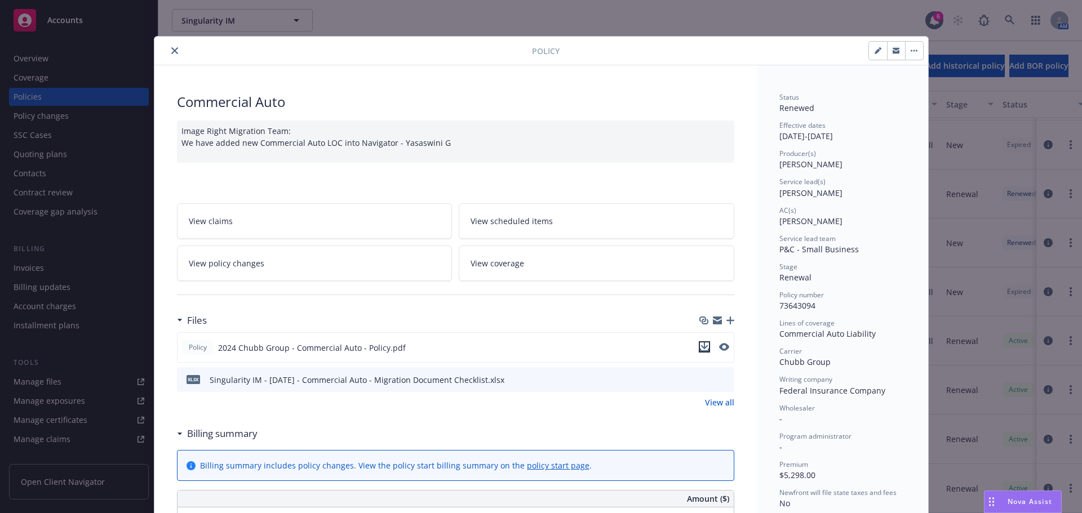
click at [701, 349] on icon "download file" at bounding box center [704, 347] width 9 height 9
click at [171, 47] on icon "close" at bounding box center [174, 50] width 7 height 7
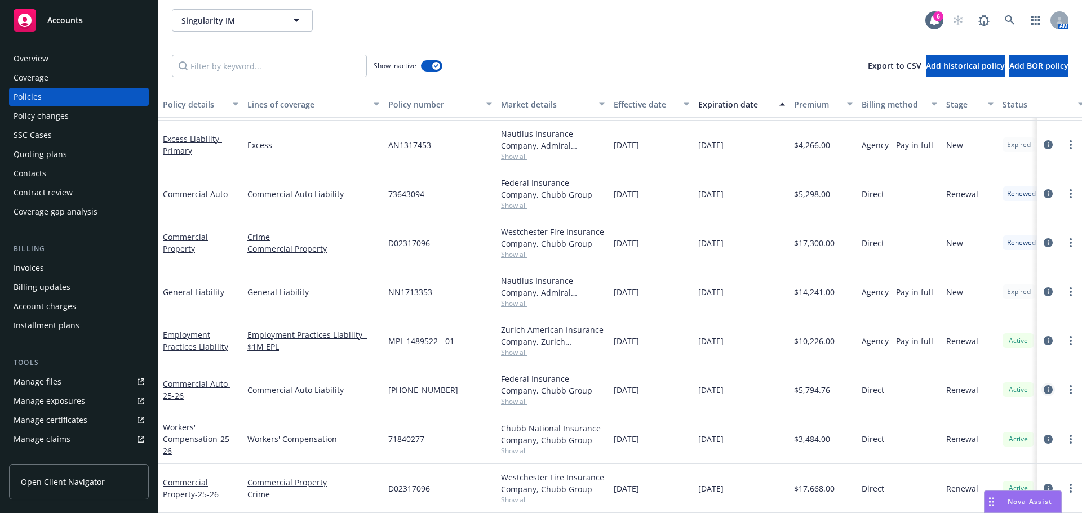
click at [1044, 385] on icon "circleInformation" at bounding box center [1048, 389] width 9 height 9
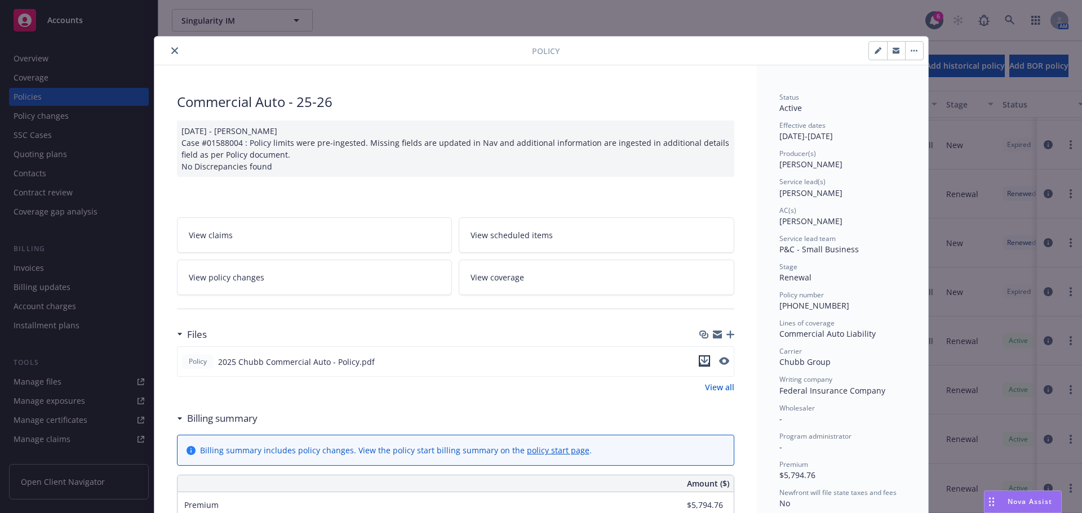
click at [700, 363] on icon "download file" at bounding box center [704, 361] width 9 height 9
click at [1001, 496] on div "Nova Assist" at bounding box center [1022, 501] width 77 height 21
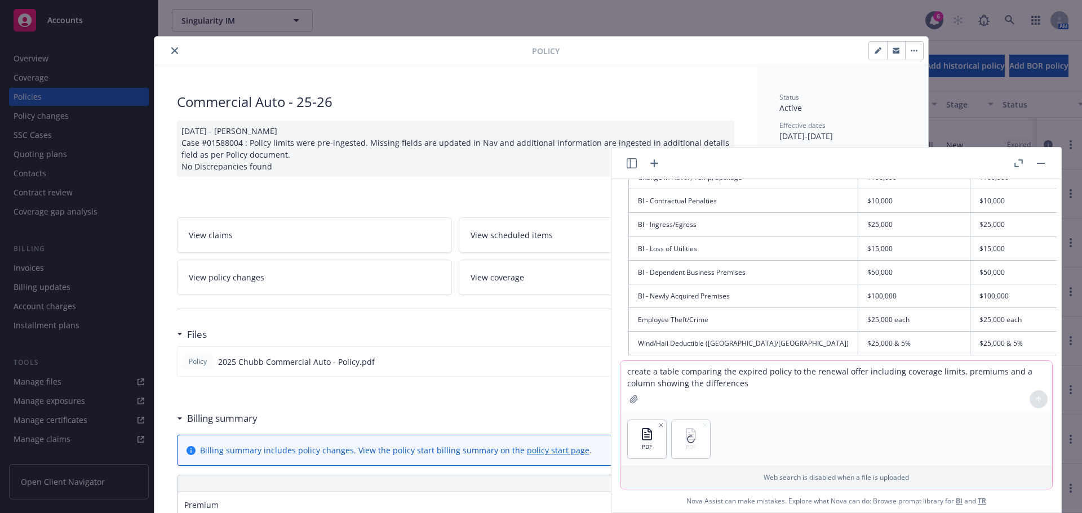
click at [667, 377] on textarea "create a table comparing the expired policy to the renewal offer including cove…" at bounding box center [836, 387] width 432 height 52
click at [782, 389] on textarea "create a table comparing the expired policy to the renewal offer including cove…" at bounding box center [836, 387] width 432 height 52
paste textarea "create a table comparing the expired policy to the renewal offer including cove…"
type textarea "create a table comparing the expired policy to the renewal offer including cove…"
click at [1034, 404] on button at bounding box center [1038, 399] width 18 height 18
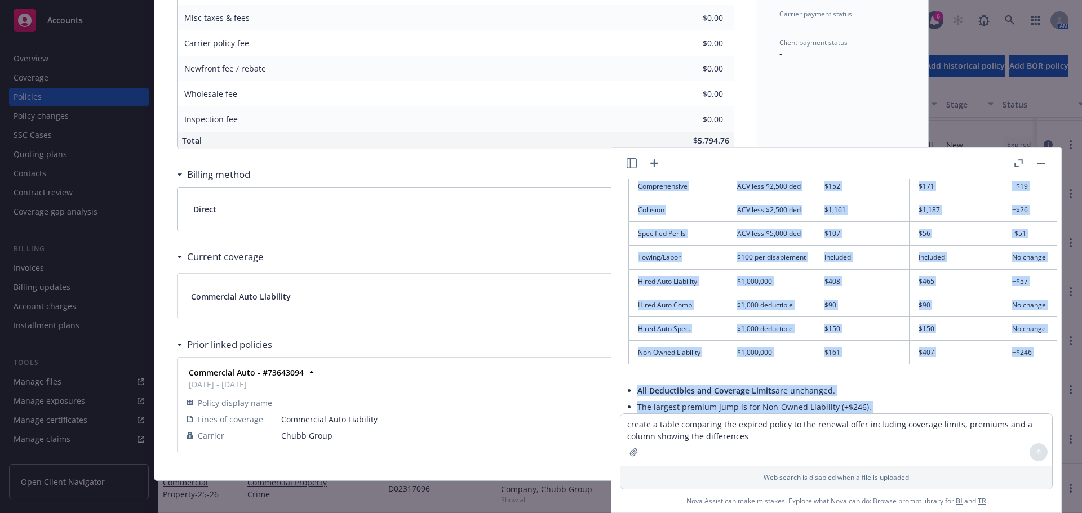
scroll to position [3038, 17]
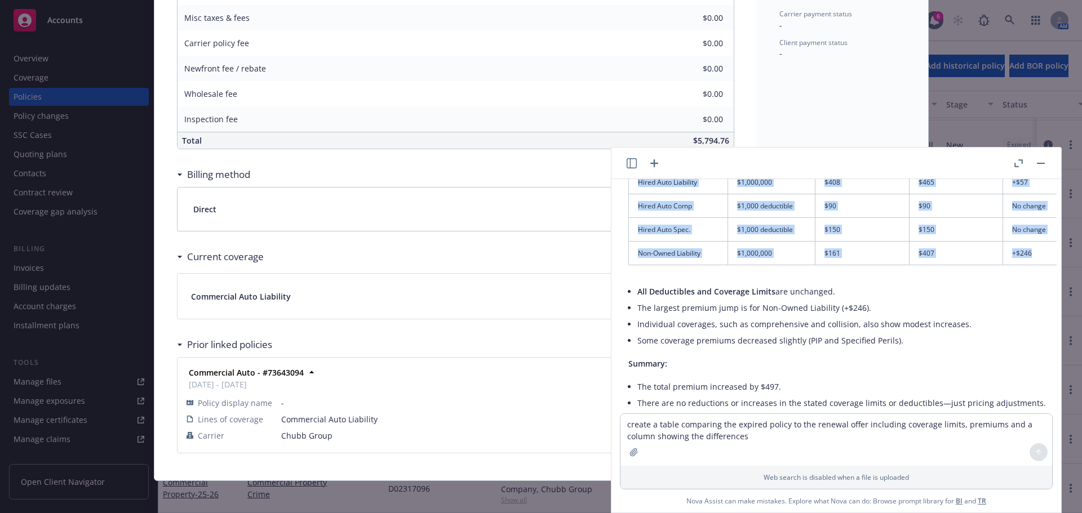
drag, startPoint x: 637, startPoint y: 304, endPoint x: 1029, endPoint y: 230, distance: 399.2
click at [1029, 230] on table "Coverage Line Limit/Term Premium (2024–2025) Premium (2025–2026) Difference Lia…" at bounding box center [842, 111] width 429 height 307
click at [926, 80] on div "Policy Commercial Auto - 25-26 05/08/2025 - Venkata Reddy Case #01588004 : Poli…" at bounding box center [541, 256] width 1082 height 513
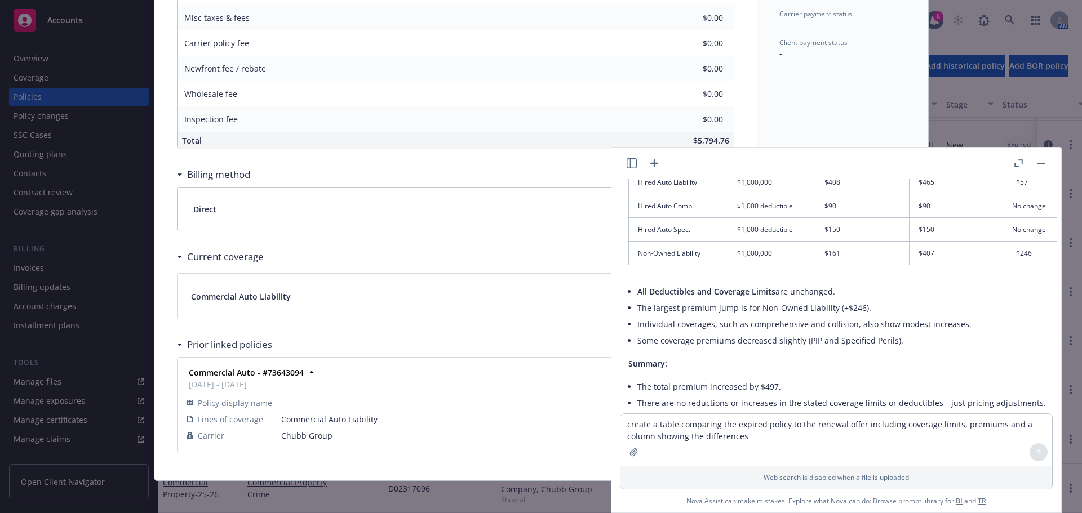
drag, startPoint x: 1037, startPoint y: 163, endPoint x: 925, endPoint y: 176, distance: 112.9
click at [1039, 163] on rect "button" at bounding box center [1041, 163] width 8 height 1
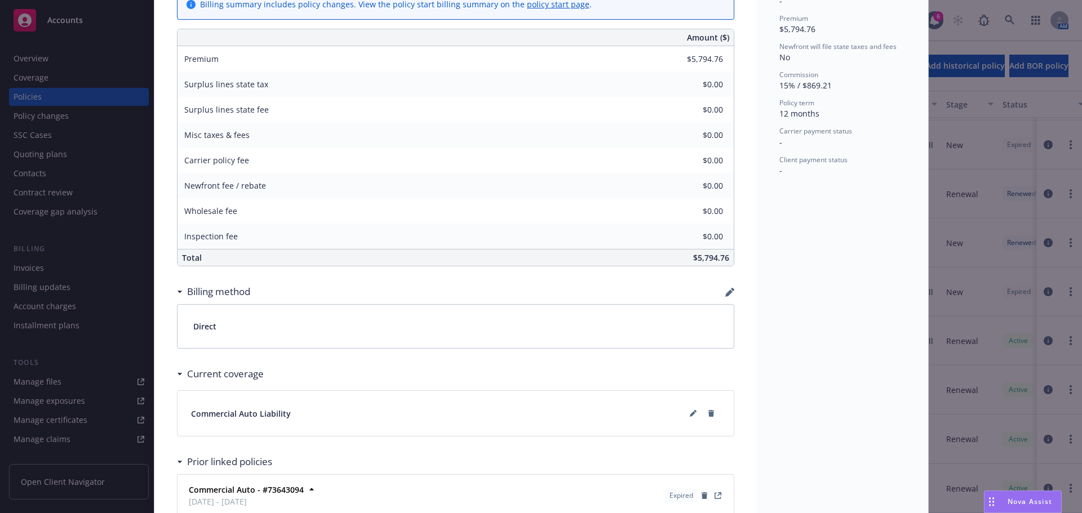
scroll to position [225, 0]
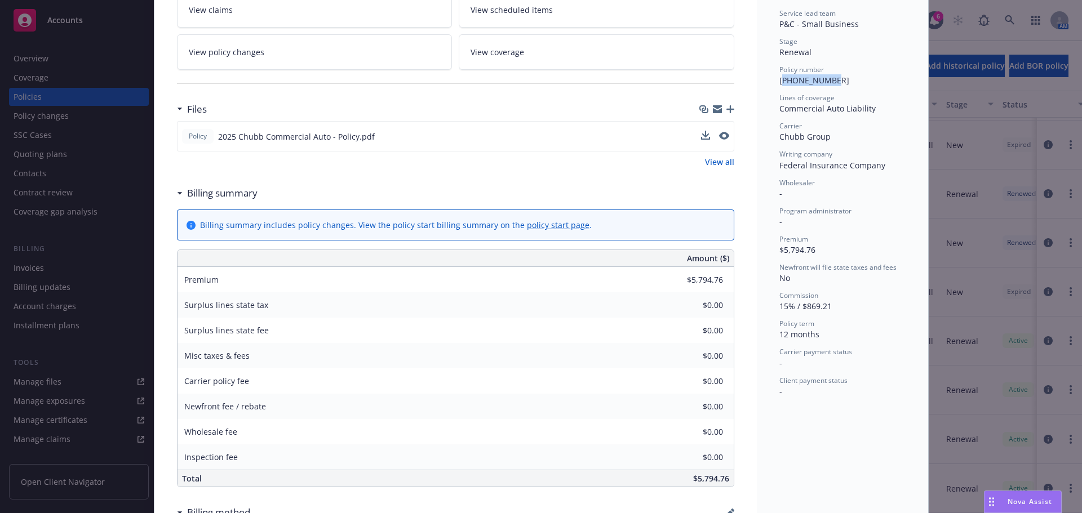
drag, startPoint x: 776, startPoint y: 79, endPoint x: 843, endPoint y: 80, distance: 67.1
click at [843, 80] on div "Policy number (25)73643094" at bounding box center [842, 75] width 126 height 21
click at [782, 81] on span "(25)73643094" at bounding box center [814, 80] width 70 height 11
drag, startPoint x: 773, startPoint y: 81, endPoint x: 882, endPoint y: 89, distance: 110.2
click at [829, 81] on div "Status Active Effective dates 06/15/2025 - 06/15/2026 Producer(s) Eric Long Ser…" at bounding box center [842, 329] width 171 height 979
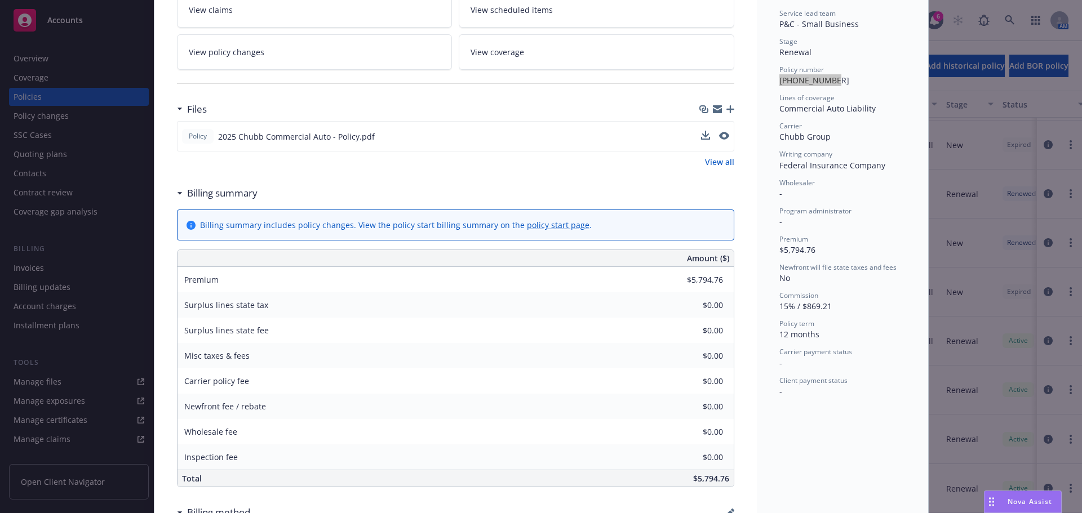
click at [1047, 499] on span "Nova Assist" at bounding box center [1030, 502] width 45 height 10
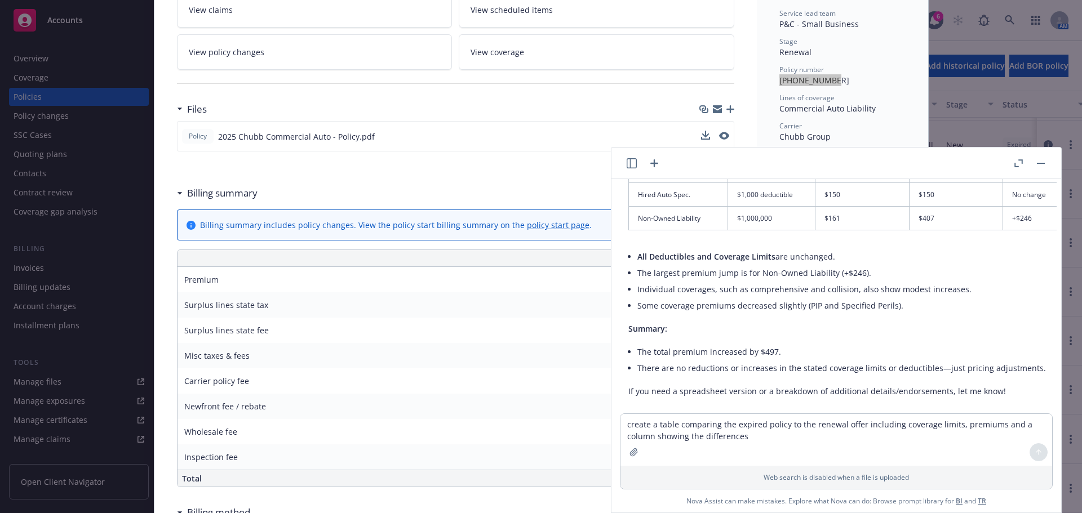
scroll to position [2961, 17]
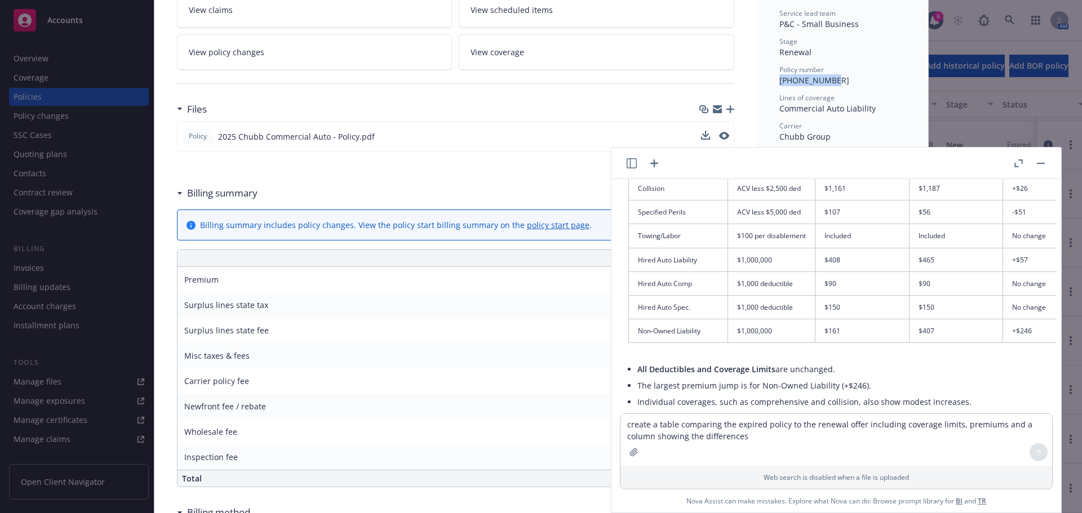
click at [1041, 164] on button "button" at bounding box center [1041, 164] width 14 height 14
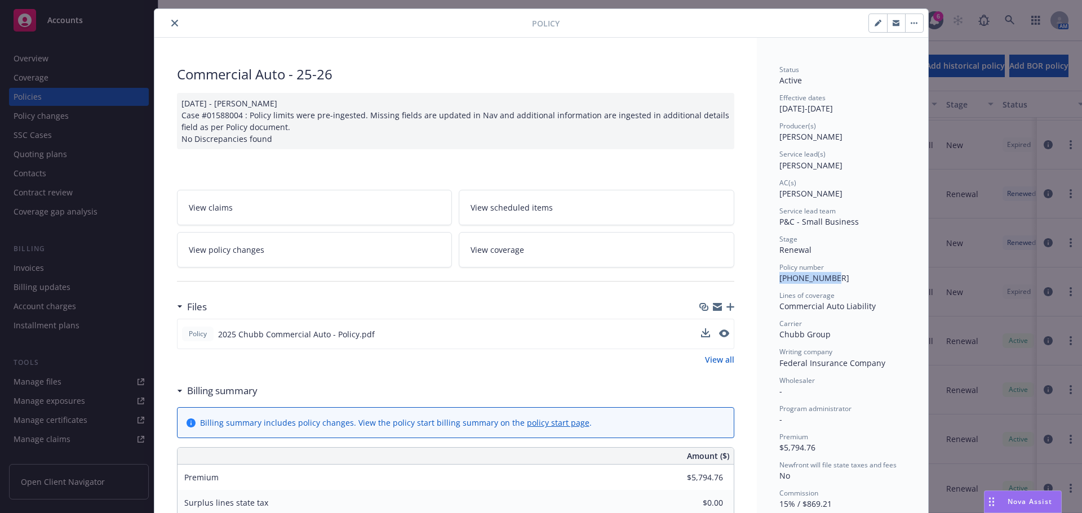
scroll to position [0, 0]
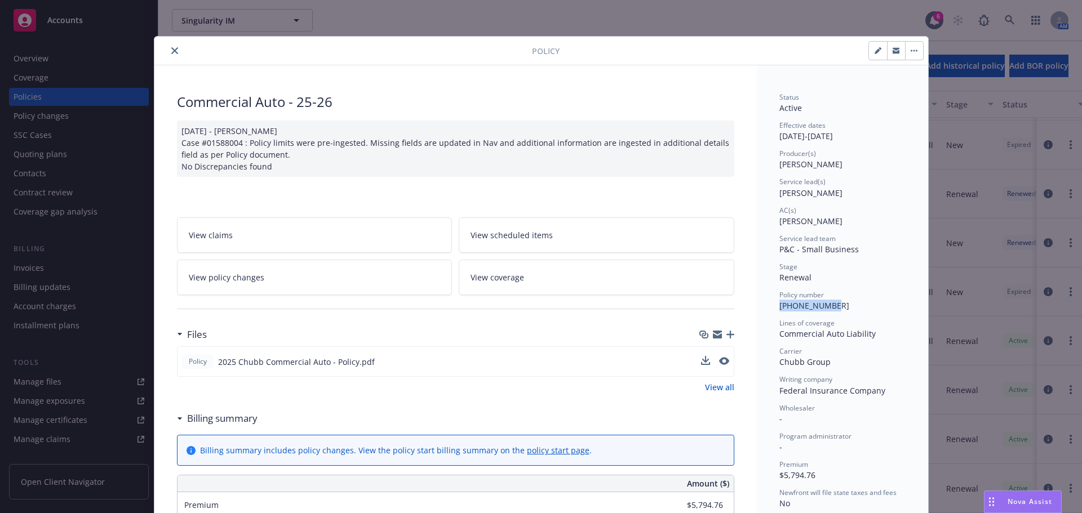
click at [171, 52] on icon "close" at bounding box center [174, 50] width 7 height 7
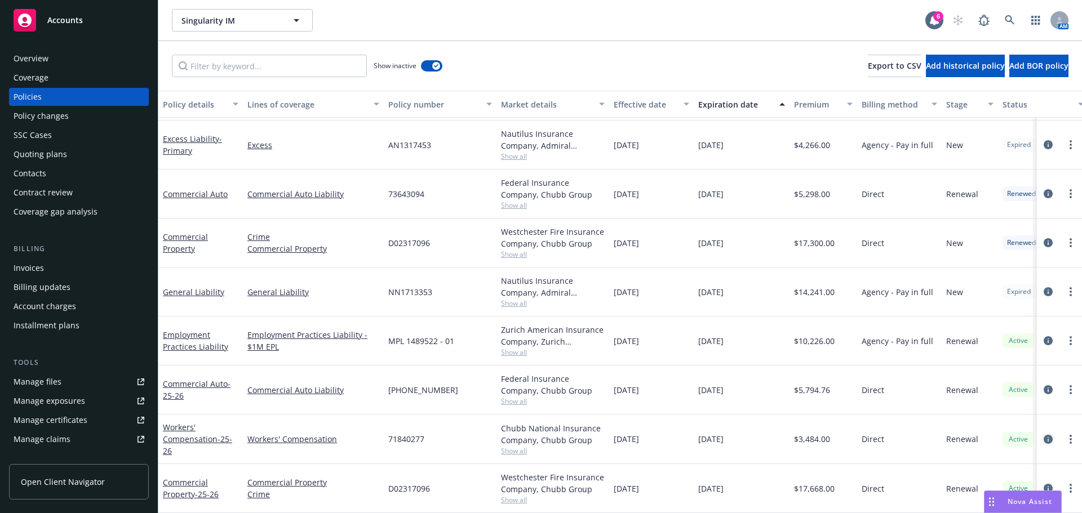
click at [1044, 435] on icon "circleInformation" at bounding box center [1048, 439] width 9 height 9
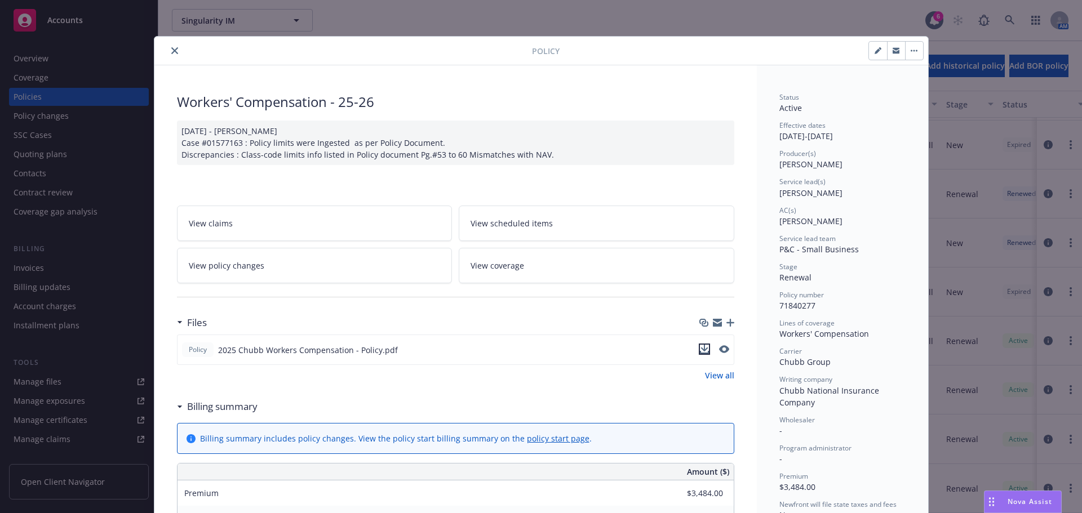
click at [701, 349] on icon "download file" at bounding box center [703, 348] width 7 height 7
click at [173, 53] on icon "close" at bounding box center [174, 50] width 7 height 7
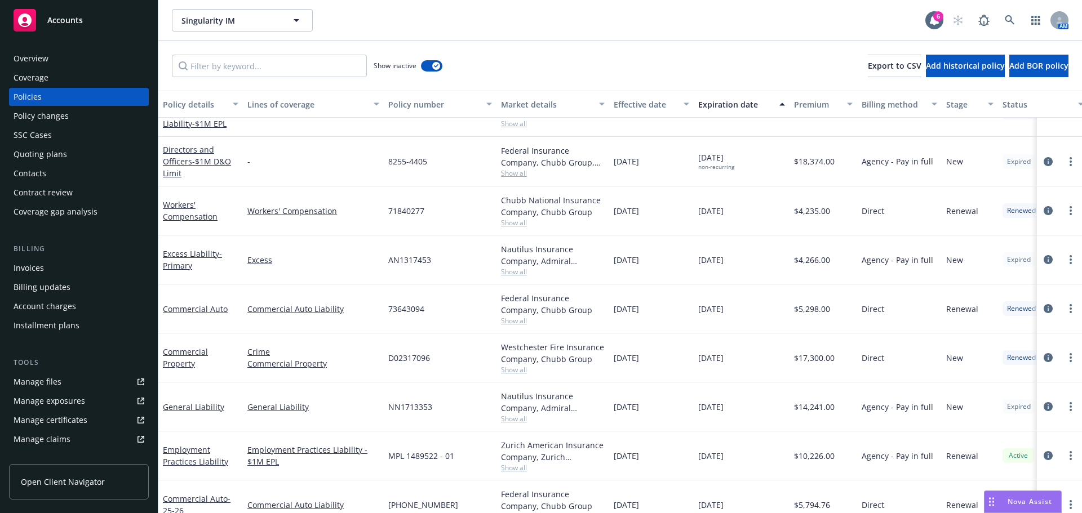
scroll to position [1159, 0]
click at [1044, 212] on icon "circleInformation" at bounding box center [1048, 211] width 9 height 9
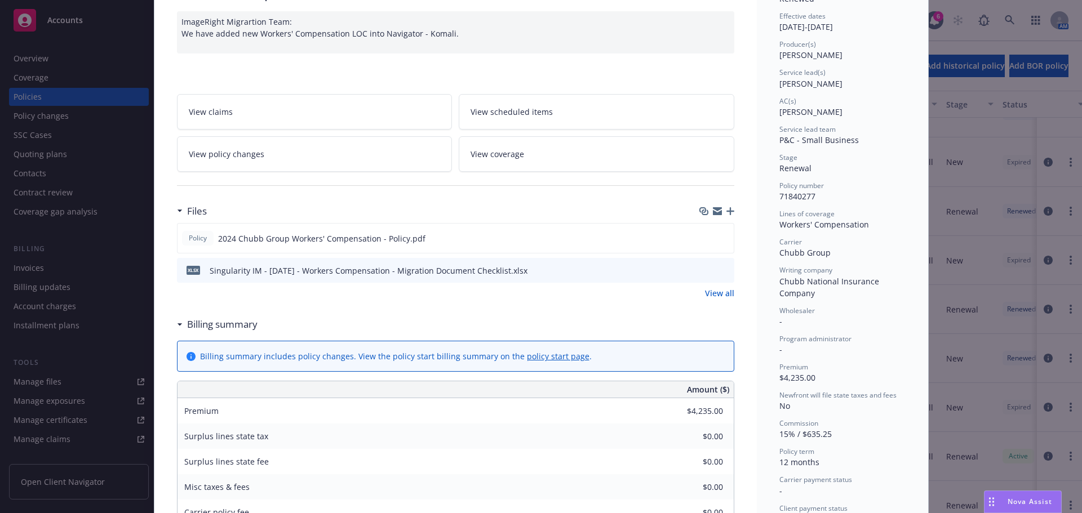
scroll to position [169, 0]
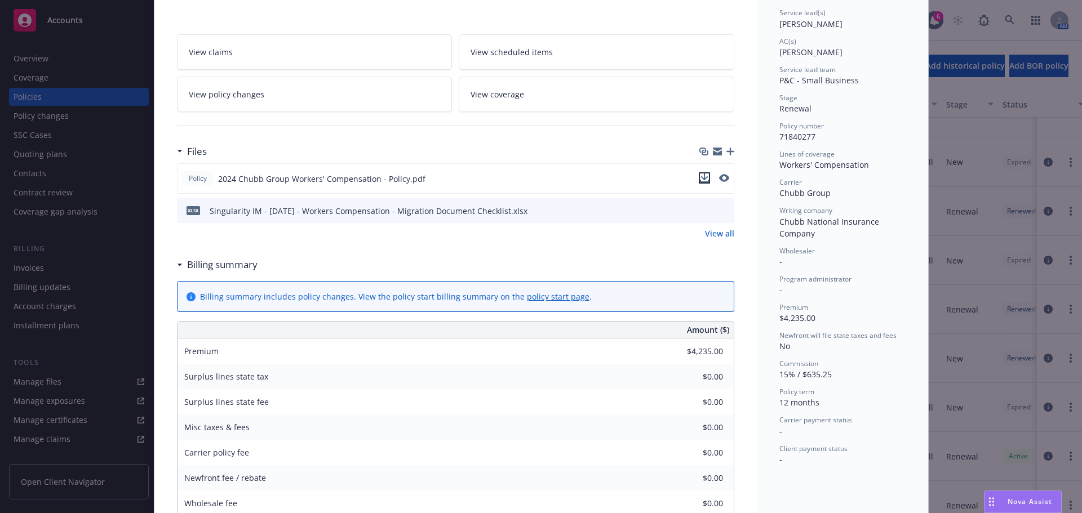
click at [705, 179] on button "download file" at bounding box center [704, 177] width 11 height 11
click at [1037, 507] on span "Nova Assist" at bounding box center [1030, 502] width 45 height 10
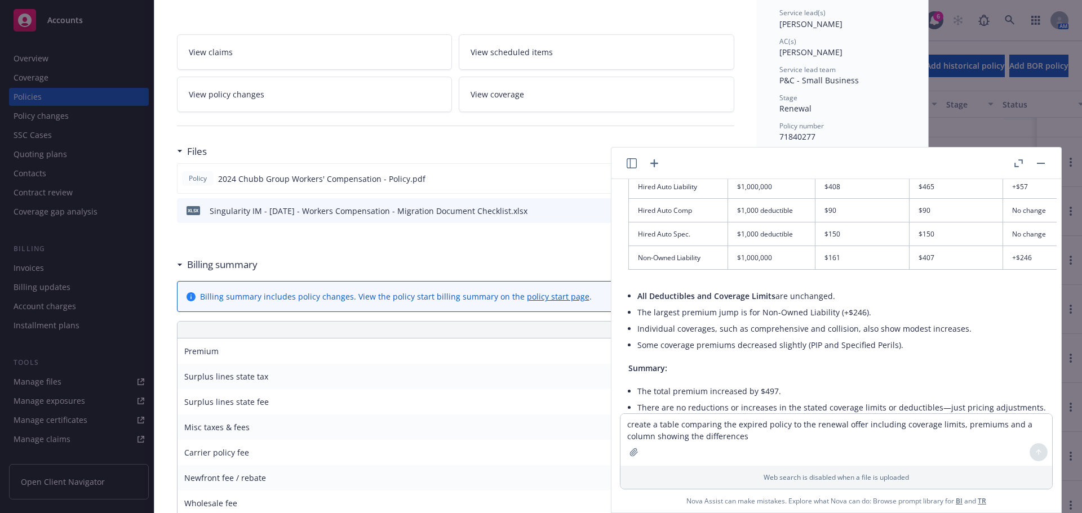
scroll to position [3073, 17]
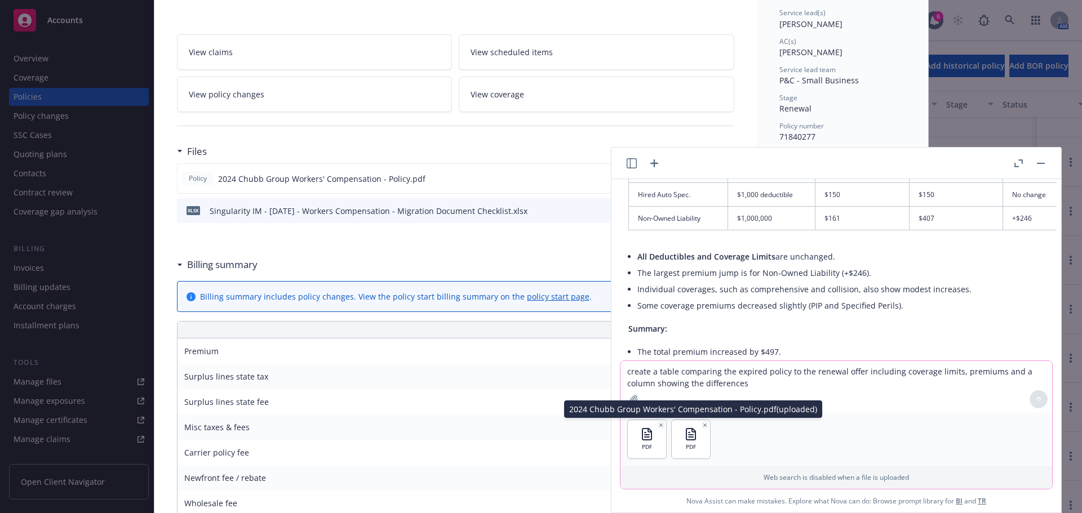
click at [681, 367] on textarea "create a table comparing the expired policy to the renewal offer including cove…" at bounding box center [836, 387] width 432 height 52
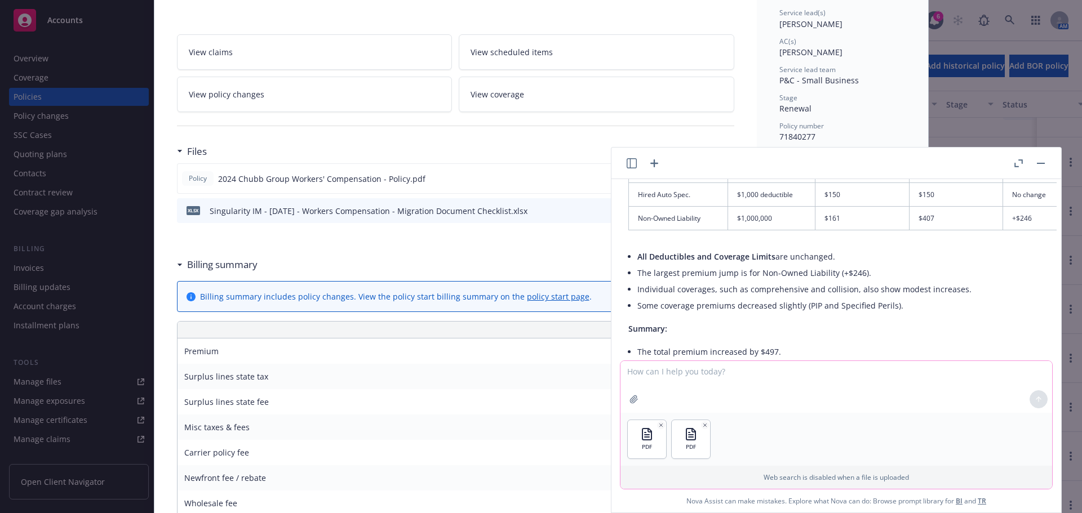
paste textarea "create a table comparing the expired policy to the renewal offer including cove…"
type textarea "create a table comparing the expired policy to the renewal offer including cove…"
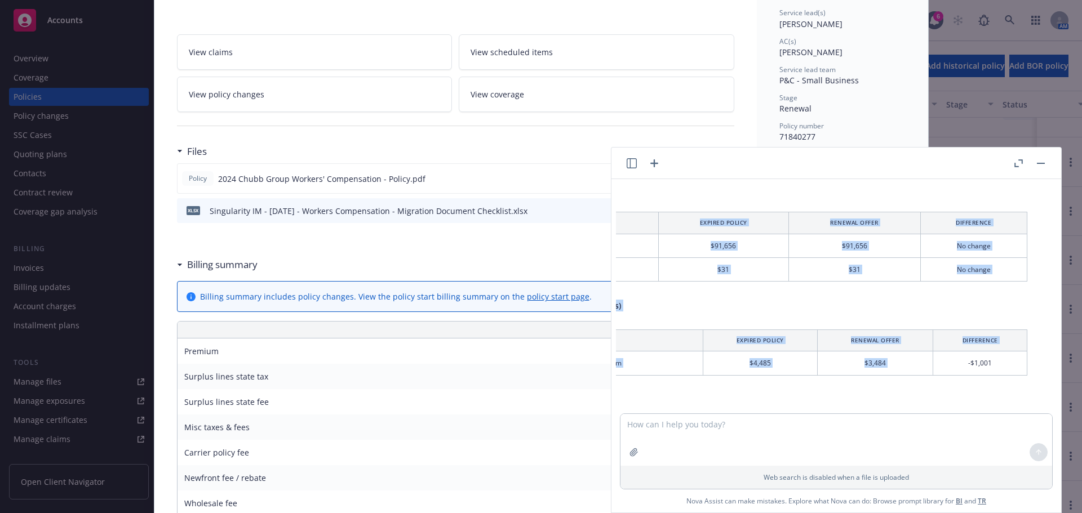
scroll to position [3947, 127]
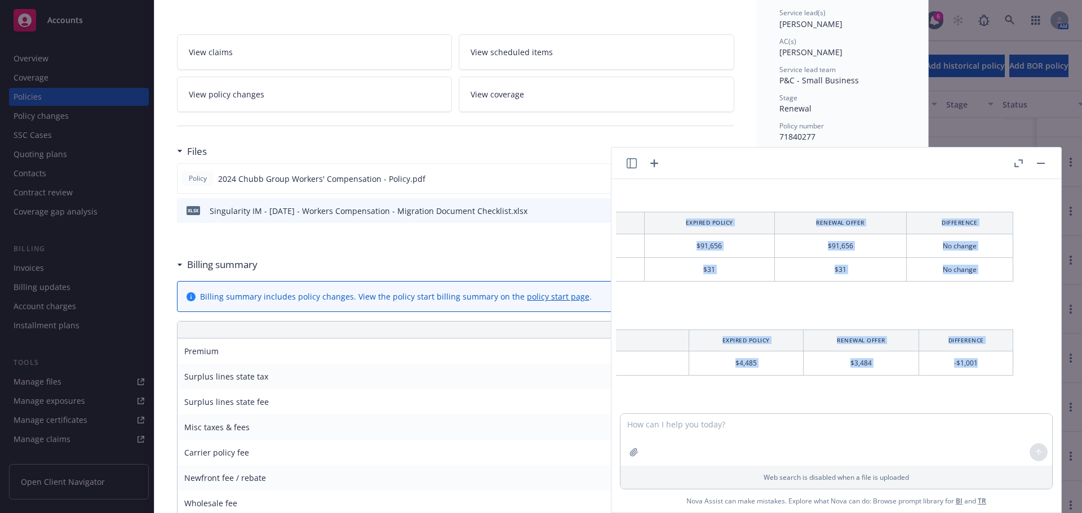
drag, startPoint x: 636, startPoint y: 292, endPoint x: 949, endPoint y: 337, distance: 315.9
click at [949, 337] on div "Below is a comparison table summarizing the key coverage limits, premiums, and …" at bounding box center [765, 73] width 517 height 897
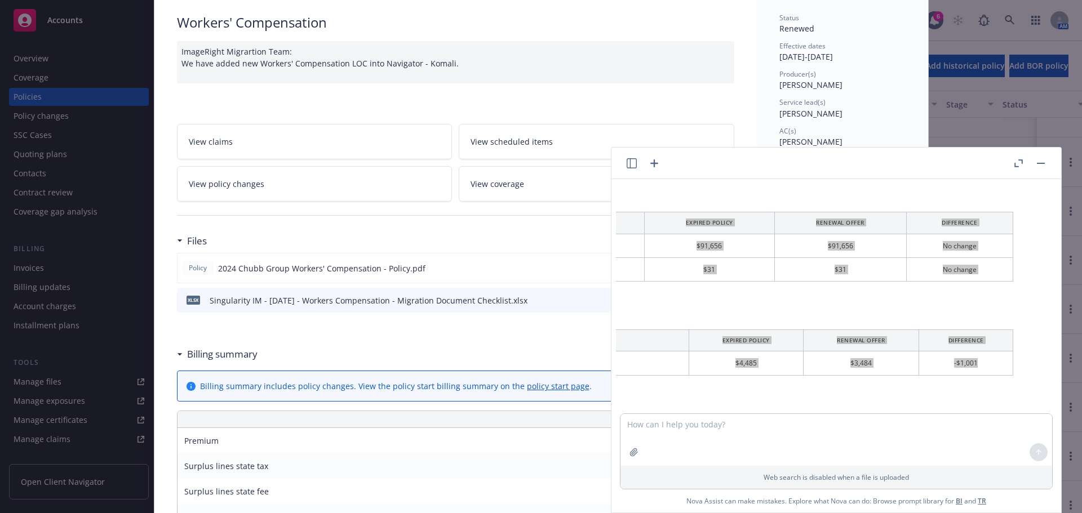
scroll to position [0, 0]
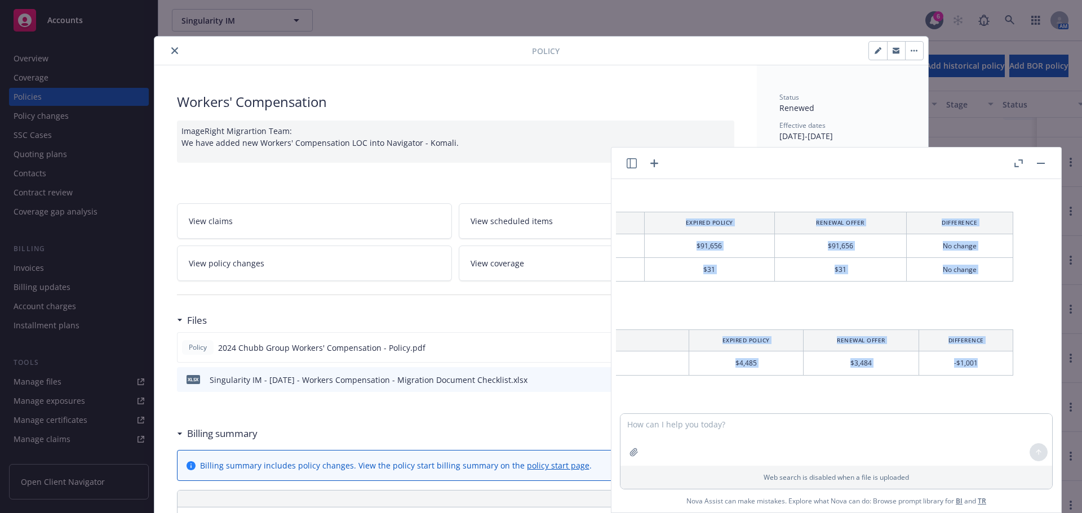
click at [168, 52] on button "close" at bounding box center [175, 51] width 14 height 14
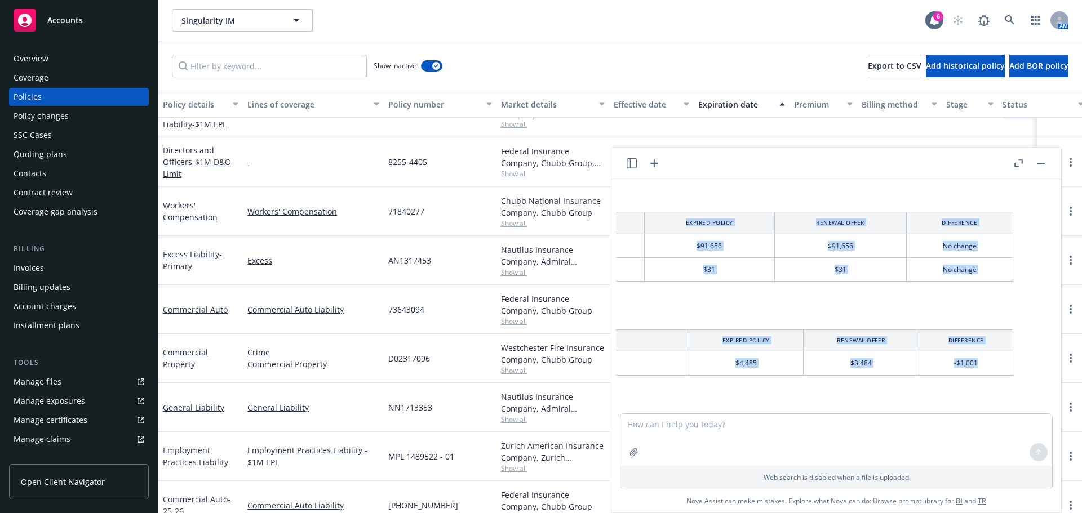
click at [1041, 165] on button "button" at bounding box center [1041, 164] width 14 height 14
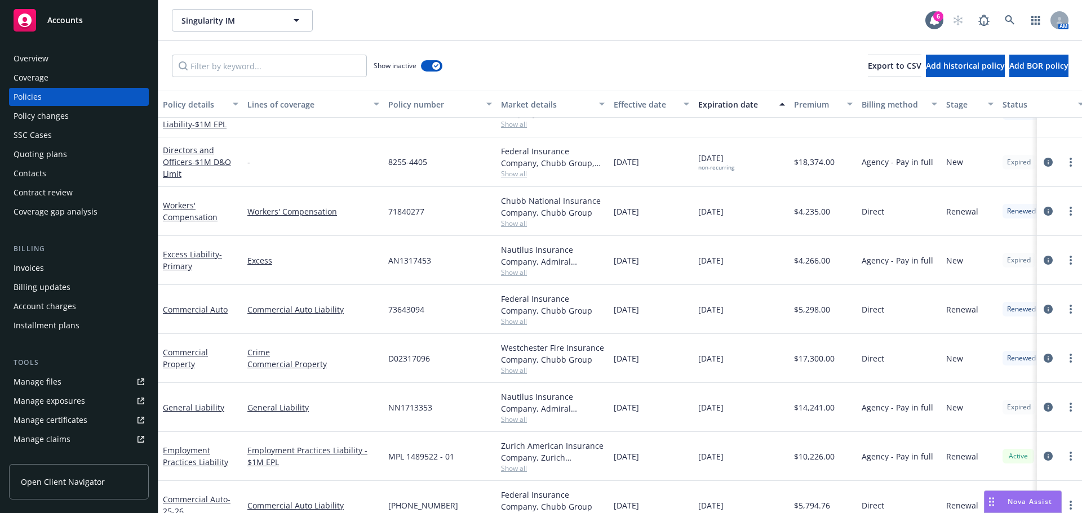
drag, startPoint x: 836, startPoint y: 214, endPoint x: 776, endPoint y: 212, distance: 59.7
click at [776, 212] on div "Workers' Compensation Workers' Compensation 71840277 Chubb National Insurance C…" at bounding box center [702, 211] width 1088 height 49
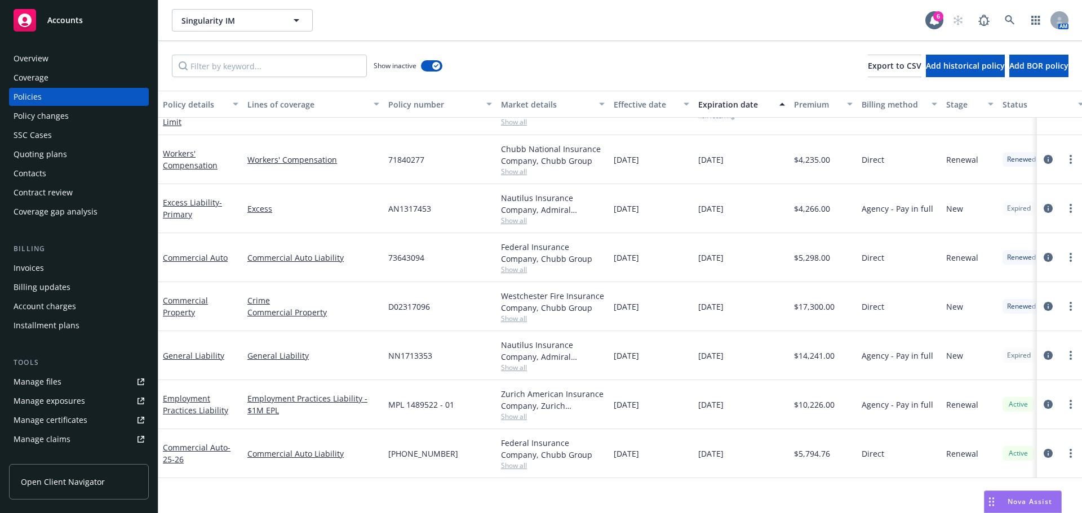
scroll to position [1103, 0]
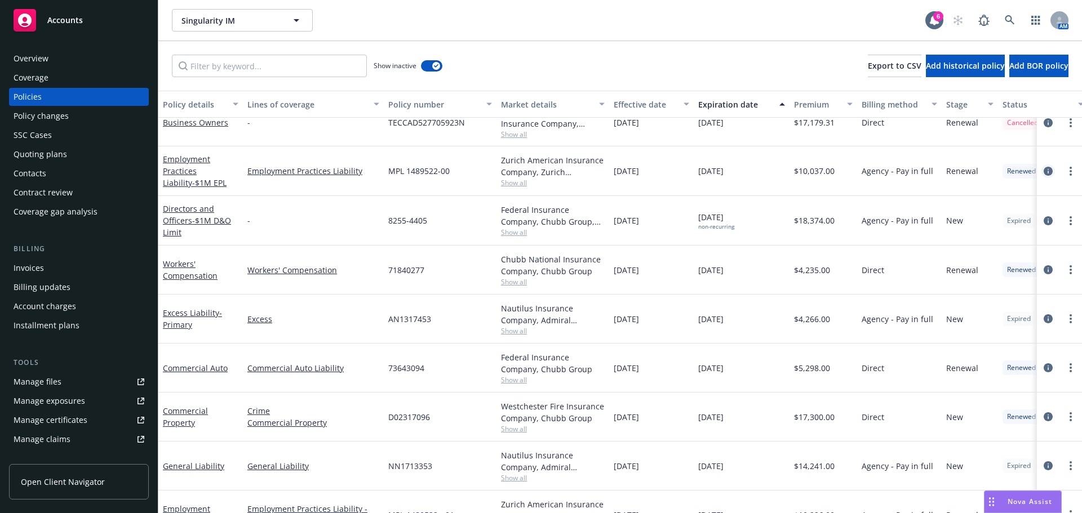
click at [1044, 168] on icon "circleInformation" at bounding box center [1048, 171] width 9 height 9
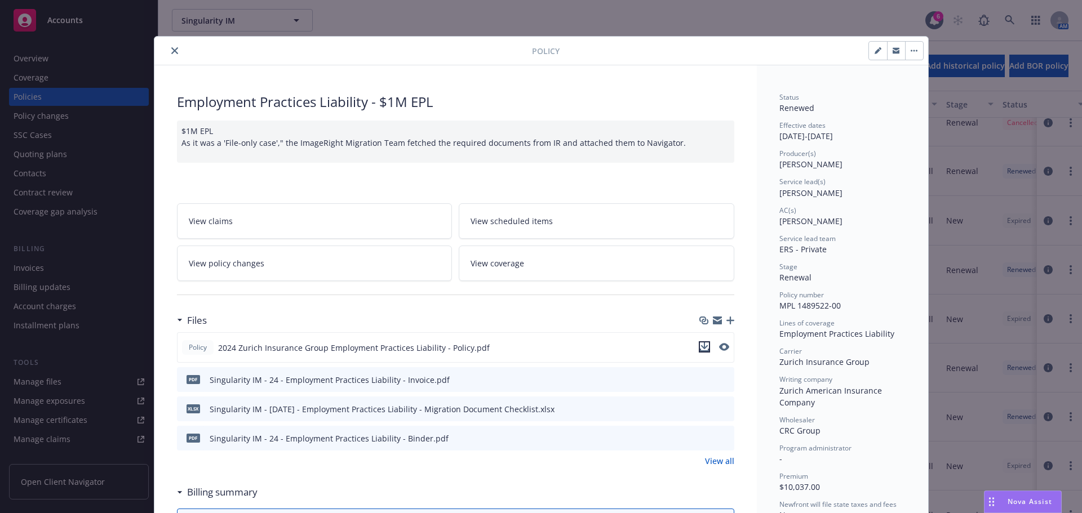
click at [705, 347] on button "download file" at bounding box center [704, 346] width 11 height 11
click at [168, 55] on button "close" at bounding box center [175, 51] width 14 height 14
click at [167, 48] on div "Show inactive Export to CSV Add historical policy Add BOR policy" at bounding box center [620, 66] width 924 height 50
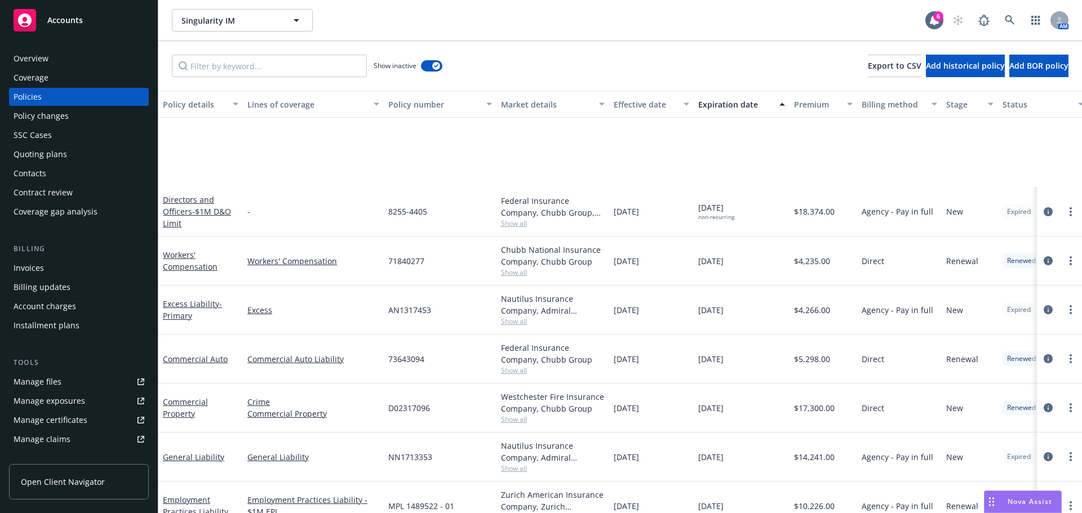
scroll to position [1236, 0]
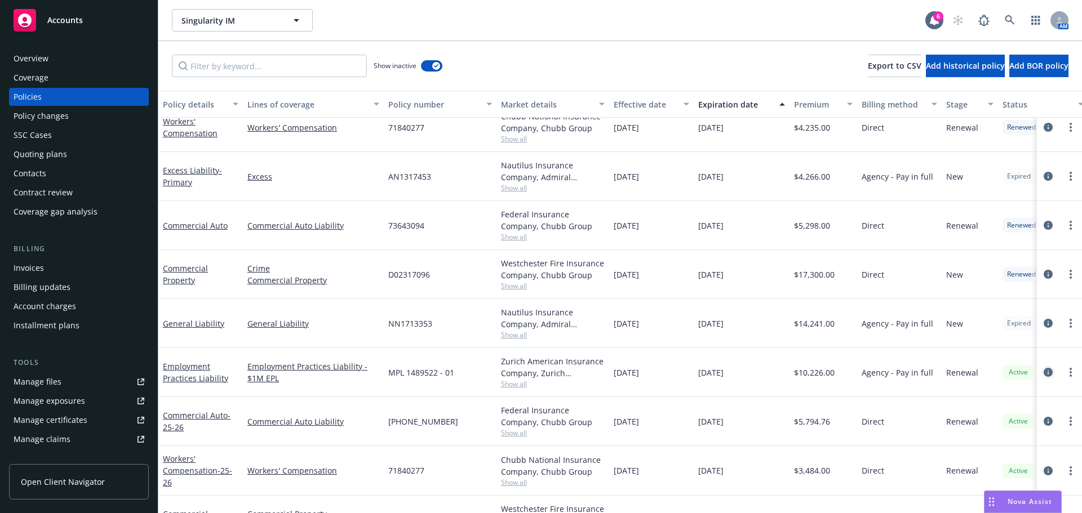
click at [1044, 371] on icon "circleInformation" at bounding box center [1048, 372] width 9 height 9
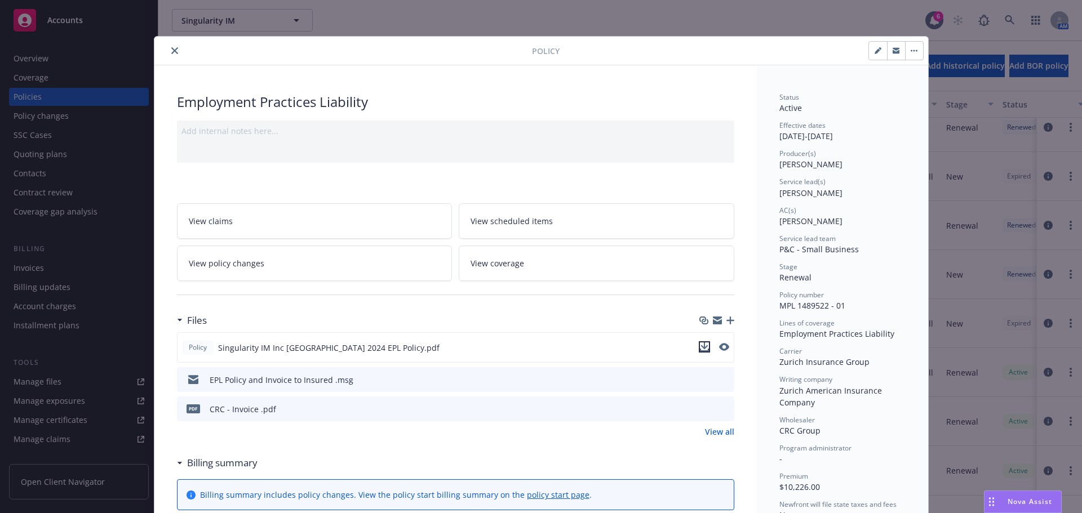
click at [700, 348] on icon "download file" at bounding box center [704, 347] width 9 height 9
click at [1020, 506] on span "Nova Assist" at bounding box center [1030, 502] width 45 height 10
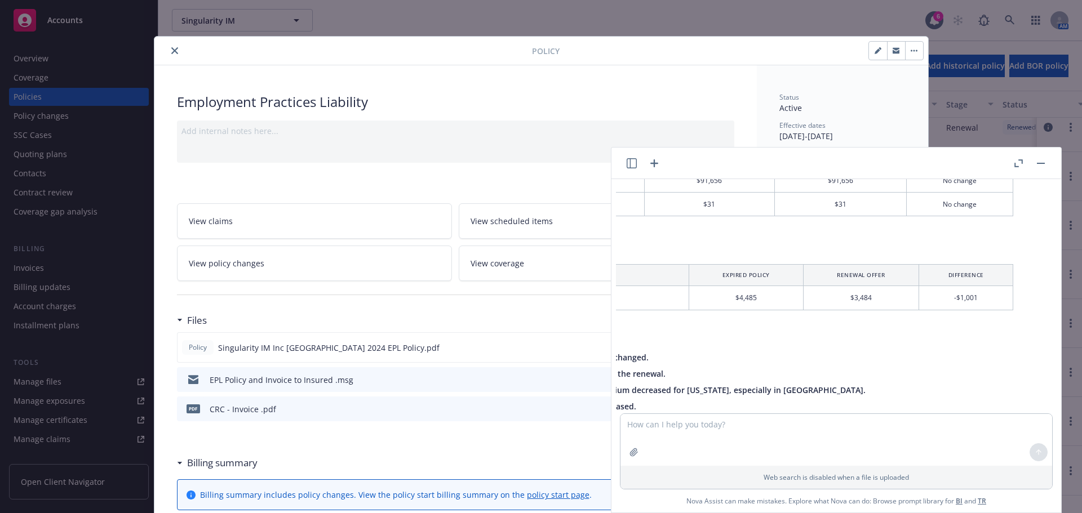
scroll to position [4067, 127]
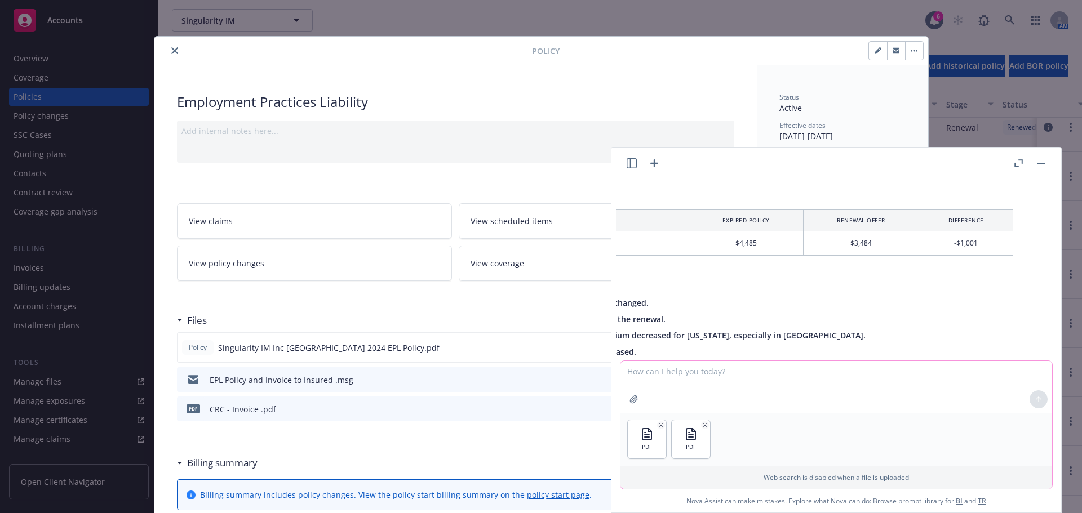
click at [691, 371] on textarea at bounding box center [836, 387] width 432 height 52
paste textarea "create a table comparing the expired policy to the renewal offer including cove…"
type textarea "create a table comparing the expired policy to the renewal offer including cove…"
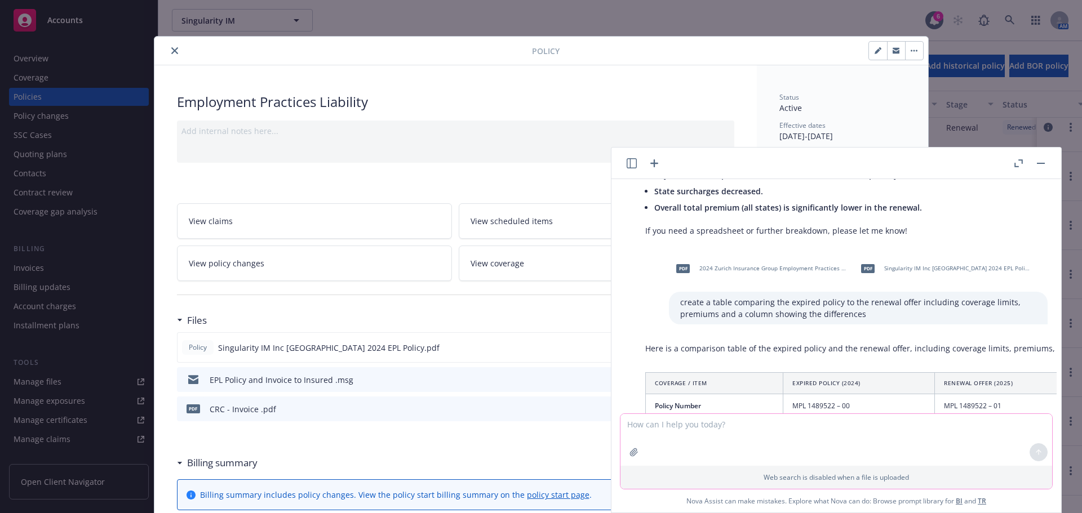
scroll to position [4227, 0]
drag, startPoint x: 660, startPoint y: 367, endPoint x: 654, endPoint y: 356, distance: 12.6
click at [660, 373] on th "Coverage / Item" at bounding box center [714, 383] width 137 height 21
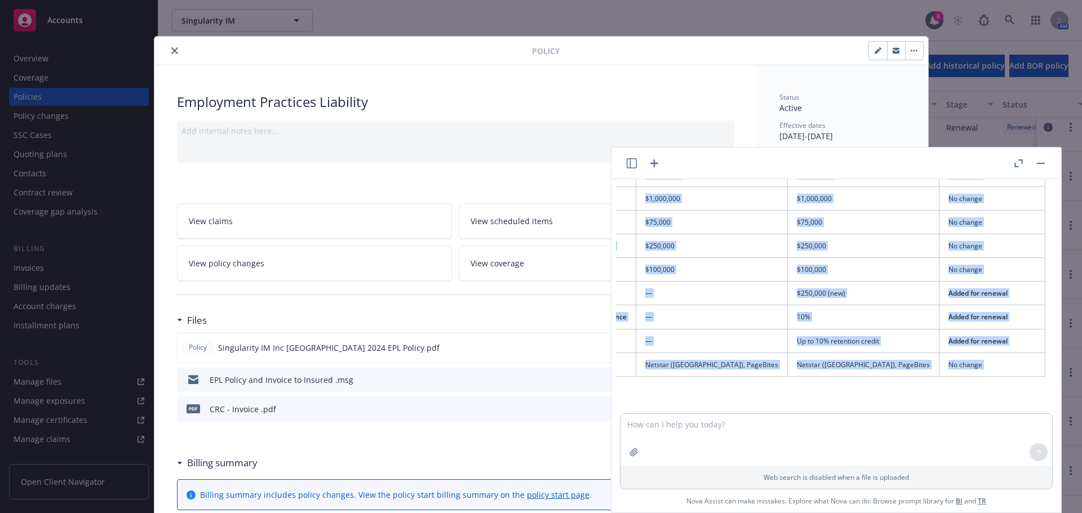
scroll to position [4645, 150]
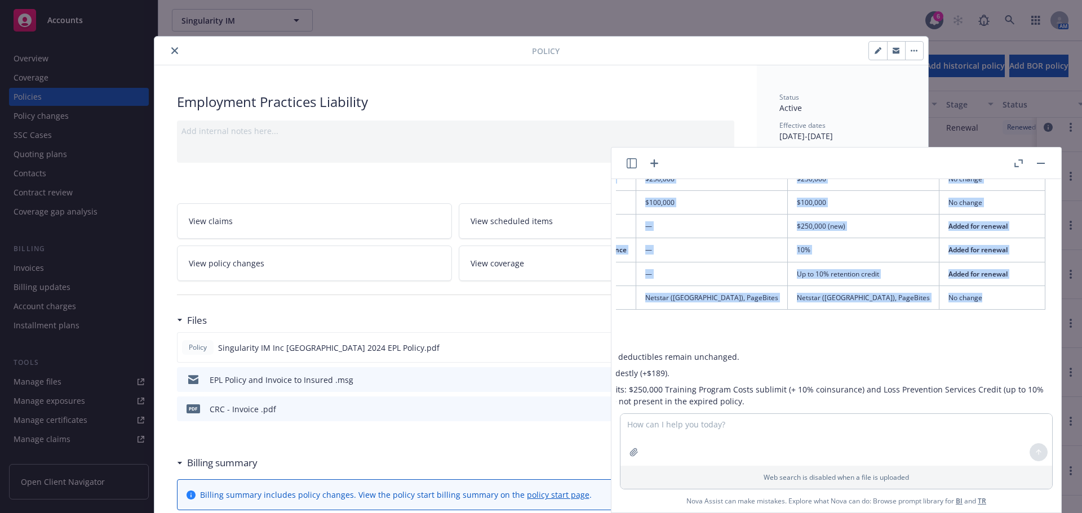
drag, startPoint x: 653, startPoint y: 358, endPoint x: 920, endPoint y: 282, distance: 277.7
click at [920, 282] on table "Coverage / Item Expired Policy (2024) Renewal Offer (2025) Difference Policy Nu…" at bounding box center [771, 132] width 547 height 354
drag, startPoint x: 1037, startPoint y: 158, endPoint x: 1037, endPoint y: 165, distance: 6.8
click at [1037, 158] on button "button" at bounding box center [1041, 164] width 14 height 14
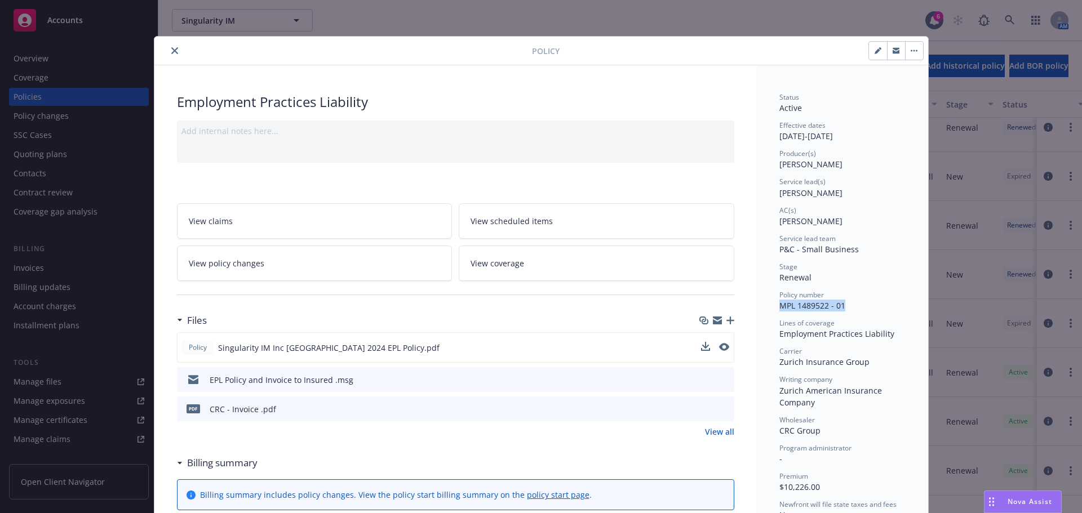
drag, startPoint x: 835, startPoint y: 307, endPoint x: 850, endPoint y: 307, distance: 15.2
click at [171, 47] on icon "close" at bounding box center [174, 50] width 7 height 7
click at [168, 47] on button "close" at bounding box center [175, 51] width 14 height 14
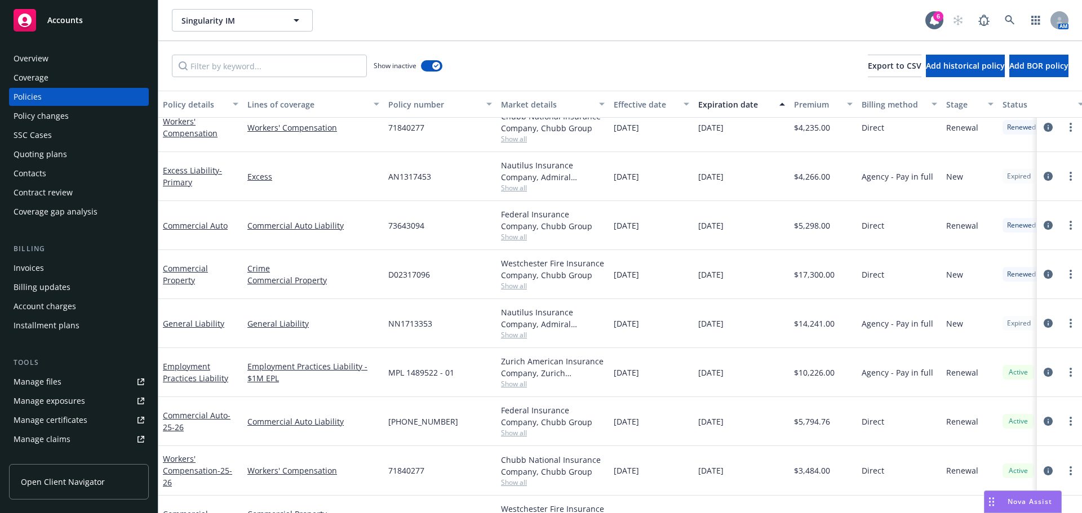
drag, startPoint x: 1020, startPoint y: 498, endPoint x: 980, endPoint y: 285, distance: 217.4
click at [1020, 498] on span "Nova Assist" at bounding box center [1030, 502] width 45 height 10
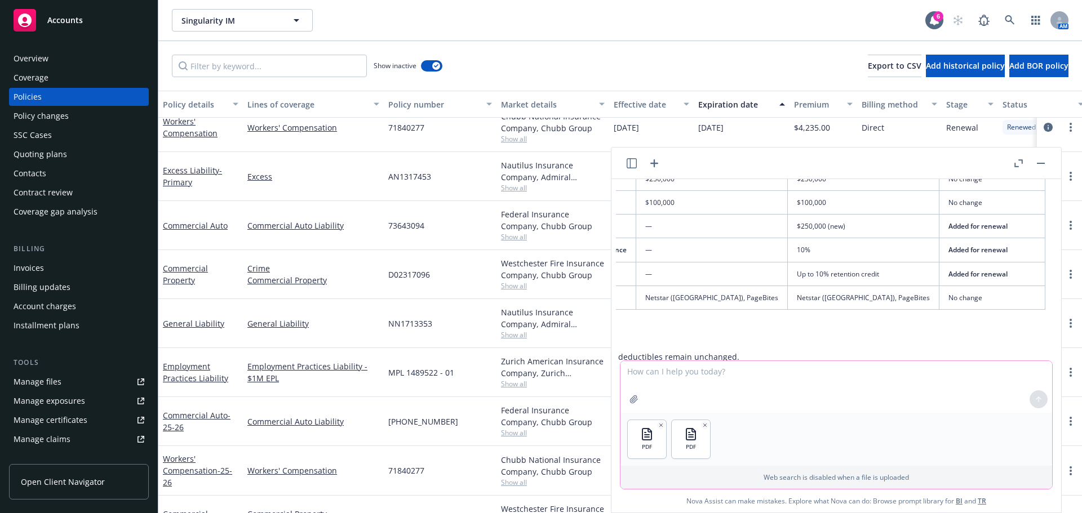
click at [715, 371] on textarea at bounding box center [836, 387] width 432 height 52
paste textarea "create a table comparing the expired policy to the renewal offer including cove…"
drag, startPoint x: 680, startPoint y: 371, endPoint x: 809, endPoint y: 371, distance: 129.0
click at [809, 371] on textarea "create a table comparing the expired policy to the renewal offer including cove…" at bounding box center [836, 387] width 432 height 52
click at [769, 382] on textarea "create a table showing the renewal offer including coverage limits, premiums an…" at bounding box center [836, 387] width 432 height 52
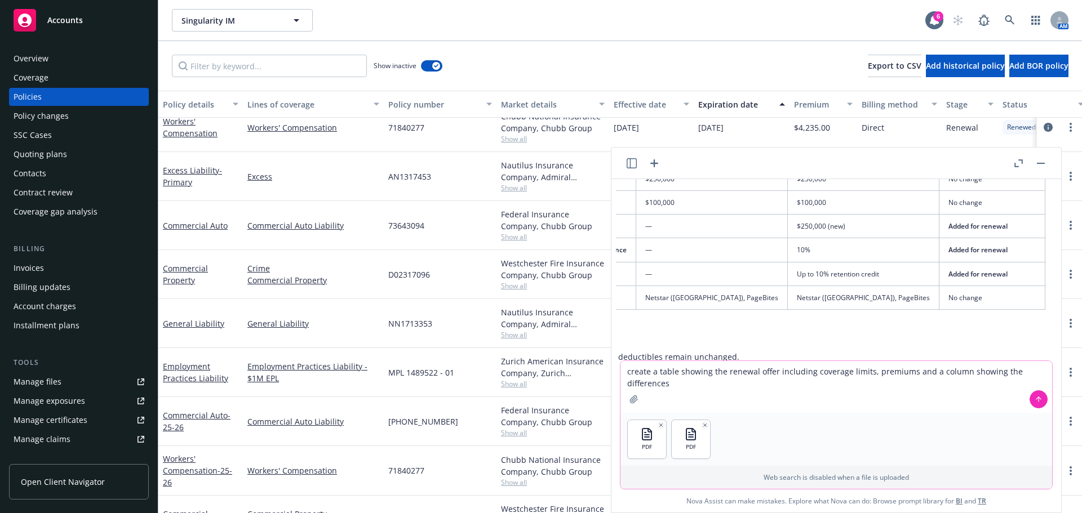
click at [779, 381] on textarea "create a table showing the renewal offer including coverage limits, premiums an…" at bounding box center [836, 387] width 432 height 52
click at [724, 372] on textarea "create a table showing the renewal offer including coverage limits, premiums an…" at bounding box center [836, 387] width 432 height 52
type textarea "create a table showing the two policies being proposed including coverage limit…"
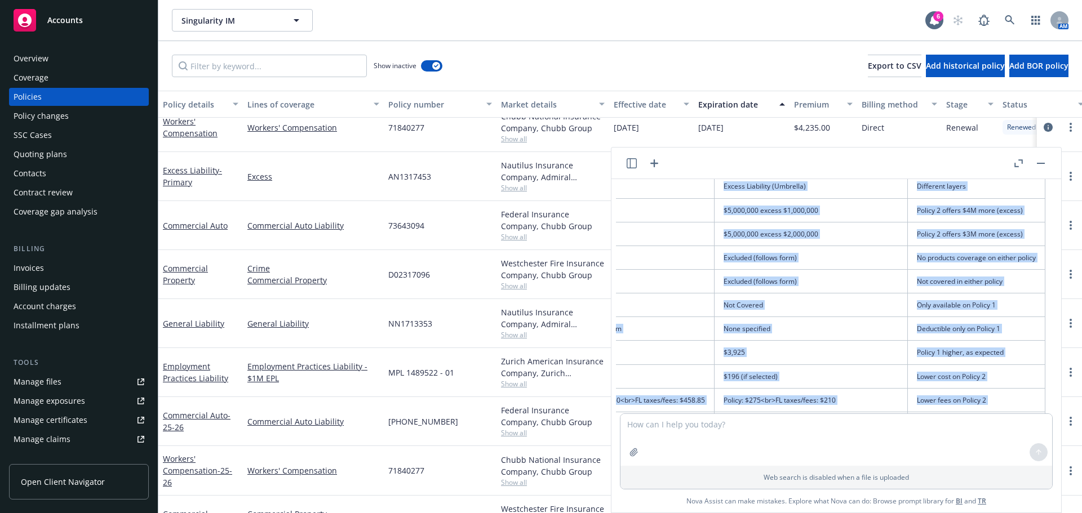
scroll to position [5292, 261]
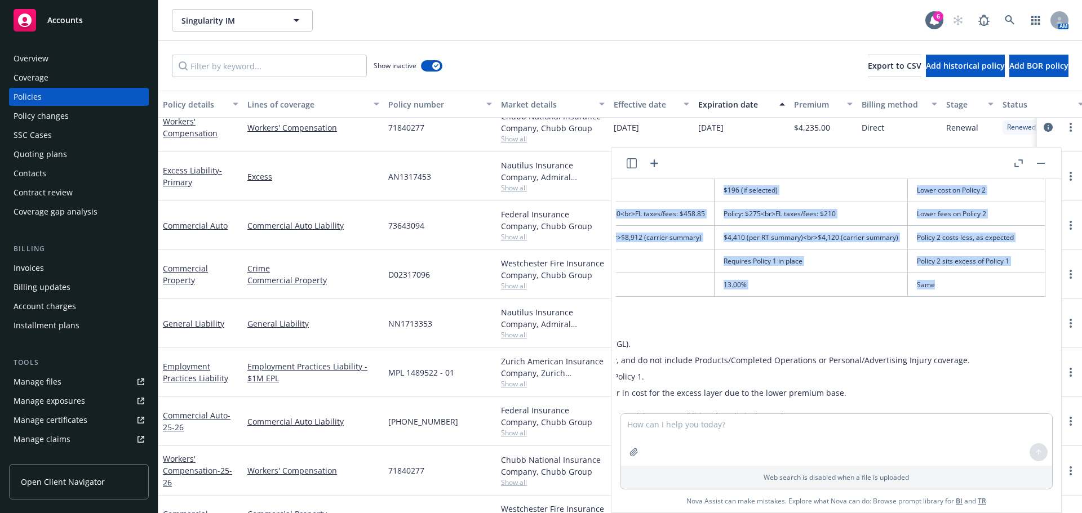
drag, startPoint x: 654, startPoint y: 279, endPoint x: 929, endPoint y: 260, distance: 276.2
click at [929, 260] on table "Coverage / Premium Policy 1: General Liability Policy 2: Excess Liability Diffe…" at bounding box center [719, 108] width 653 height 378
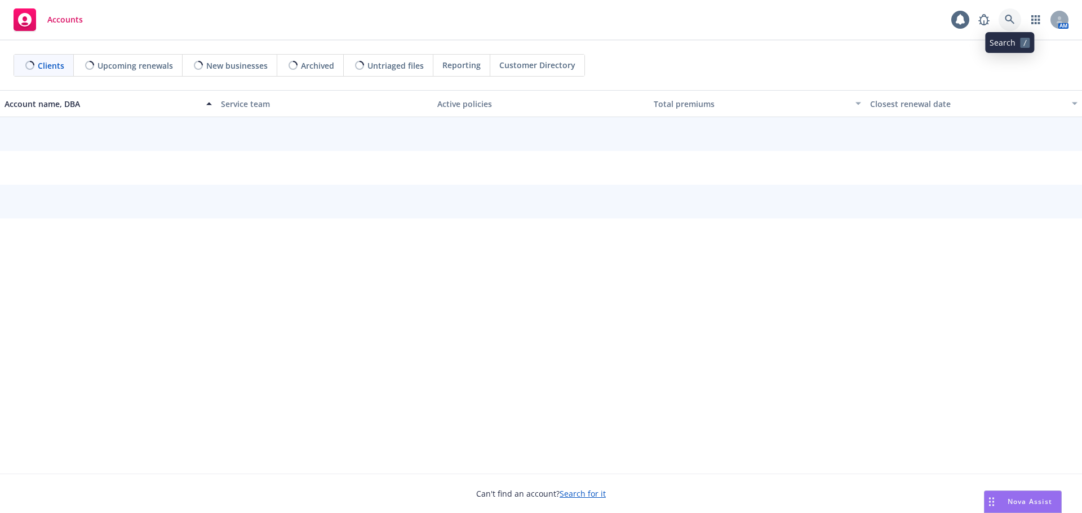
click at [1013, 16] on link at bounding box center [1010, 19] width 23 height 23
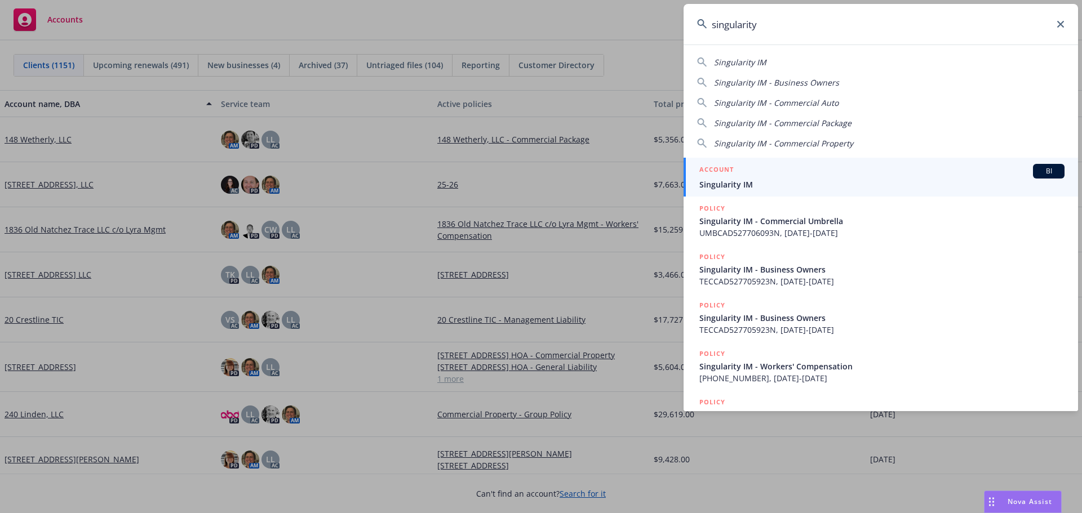
type input "singularity"
click at [792, 174] on div "ACCOUNT BI" at bounding box center [881, 171] width 365 height 15
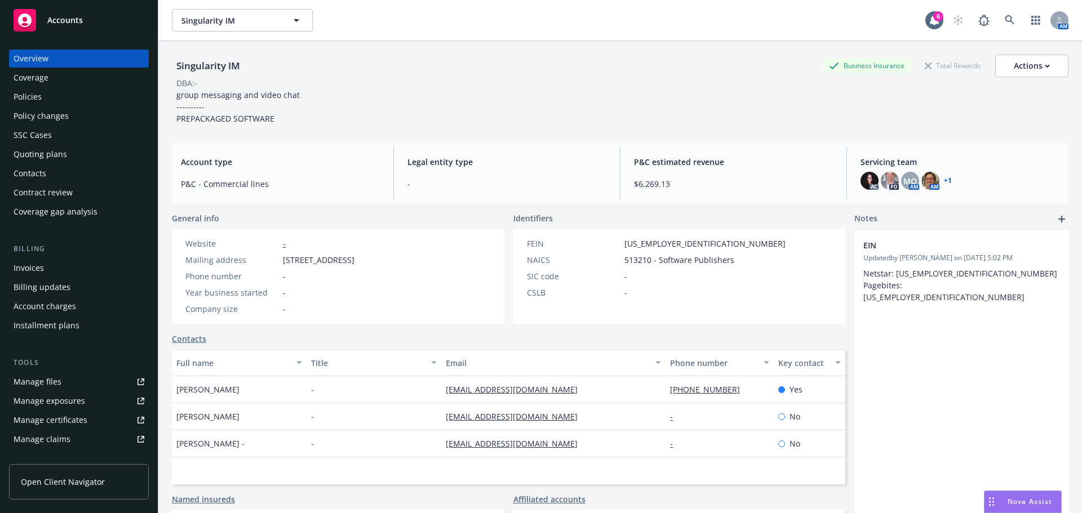
click at [29, 158] on div "Quoting plans" at bounding box center [41, 154] width 54 height 18
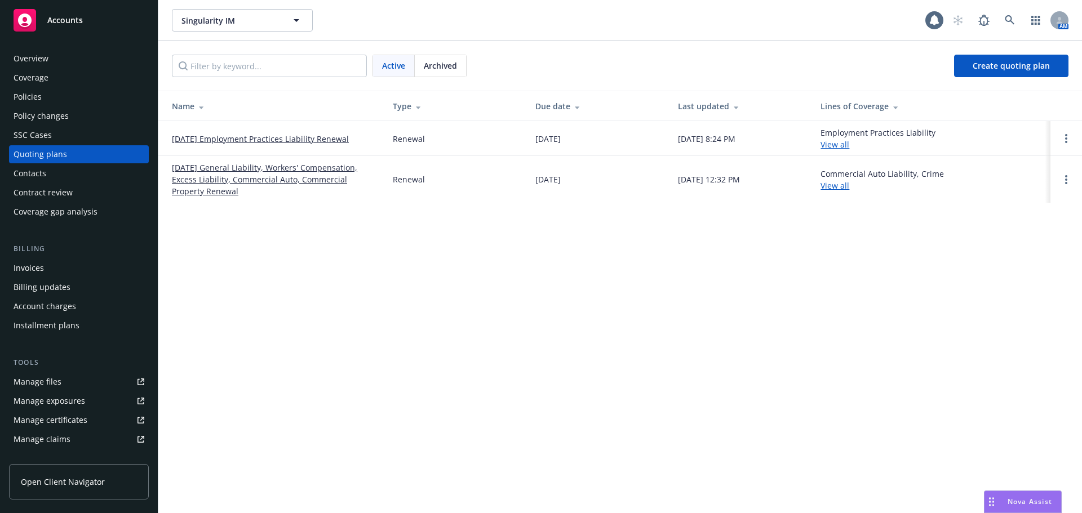
click at [318, 176] on link "06/15/25 General Liability, Workers' Compensation, Excess Liability, Commercial…" at bounding box center [273, 179] width 203 height 35
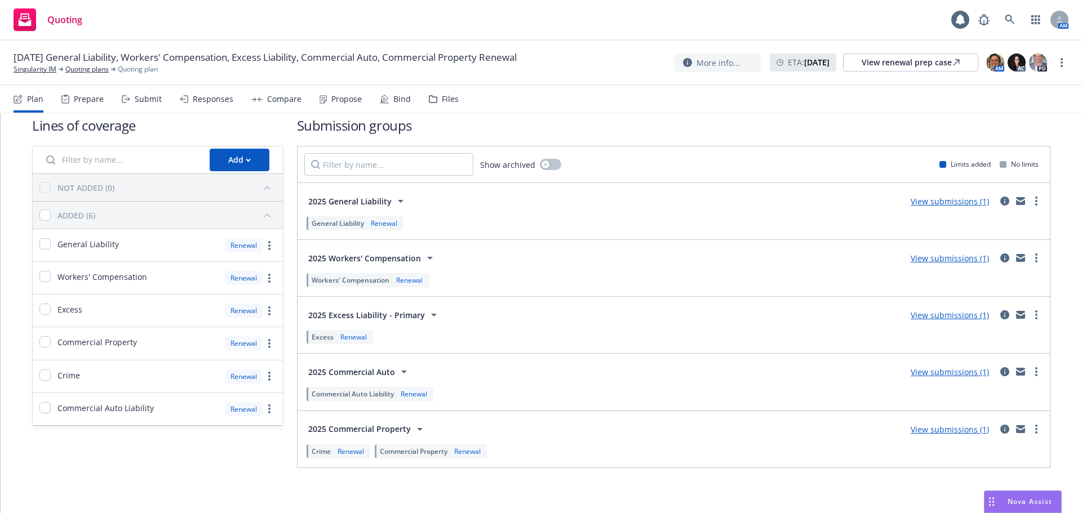
scroll to position [20, 0]
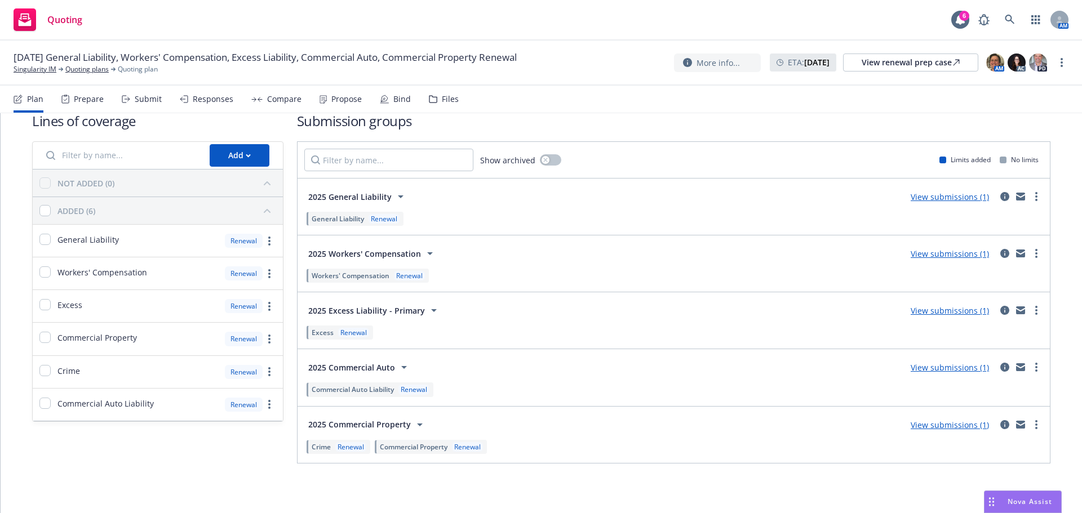
click at [335, 95] on div "Propose" at bounding box center [346, 99] width 30 height 9
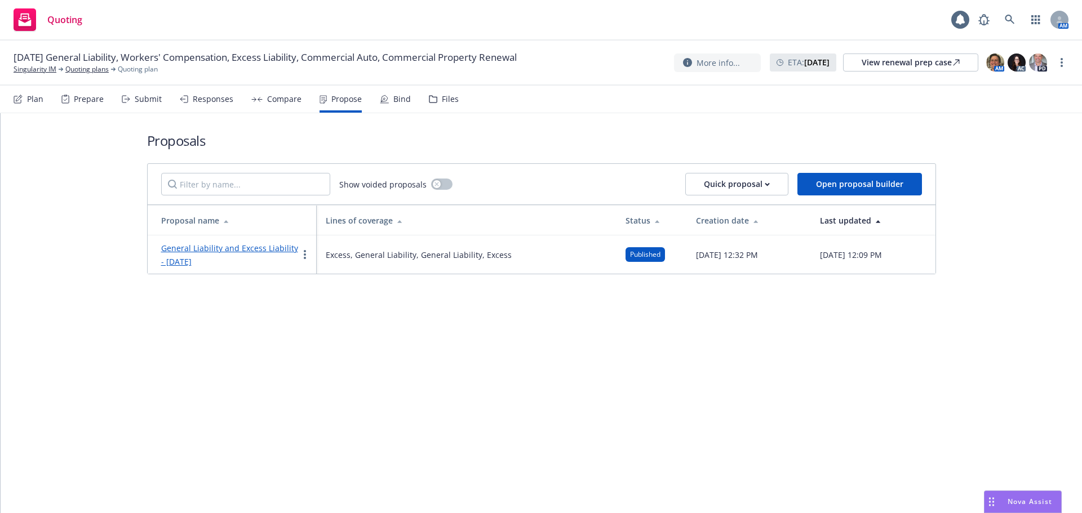
click at [203, 246] on link "General Liability and Excess Liability - [DATE]" at bounding box center [229, 255] width 137 height 24
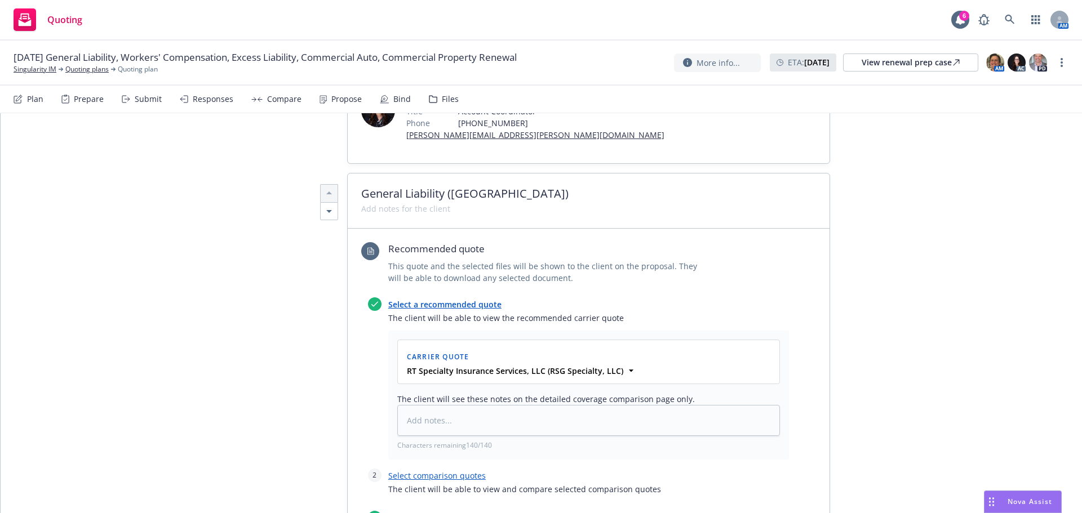
scroll to position [451, 0]
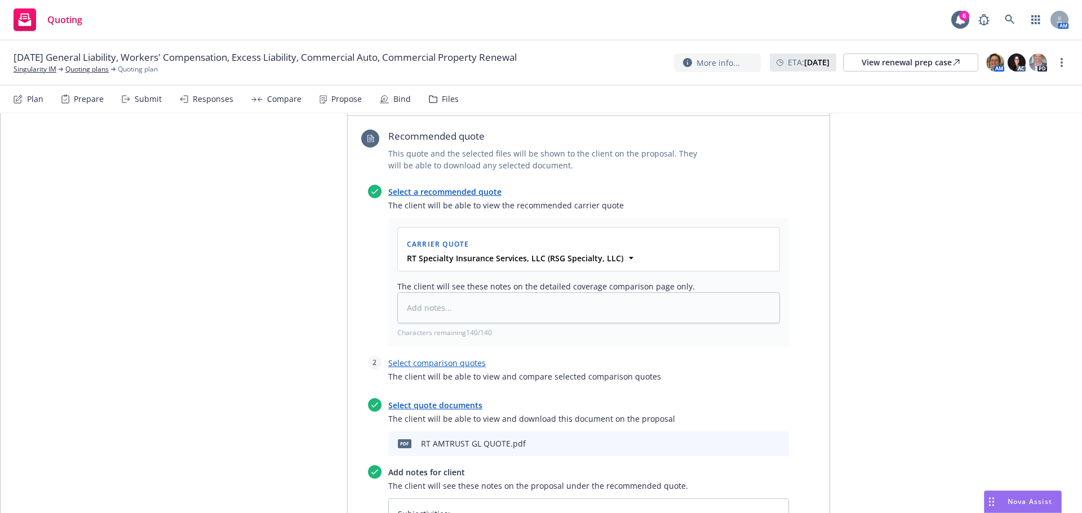
click at [739, 438] on icon "download file" at bounding box center [741, 442] width 9 height 9
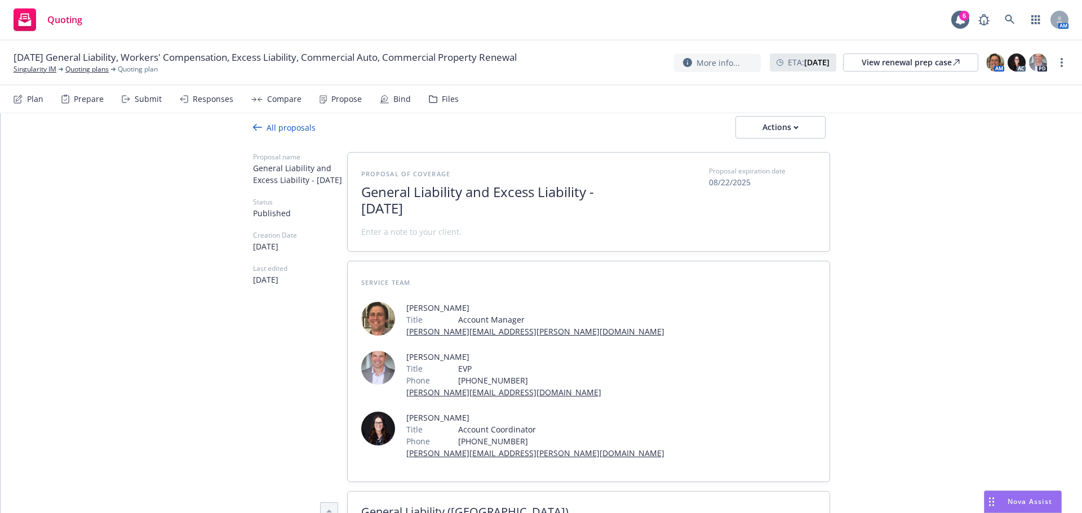
scroll to position [0, 0]
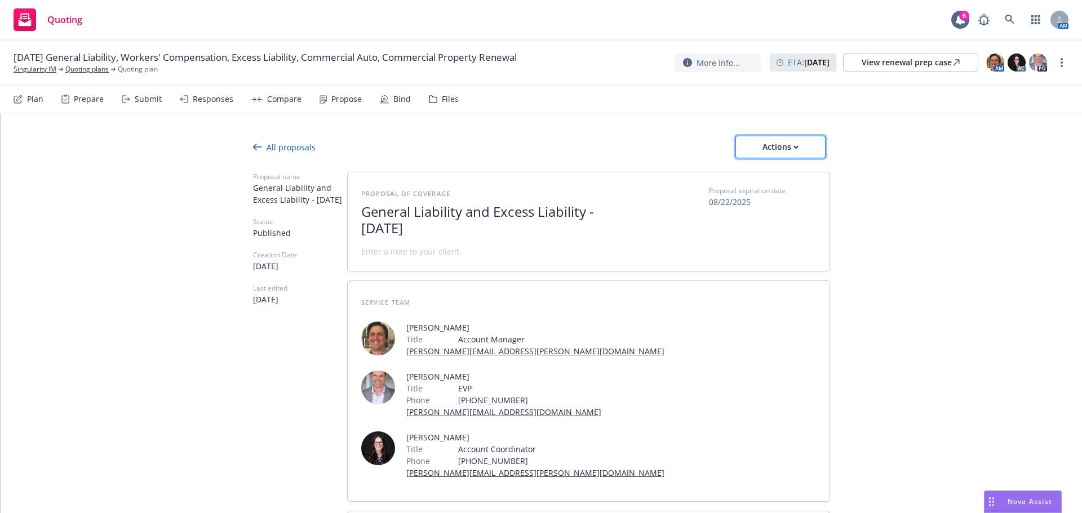
click at [761, 154] on div "Actions" at bounding box center [780, 146] width 53 height 21
click at [780, 201] on span "See client view" at bounding box center [772, 198] width 83 height 11
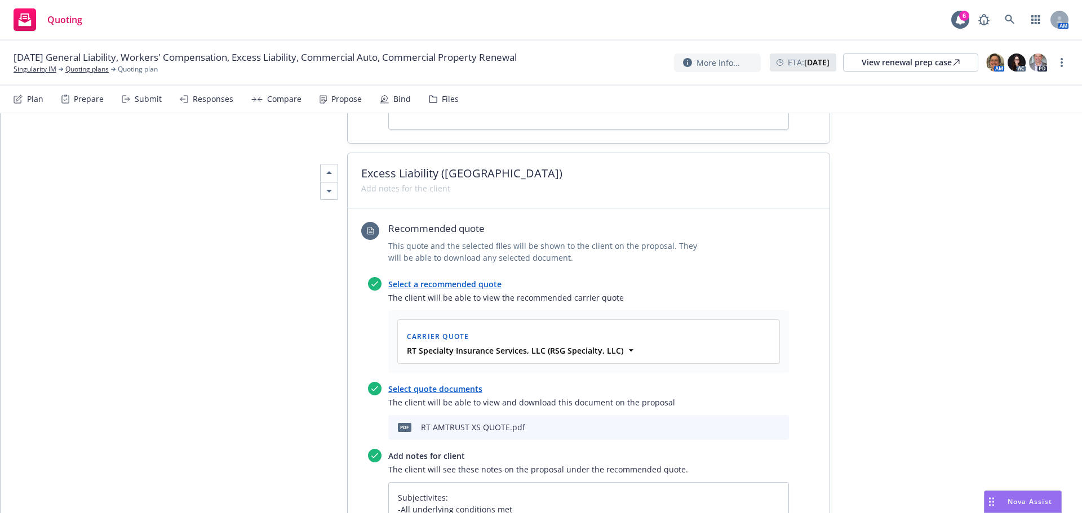
scroll to position [2198, 0]
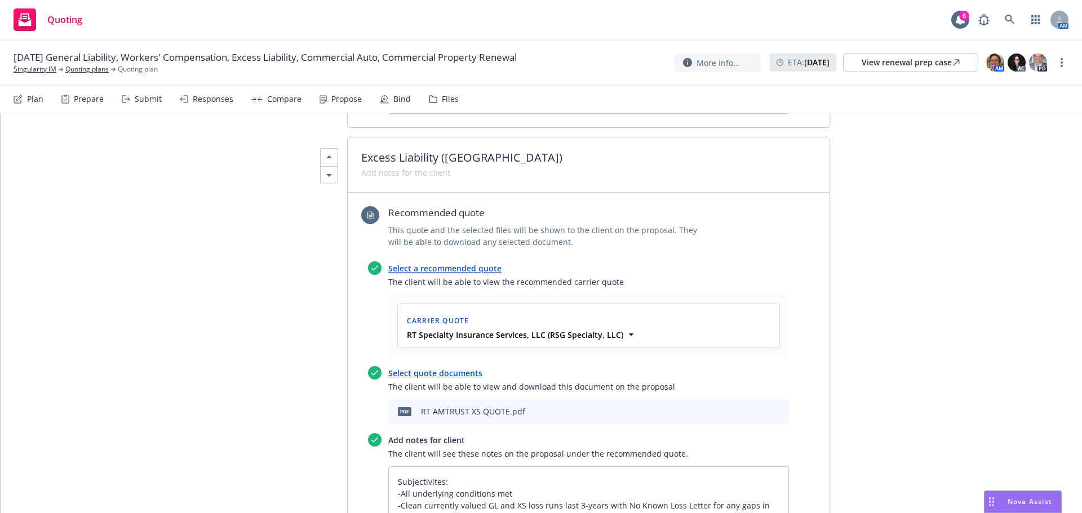
click at [740, 406] on icon "download file" at bounding box center [741, 410] width 9 height 9
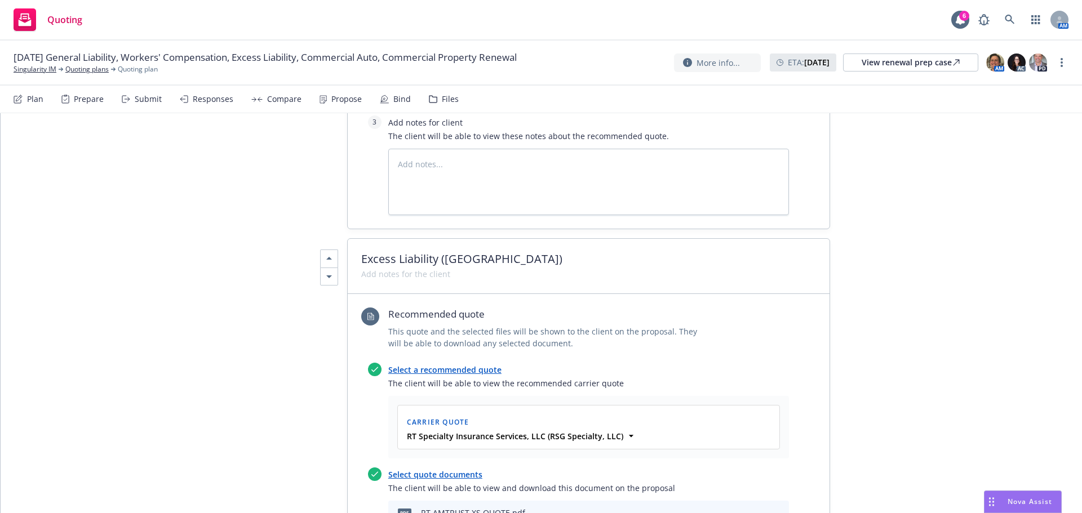
scroll to position [2141, 0]
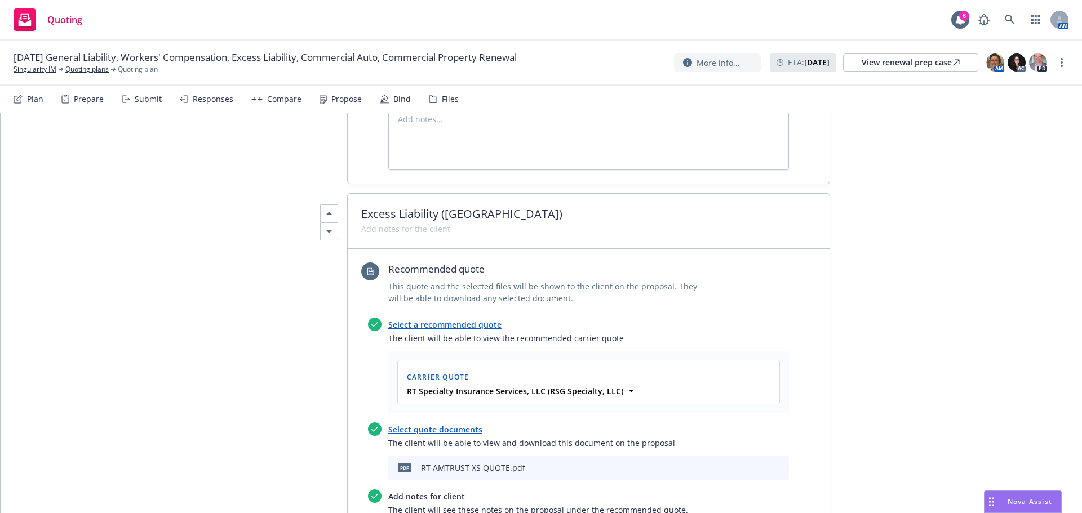
click at [761, 463] on button "preview file" at bounding box center [760, 468] width 12 height 10
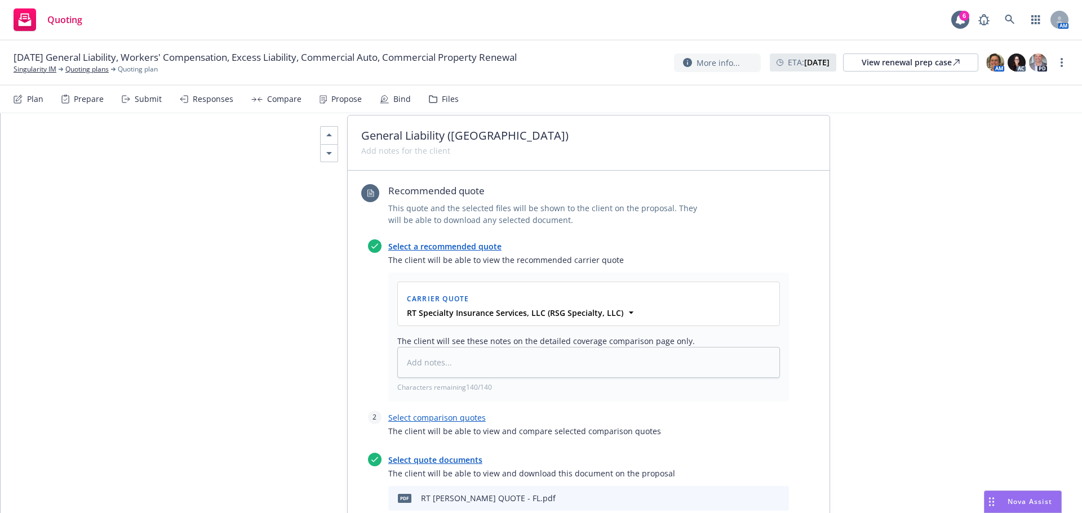
scroll to position [1465, 0]
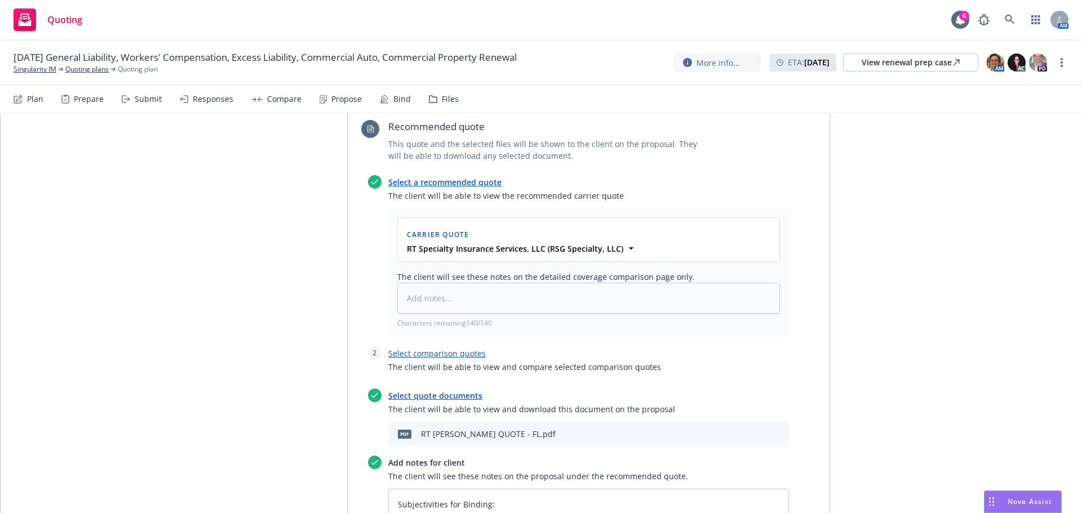
click at [738, 429] on icon "download file" at bounding box center [741, 432] width 7 height 7
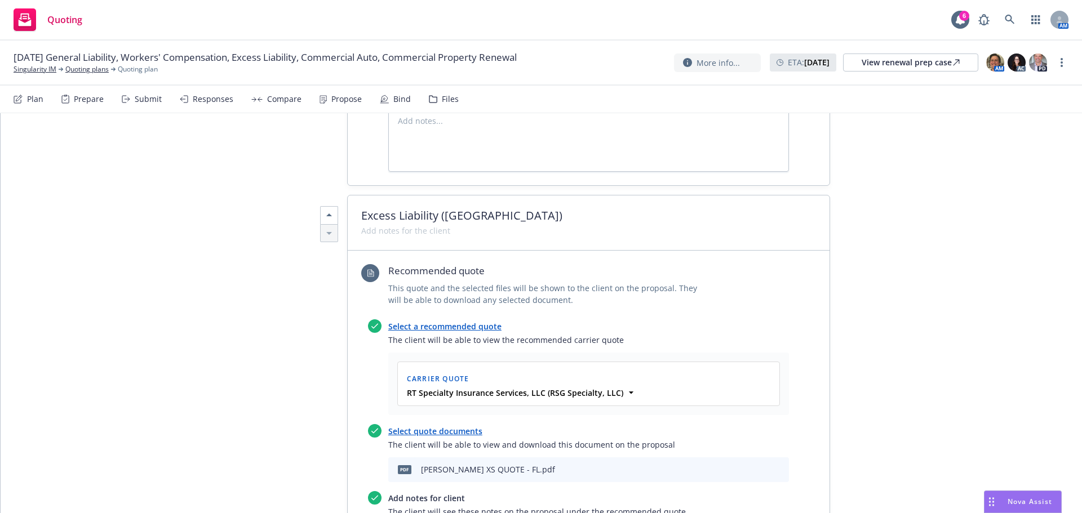
scroll to position [2874, 0]
click at [737, 464] on icon "download file" at bounding box center [741, 468] width 9 height 9
type textarea "x"
